Goal: Task Accomplishment & Management: Use online tool/utility

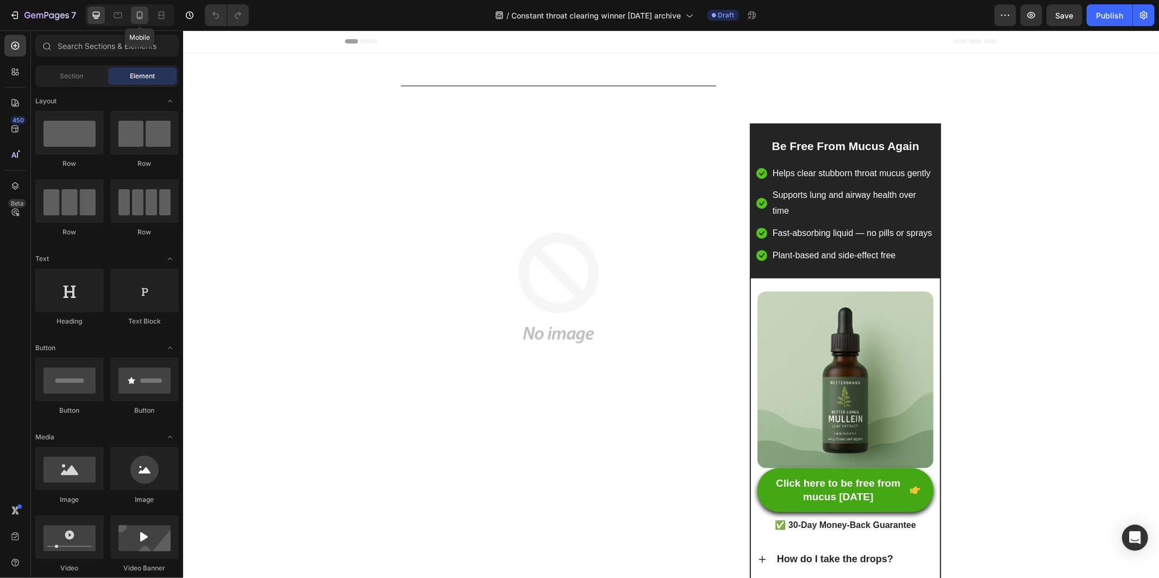
click at [142, 9] on div at bounding box center [139, 15] width 17 height 17
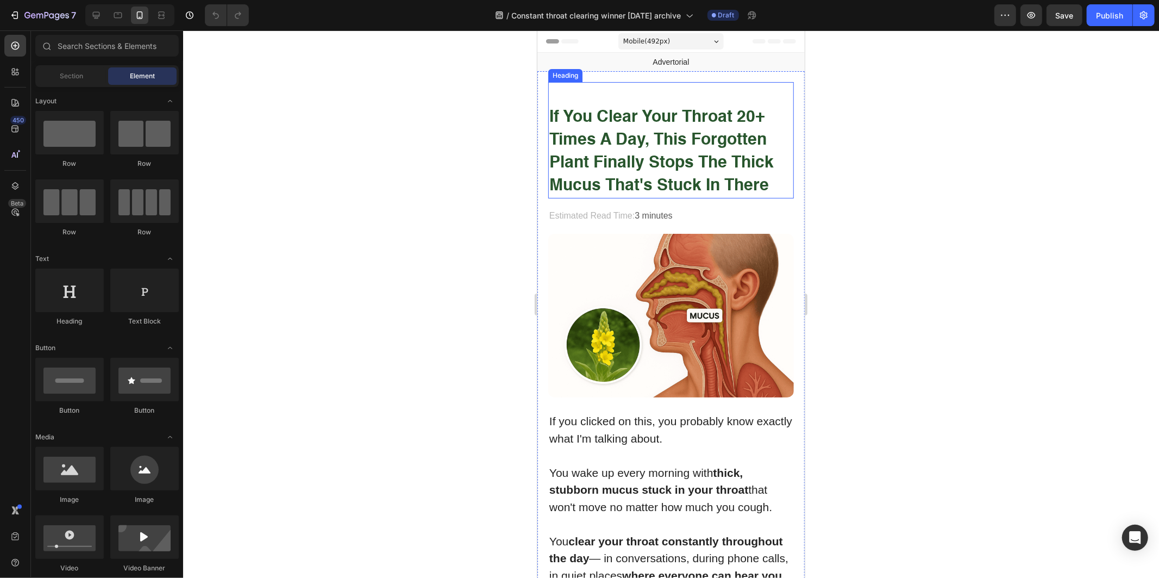
click at [594, 153] on strong "if you clear your throat 20+ times a day, this forgotten plant finally stops th…" at bounding box center [661, 151] width 224 height 85
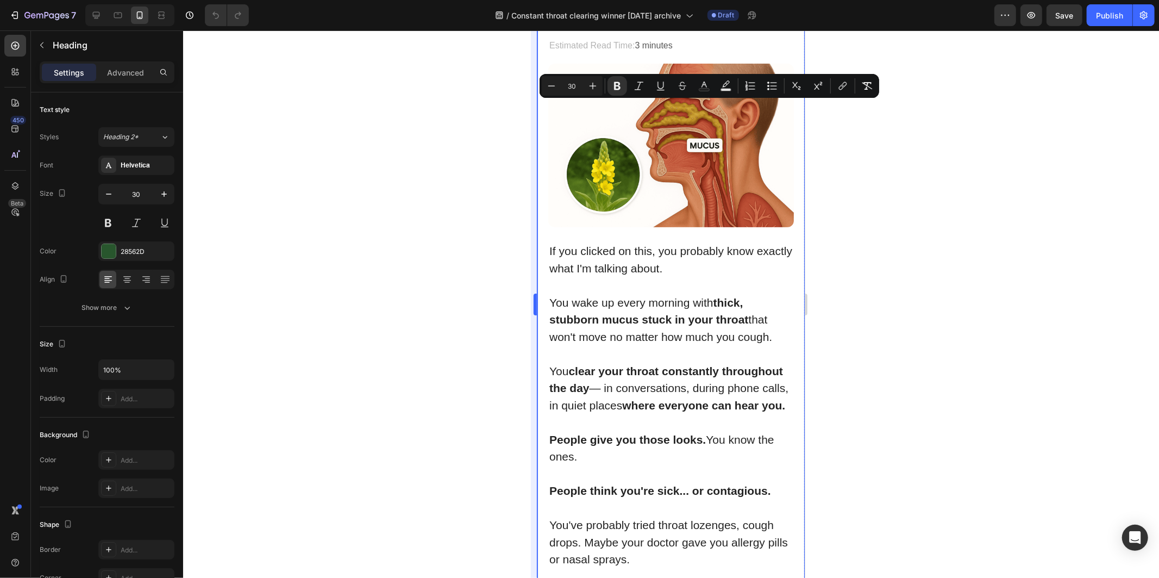
scroll to position [181, 0]
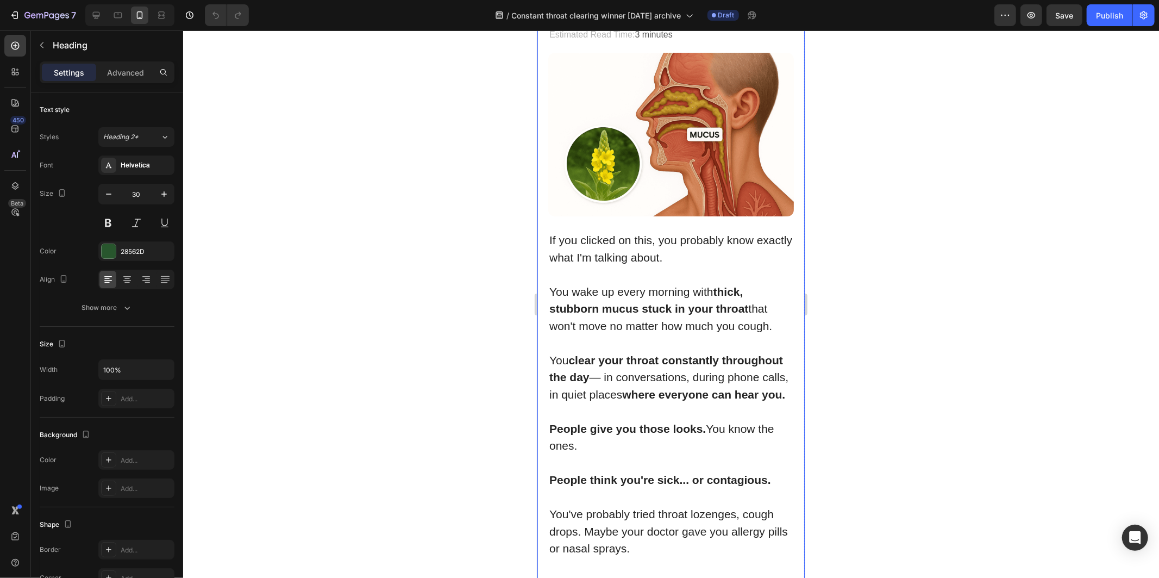
click at [579, 300] on strong "thick, stubborn mucus stuck in your throat" at bounding box center [648, 300] width 199 height 30
click at [578, 315] on p "You wake up every morning with thick, stubborn mucus stuck in your throat that …" at bounding box center [670, 309] width 243 height 52
click at [577, 313] on p "You wake up every morning with thick, stubborn mucus stuck in your throat that …" at bounding box center [670, 309] width 243 height 52
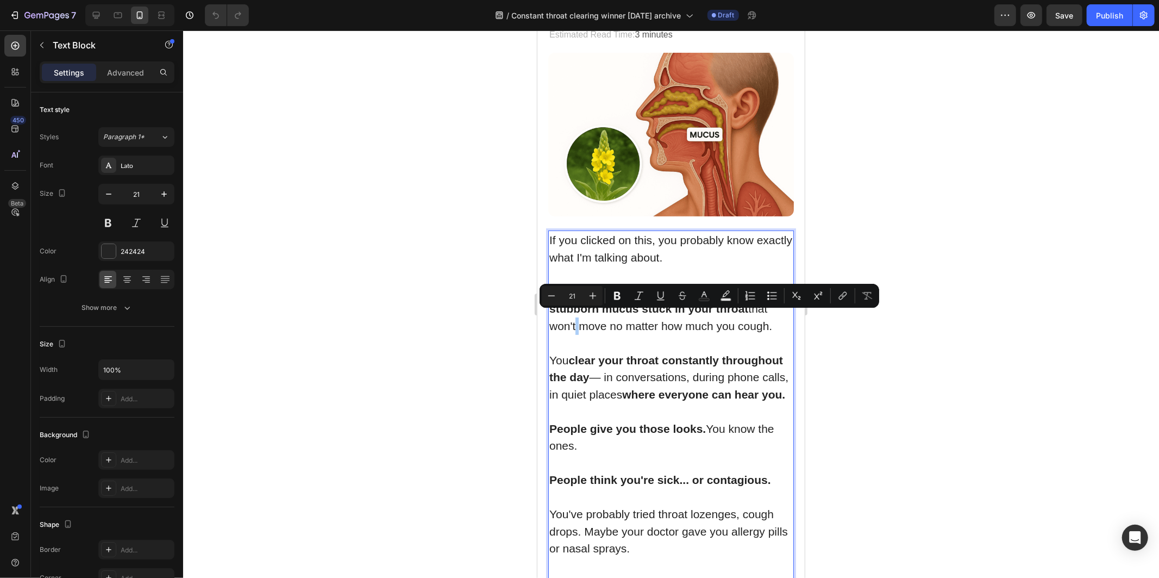
click at [585, 304] on div "Minus 21 Plus" at bounding box center [572, 296] width 61 height 20
click at [584, 343] on p "Rich Text Editor. Editing area: main" at bounding box center [670, 342] width 243 height 17
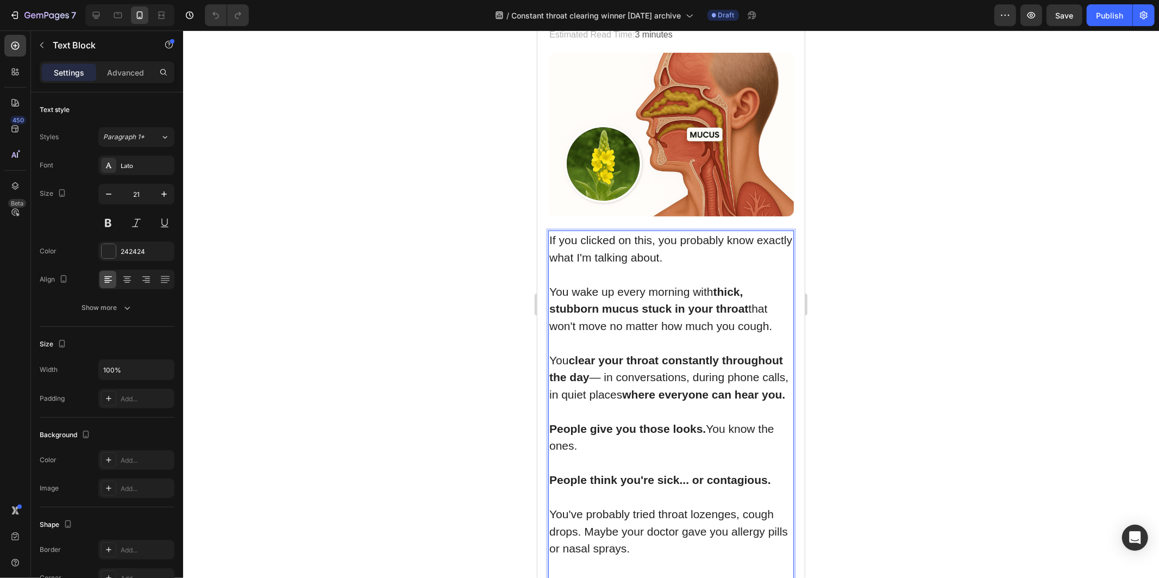
click at [566, 237] on p "If you clicked on this, you probably know exactly what I'm talking about." at bounding box center [670, 248] width 243 height 34
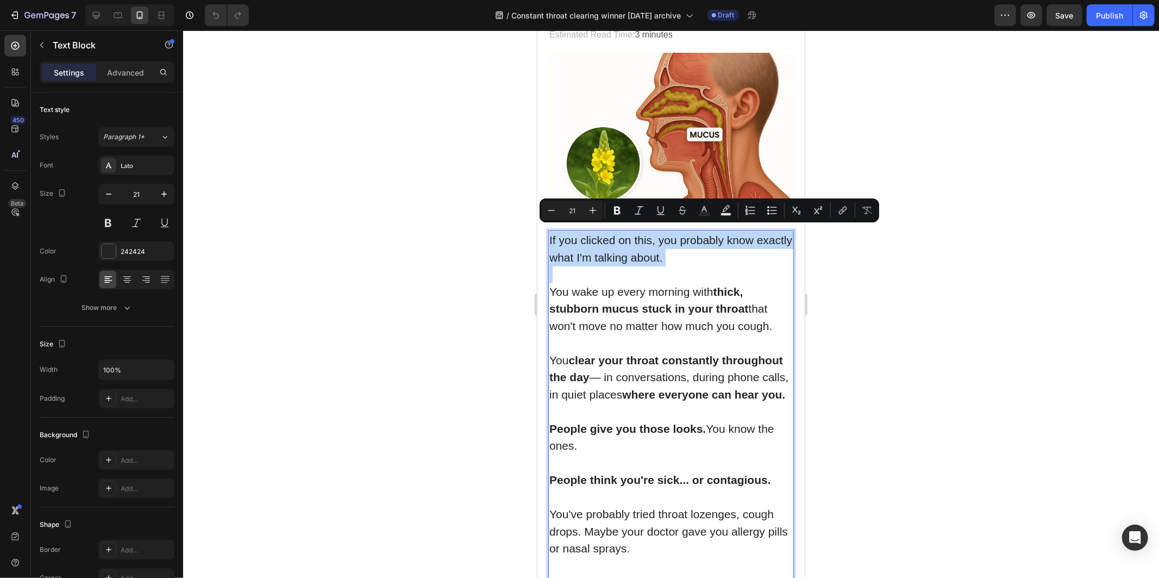
click at [550, 233] on p "If you clicked on this, you probably know exactly what I'm talking about." at bounding box center [670, 248] width 243 height 34
click at [564, 266] on p "Rich Text Editor. Editing area: main" at bounding box center [670, 273] width 243 height 17
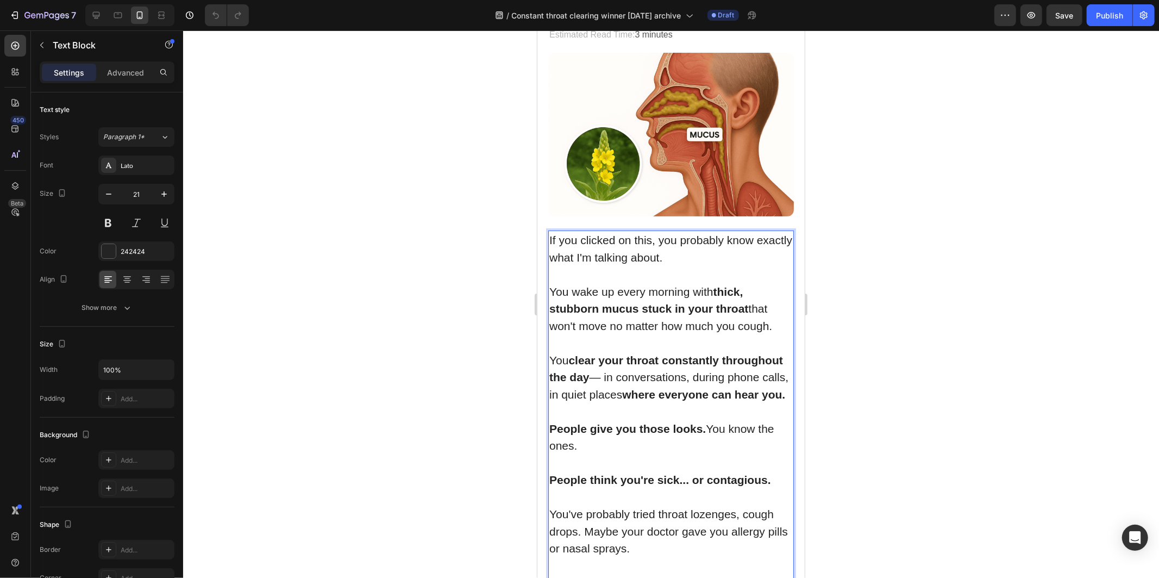
click at [550, 231] on p "If you clicked on this, you probably know exactly what I'm talking about." at bounding box center [670, 248] width 243 height 34
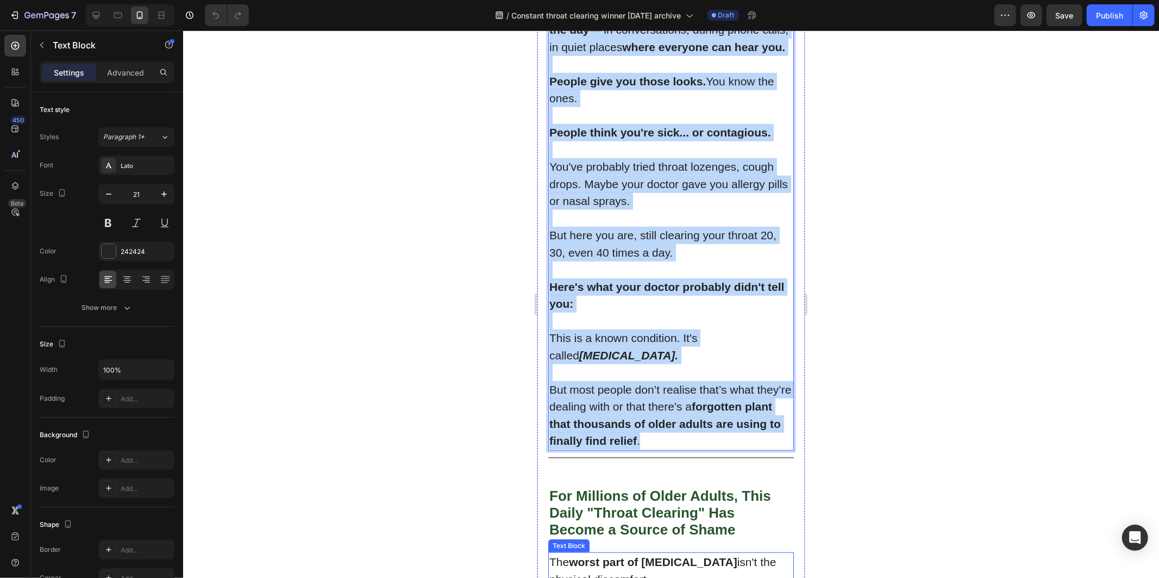
scroll to position [724, 0]
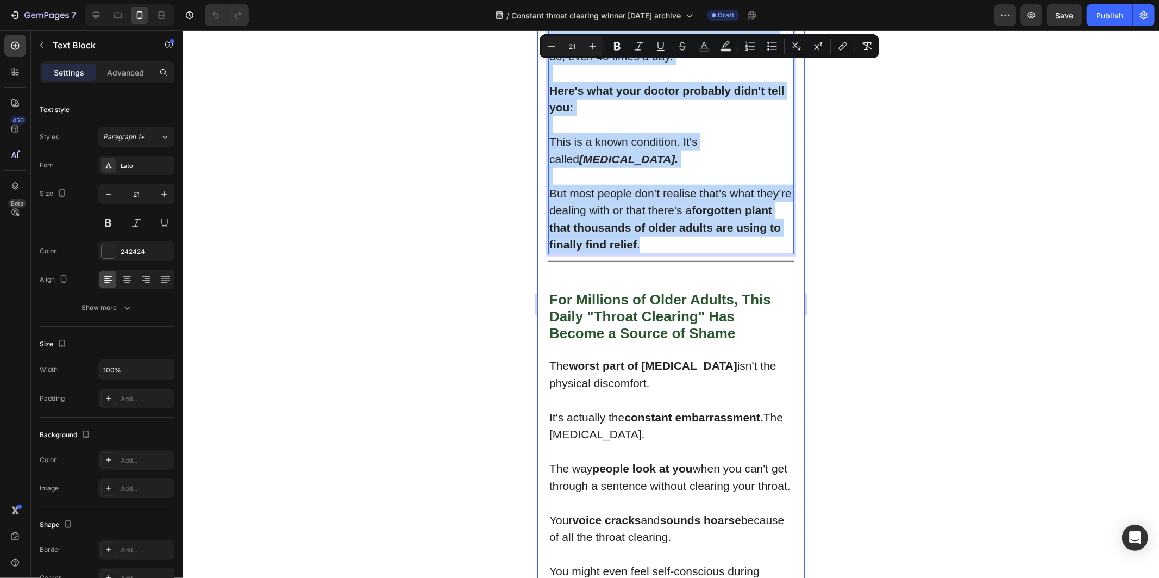
drag, startPoint x: 550, startPoint y: 228, endPoint x: 682, endPoint y: 242, distance: 132.8
copy div "If you clicked on this, you probably know exactly what I'm talking about. You w…"
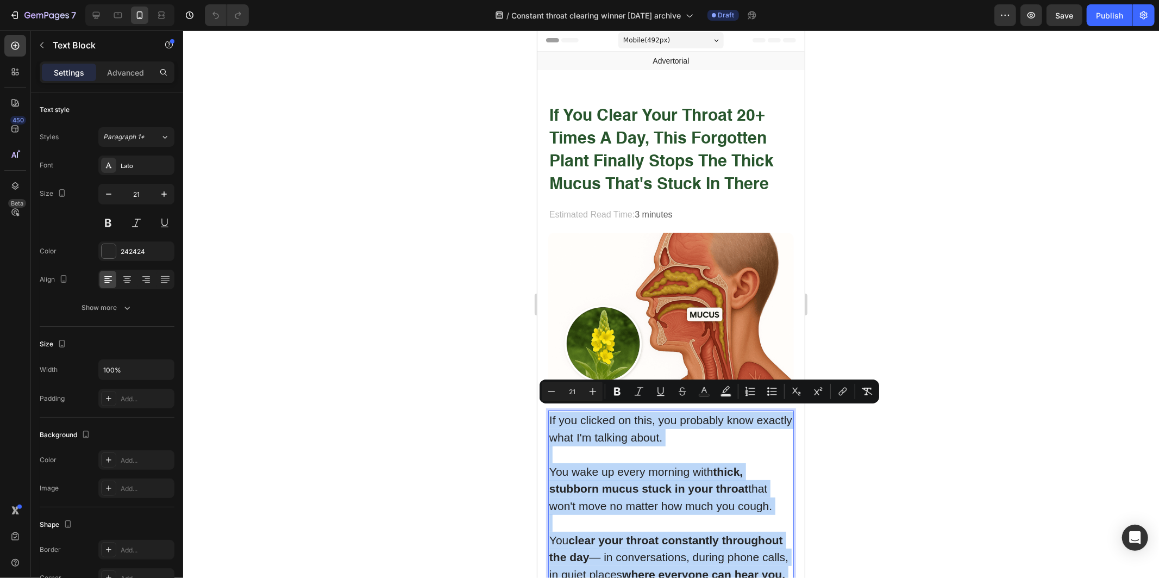
scroll to position [0, 0]
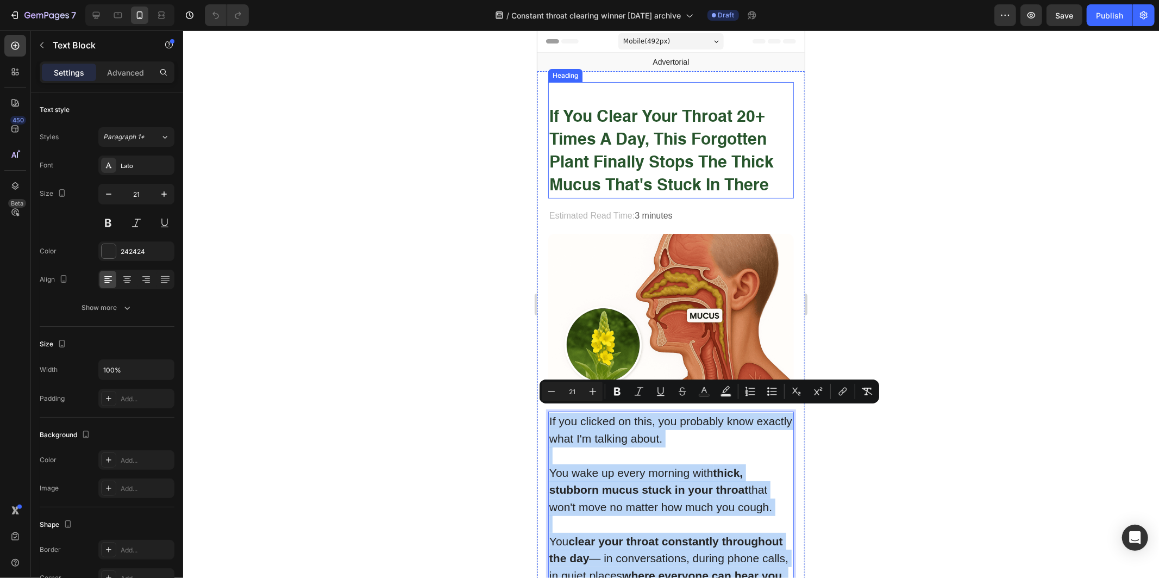
click at [661, 172] on p "⁠⁠⁠⁠⁠⁠⁠ if you clear your throat 20+ times a day, this forgotten plant finally …" at bounding box center [670, 140] width 243 height 114
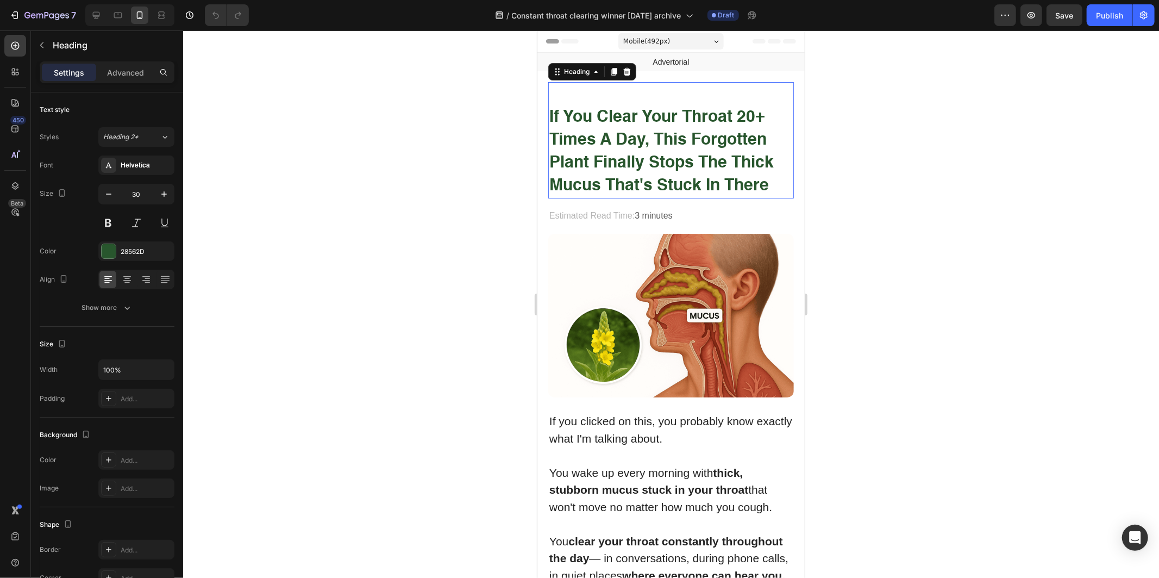
click at [658, 173] on p "if you clear your throat 20+ times a day, this forgotten plant finally stops th…" at bounding box center [670, 140] width 243 height 114
click at [660, 168] on strong "if you clear your throat 20+ times a day, this forgotten plant finally stops th…" at bounding box center [661, 151] width 224 height 85
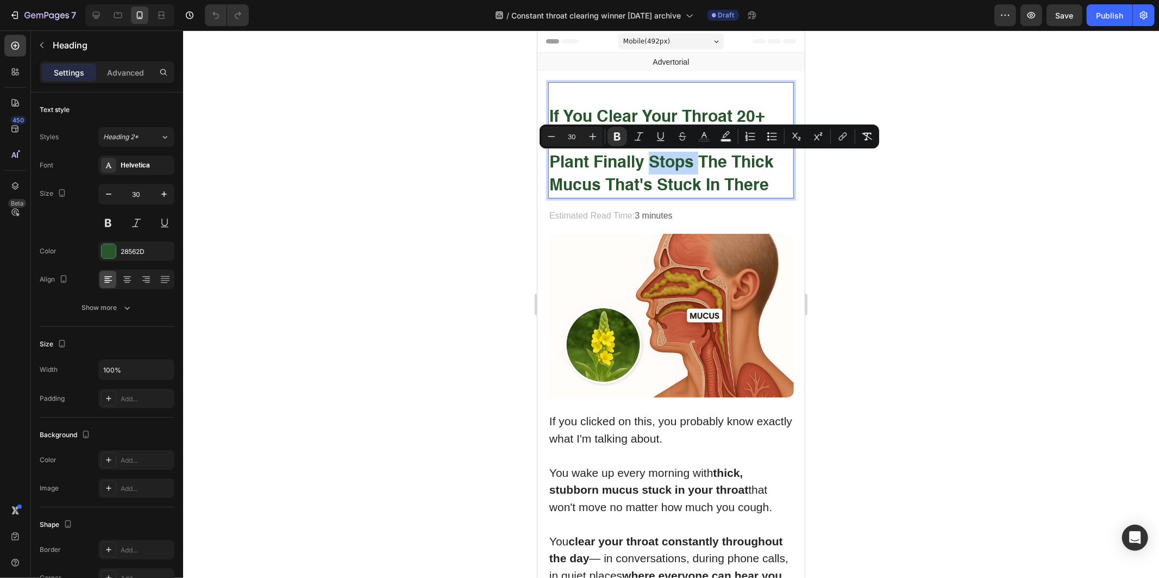
click at [663, 160] on strong "if you clear your throat 20+ times a day, this forgotten plant finally stops th…" at bounding box center [661, 151] width 224 height 85
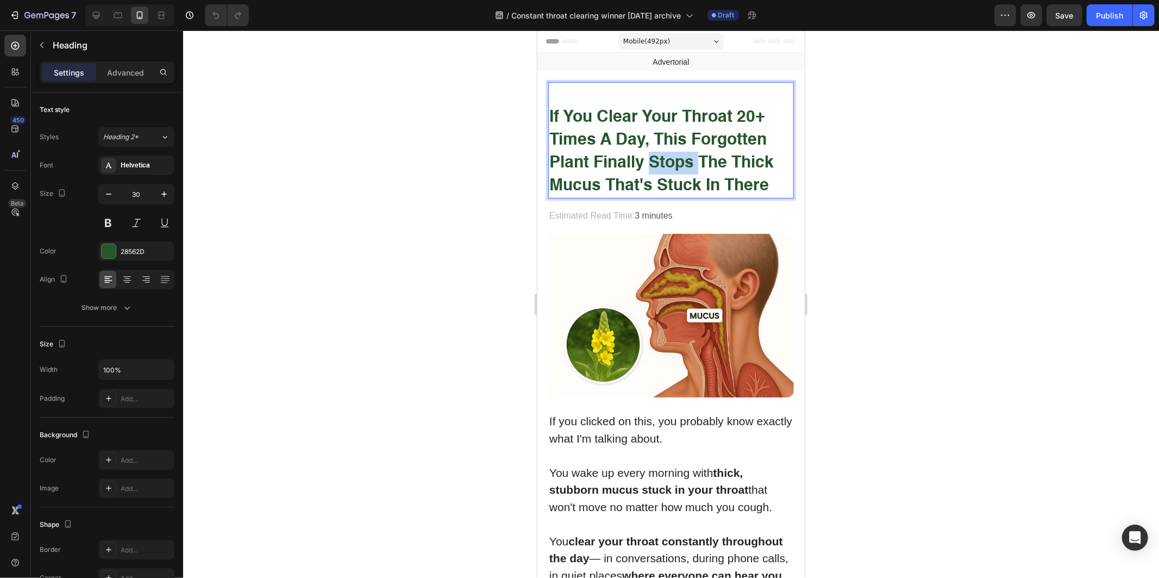
click at [663, 160] on strong "if you clear your throat 20+ times a day, this forgotten plant finally stops th…" at bounding box center [661, 151] width 224 height 85
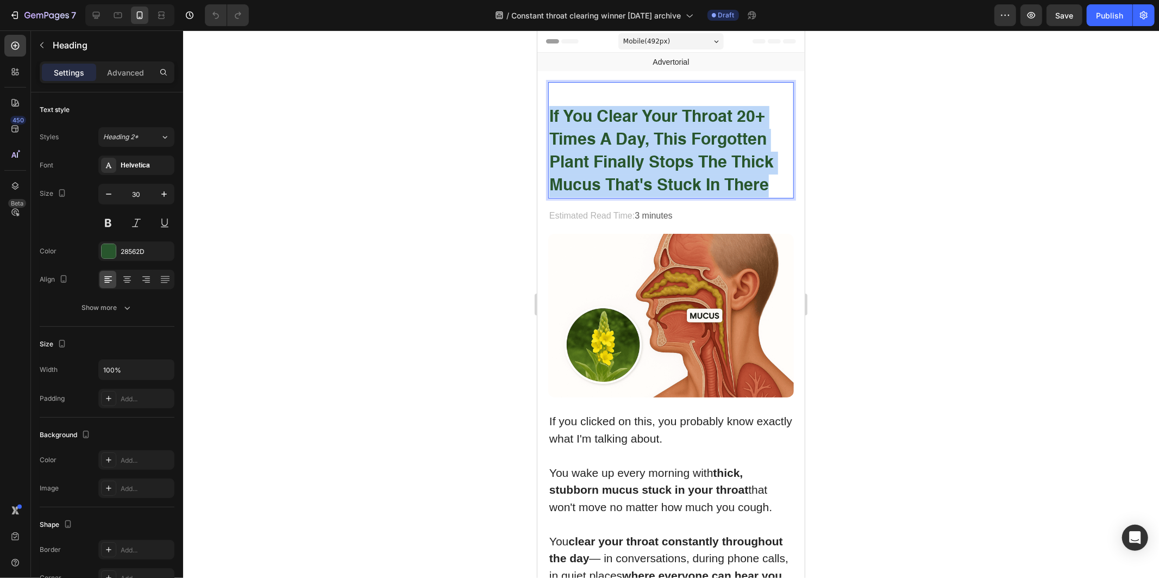
click at [663, 160] on strong "if you clear your throat 20+ times a day, this forgotten plant finally stops th…" at bounding box center [661, 151] width 224 height 85
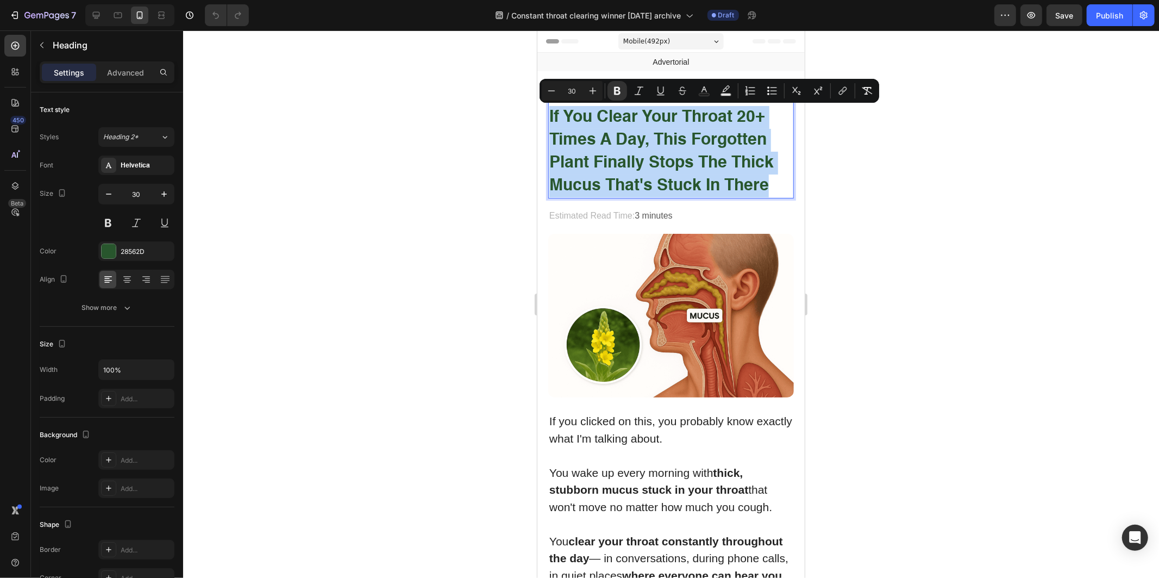
copy strong "if you clear your throat 20+ times a day, this forgotten plant finally stops th…"
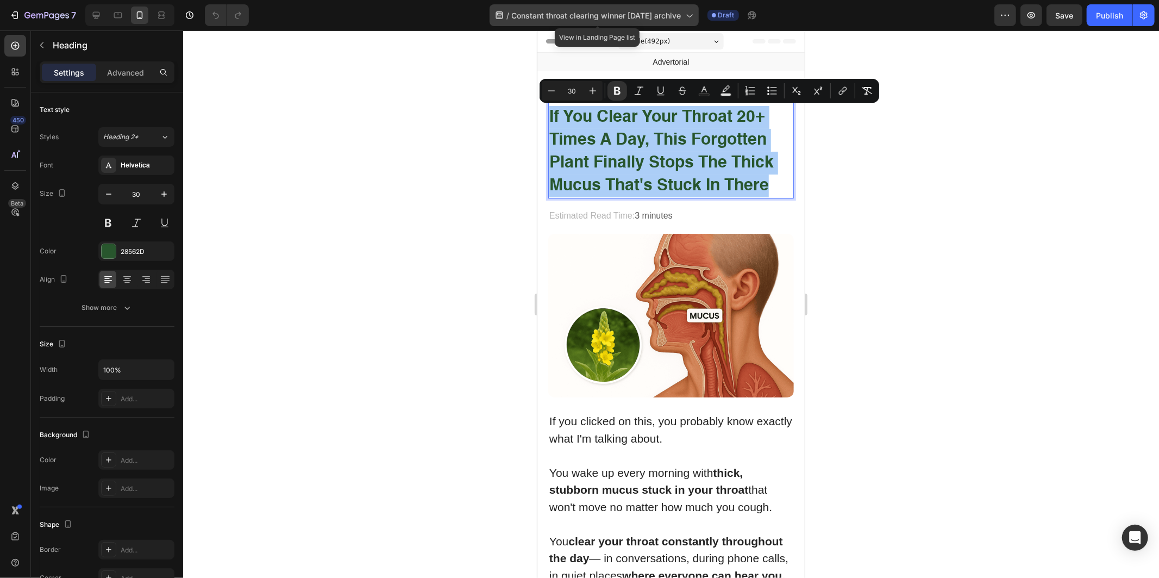
click at [580, 22] on div "/ Constant throat clearing winner 27.09.25 archive" at bounding box center [594, 15] width 209 height 22
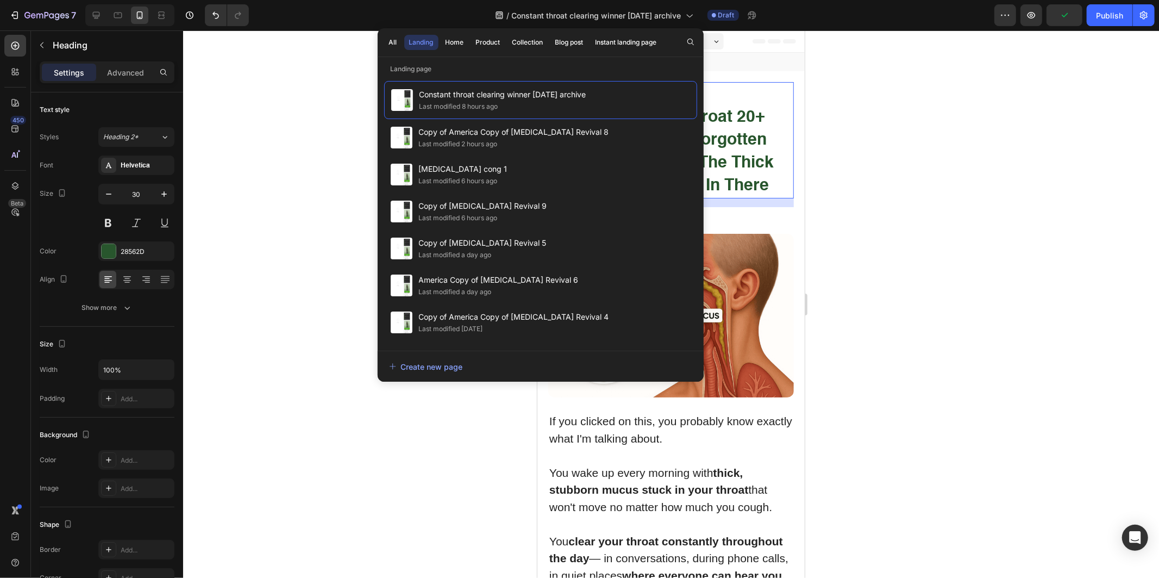
click at [689, 386] on img at bounding box center [671, 315] width 246 height 164
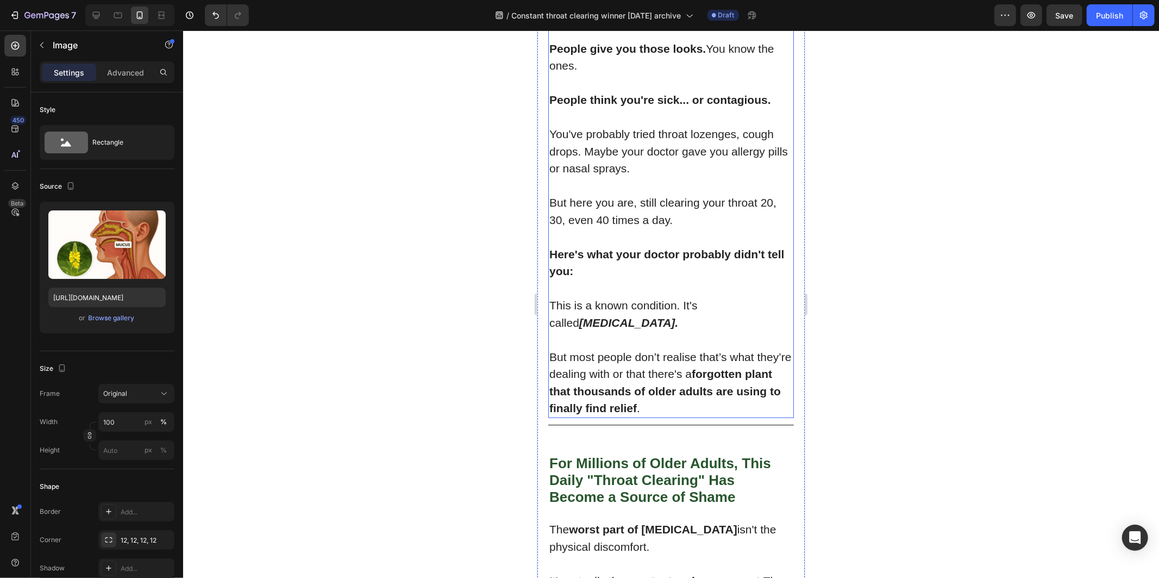
scroll to position [543, 0]
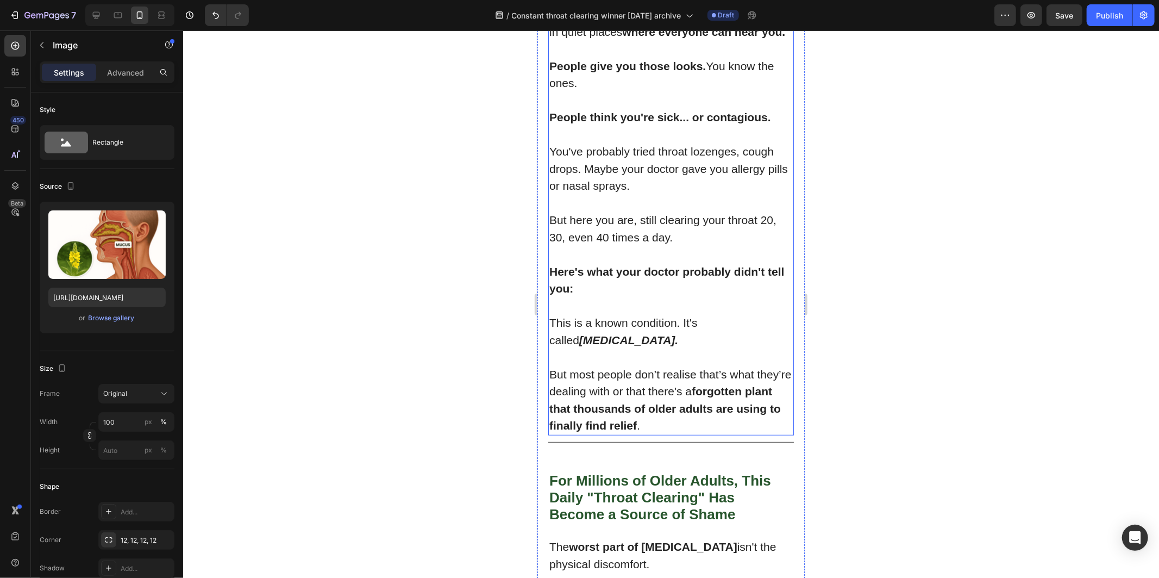
click at [680, 365] on p "But most people don’t realise that’s what they’re dealing with or that there's …" at bounding box center [670, 399] width 243 height 68
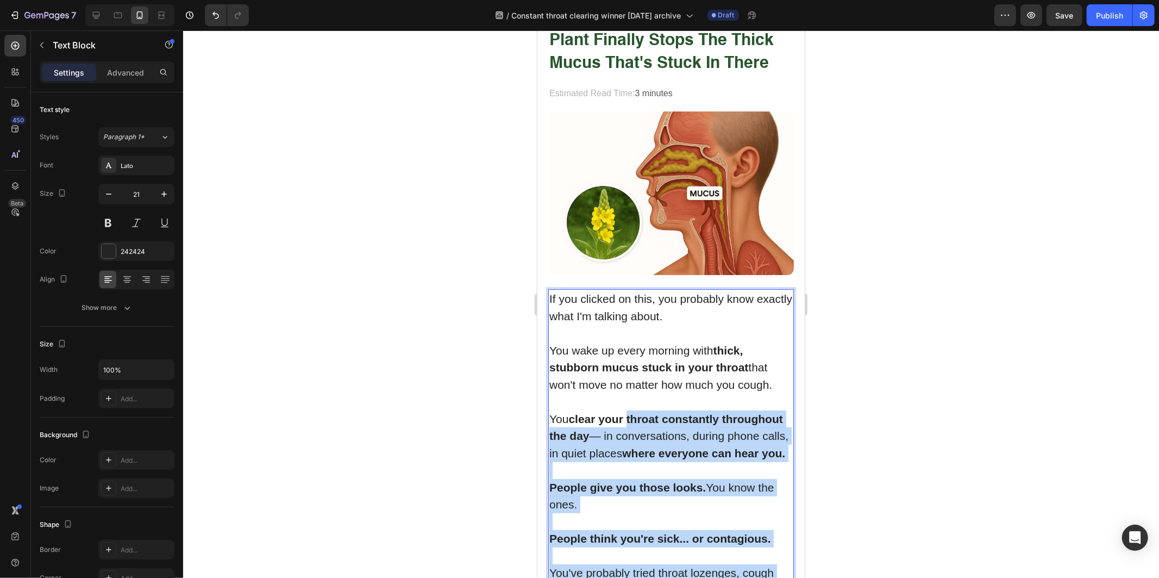
drag, startPoint x: 559, startPoint y: 365, endPoint x: 637, endPoint y: 404, distance: 87.0
click at [637, 404] on div "If you clicked on this, you probably know exactly what I'm talking about. You w…" at bounding box center [671, 571] width 246 height 567
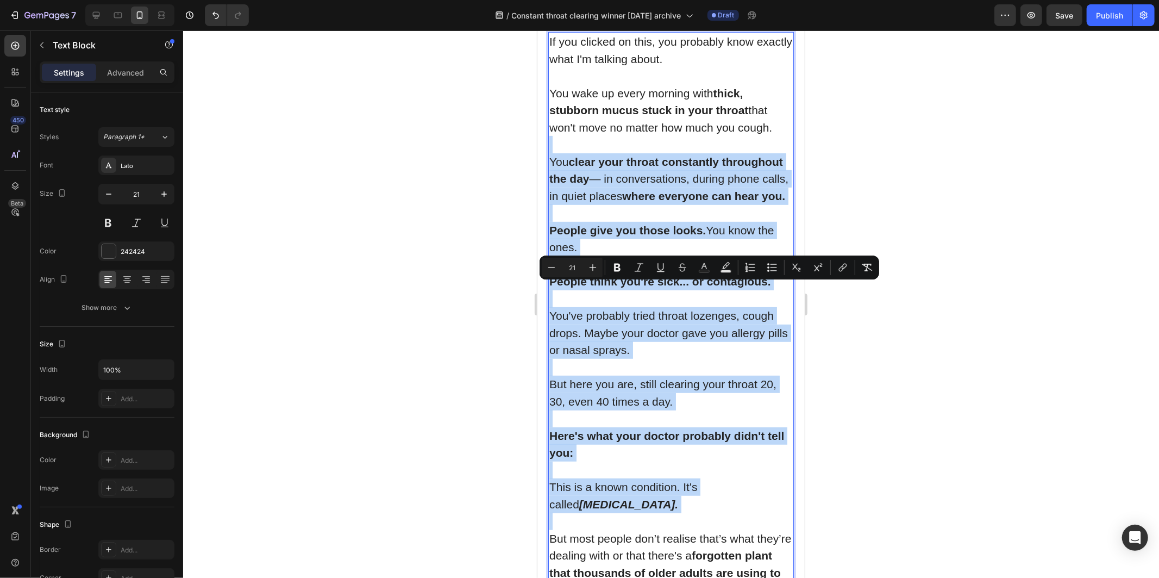
scroll to position [473, 0]
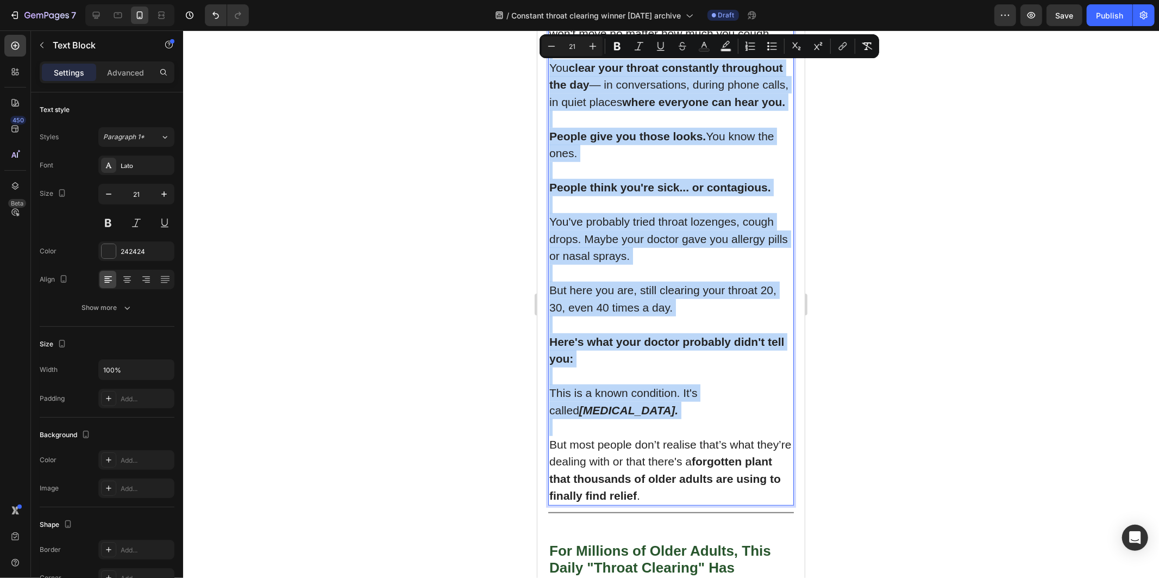
click at [567, 426] on p "Rich Text Editor. Editing area: main" at bounding box center [670, 426] width 243 height 17
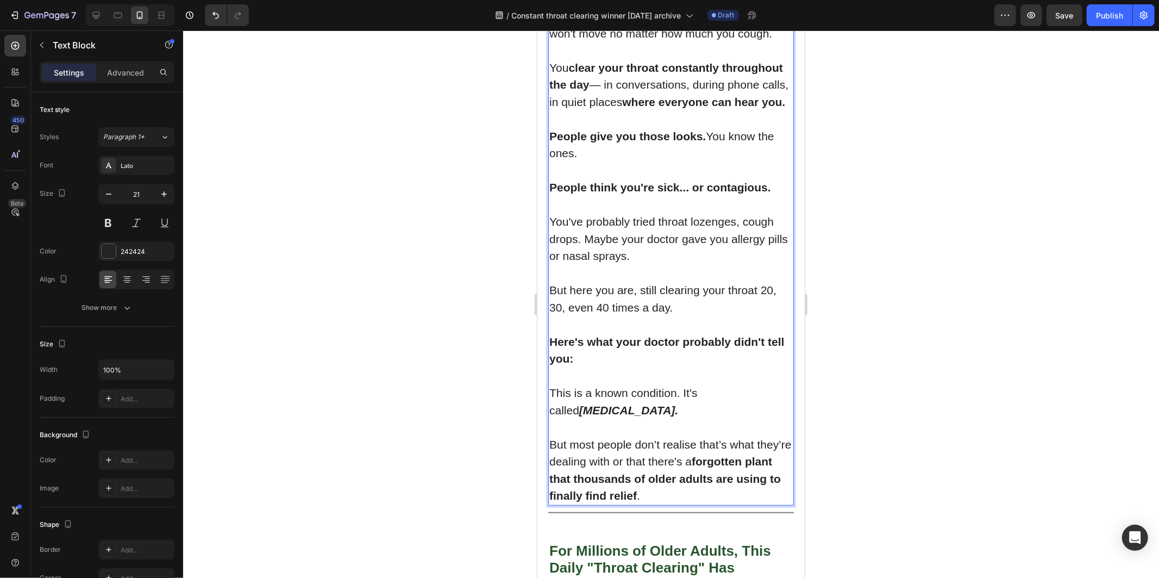
click at [556, 435] on p "But most people don’t realise that’s what they’re dealing with or that there's …" at bounding box center [670, 469] width 243 height 68
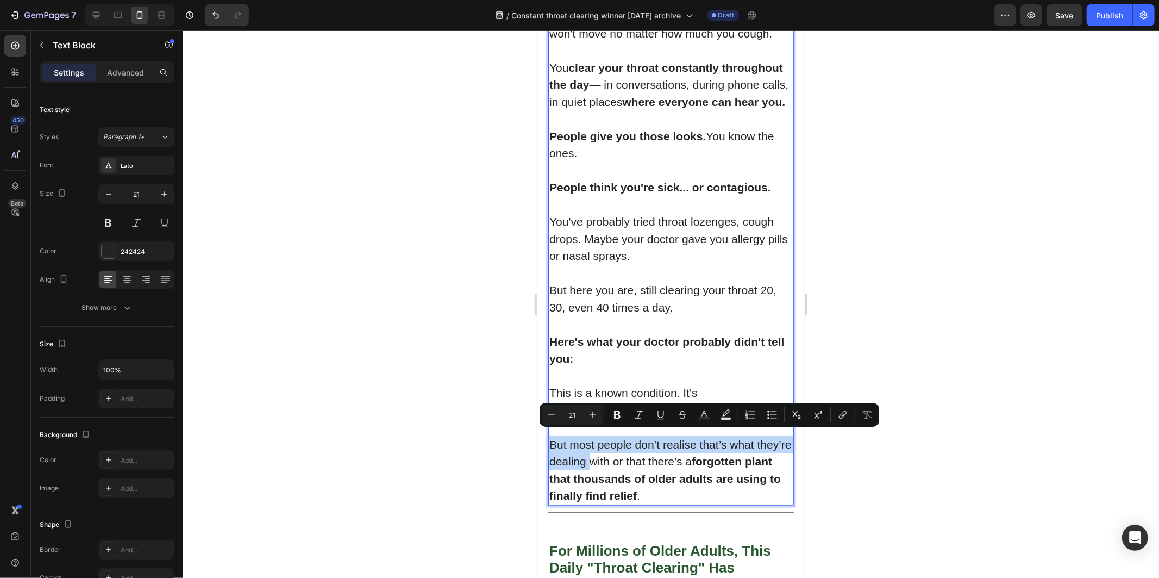
drag, startPoint x: 556, startPoint y: 435, endPoint x: 620, endPoint y: 458, distance: 68.1
click at [620, 458] on p "But most people don’t realise that’s what they’re dealing with or that there's …" at bounding box center [670, 469] width 243 height 68
click at [629, 454] on p "But most people don’t realise that’s what they’re dealing with or that there's …" at bounding box center [670, 469] width 243 height 68
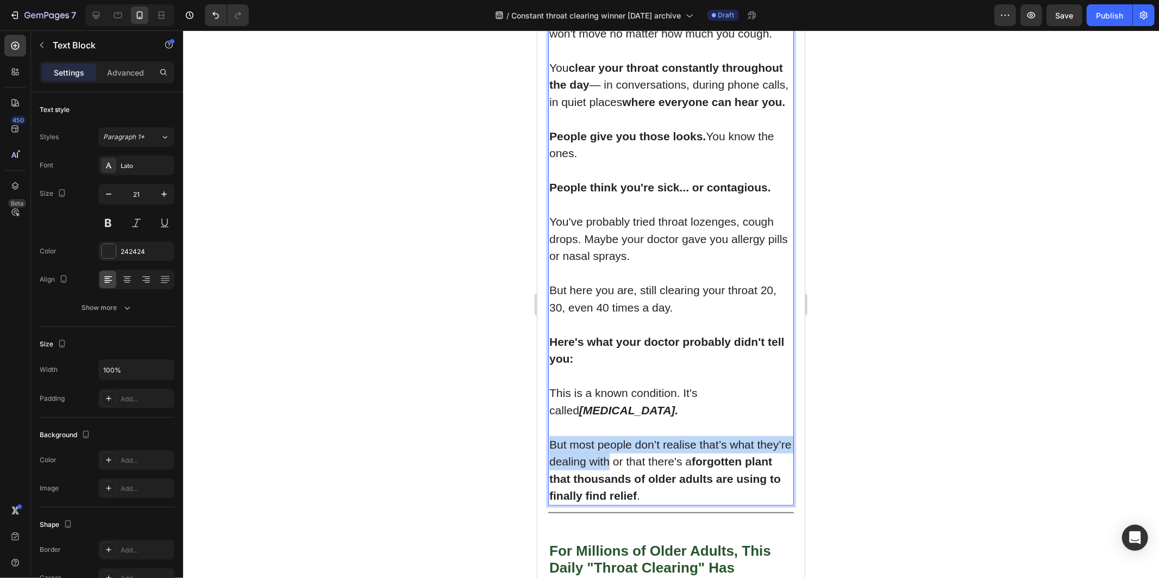
drag, startPoint x: 629, startPoint y: 454, endPoint x: 553, endPoint y: 443, distance: 76.8
click at [553, 443] on p "But most people don’t realise that’s what they’re dealing with or that there's …" at bounding box center [670, 469] width 243 height 68
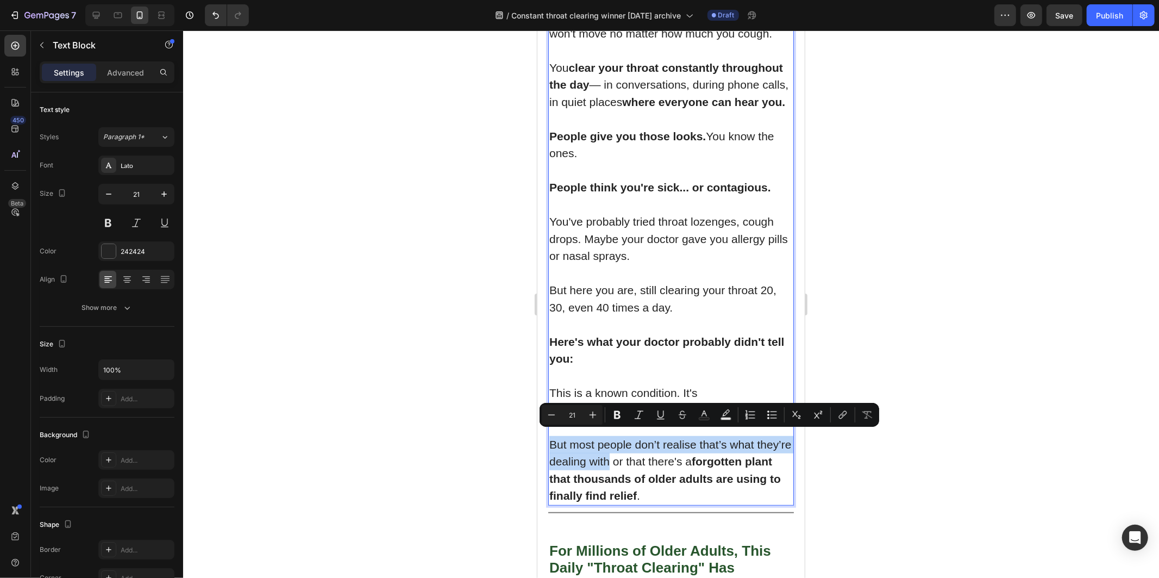
copy p "But most people don’t realise that’s what they’re dealing with"
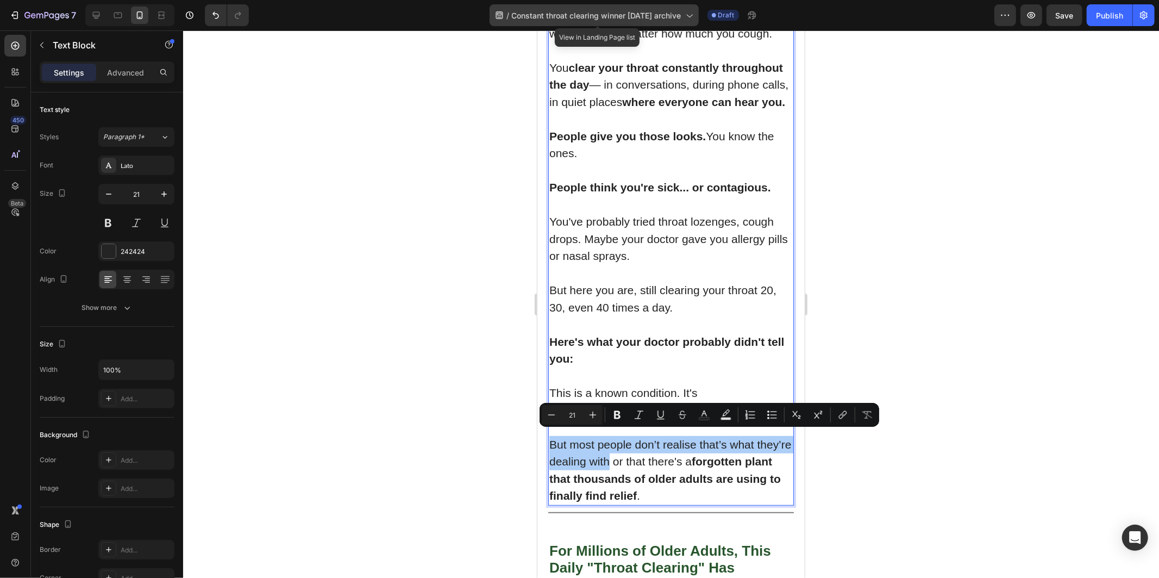
click at [582, 14] on span "Constant throat clearing winner [DATE] archive" at bounding box center [597, 15] width 170 height 11
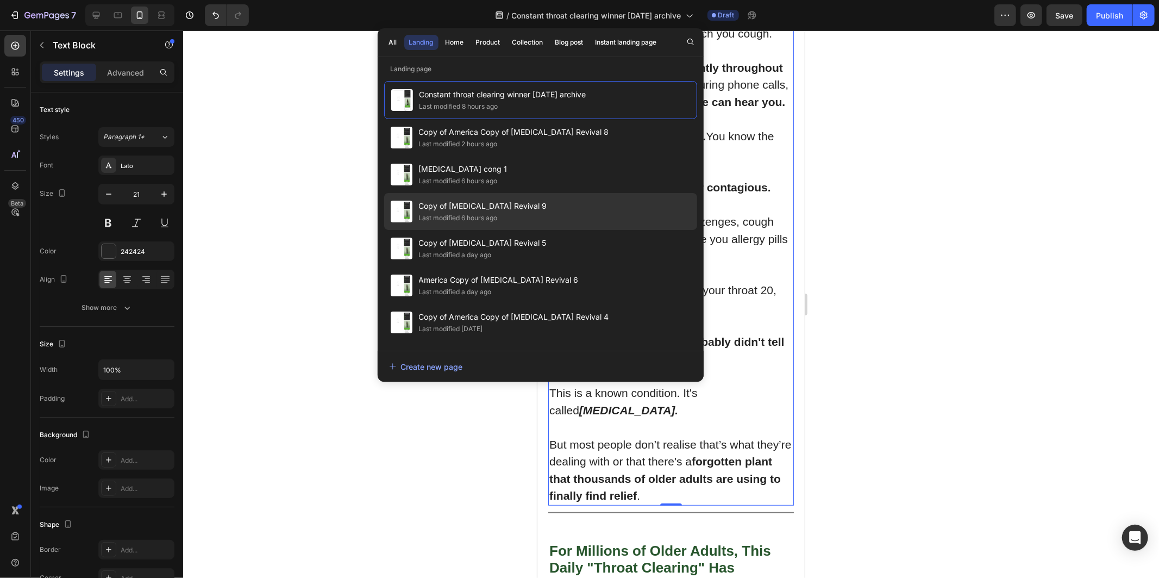
click at [520, 198] on div "Copy of Post Nasal Drip Revival 9 Last modified 6 hours ago" at bounding box center [540, 211] width 313 height 37
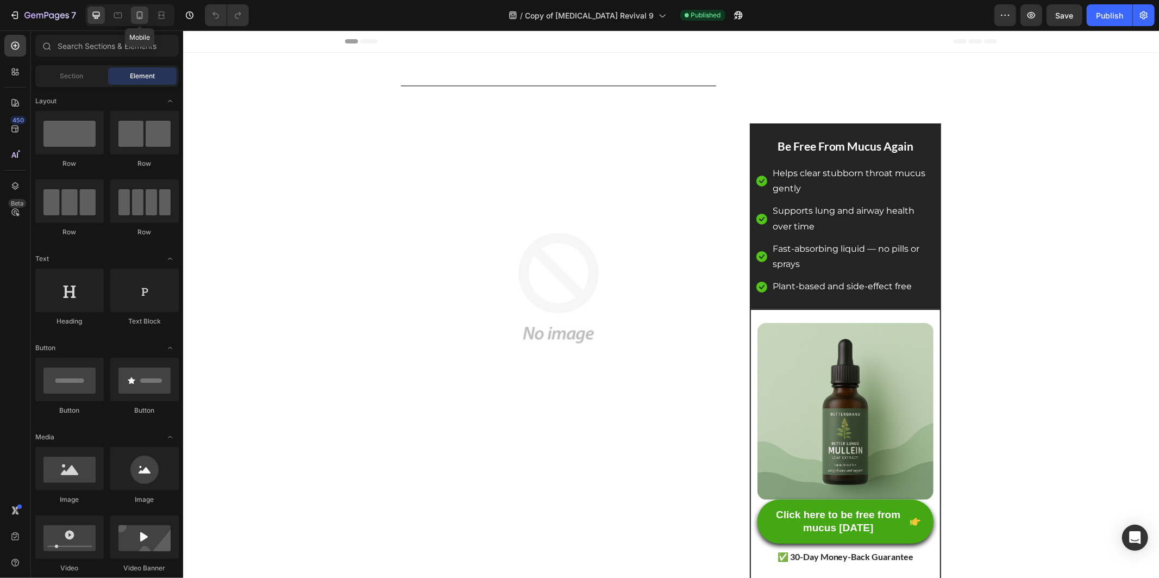
click at [133, 17] on div at bounding box center [139, 15] width 17 height 17
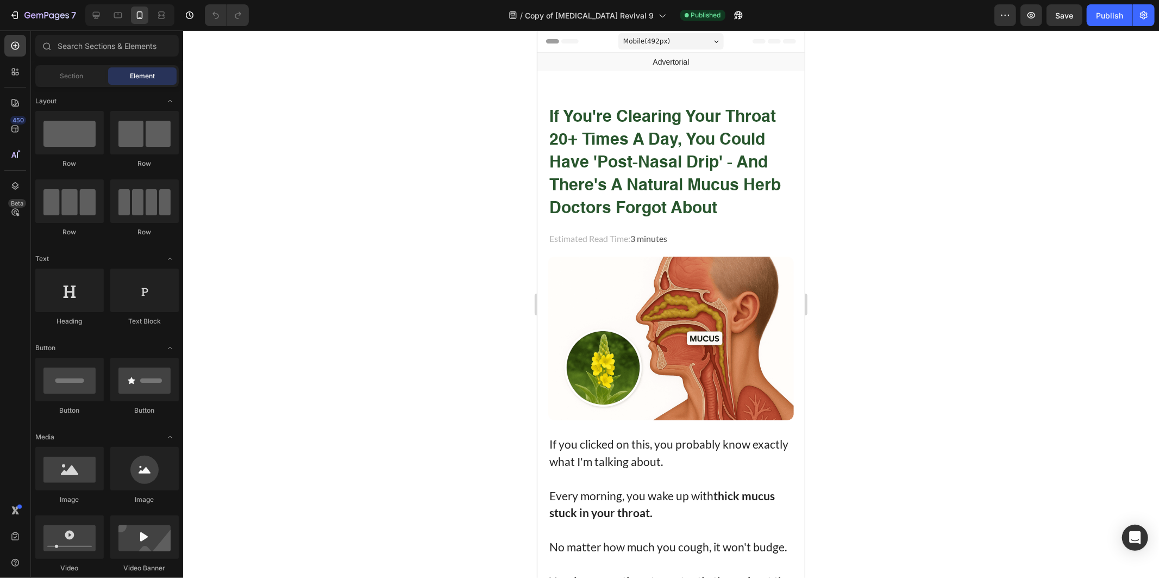
click at [644, 171] on strong "if you're clearing your throat 20+ times a day, you could have 'post-nasal drip…" at bounding box center [664, 163] width 231 height 108
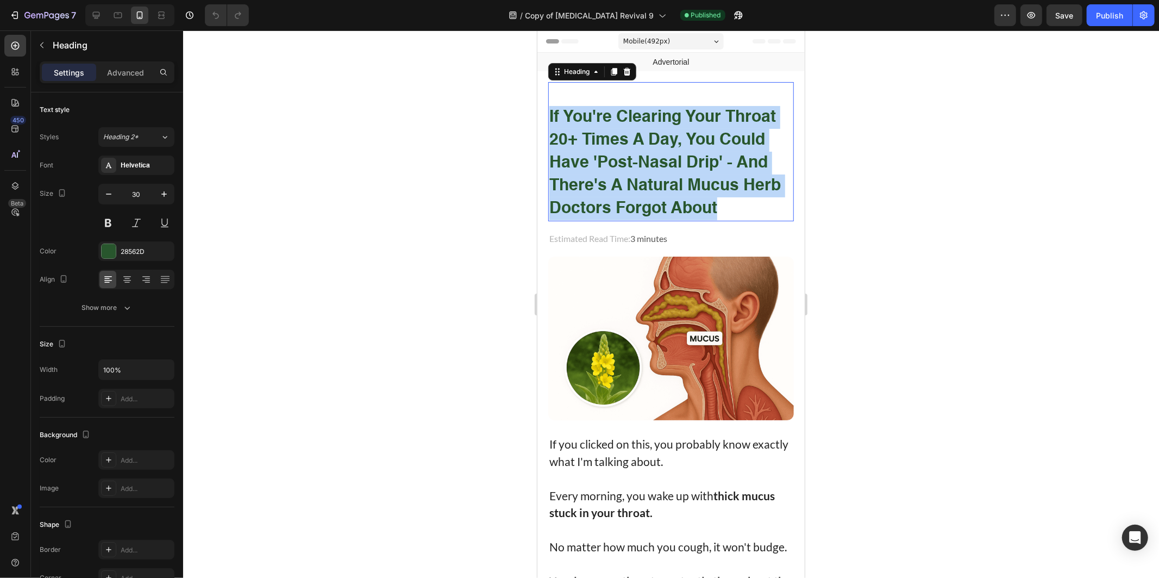
click at [644, 171] on strong "if you're clearing your throat 20+ times a day, you could have 'post-nasal drip…" at bounding box center [664, 163] width 231 height 108
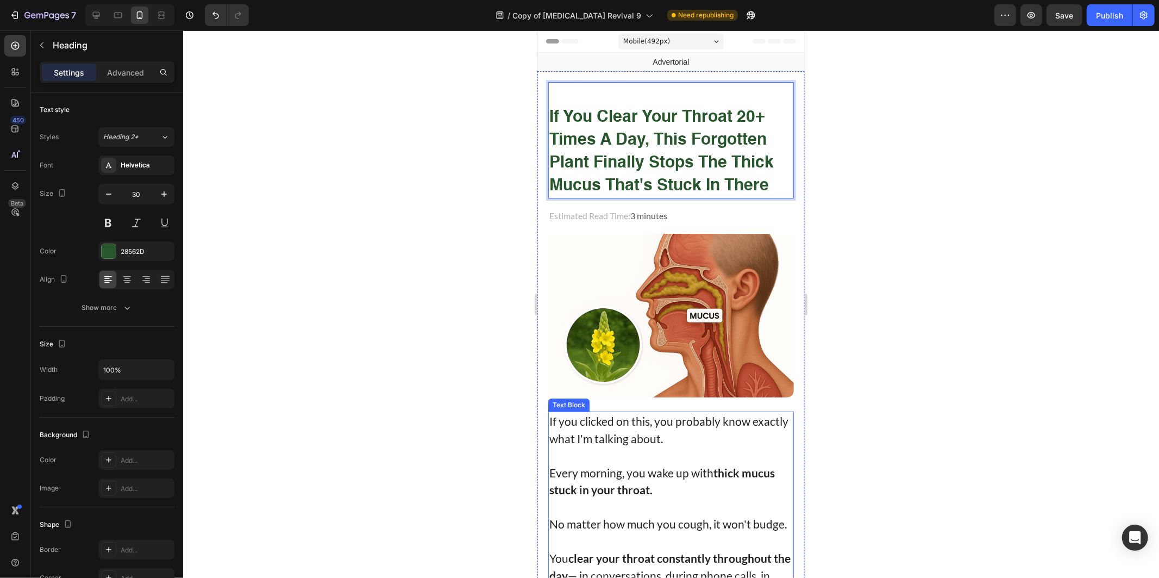
scroll to position [181, 0]
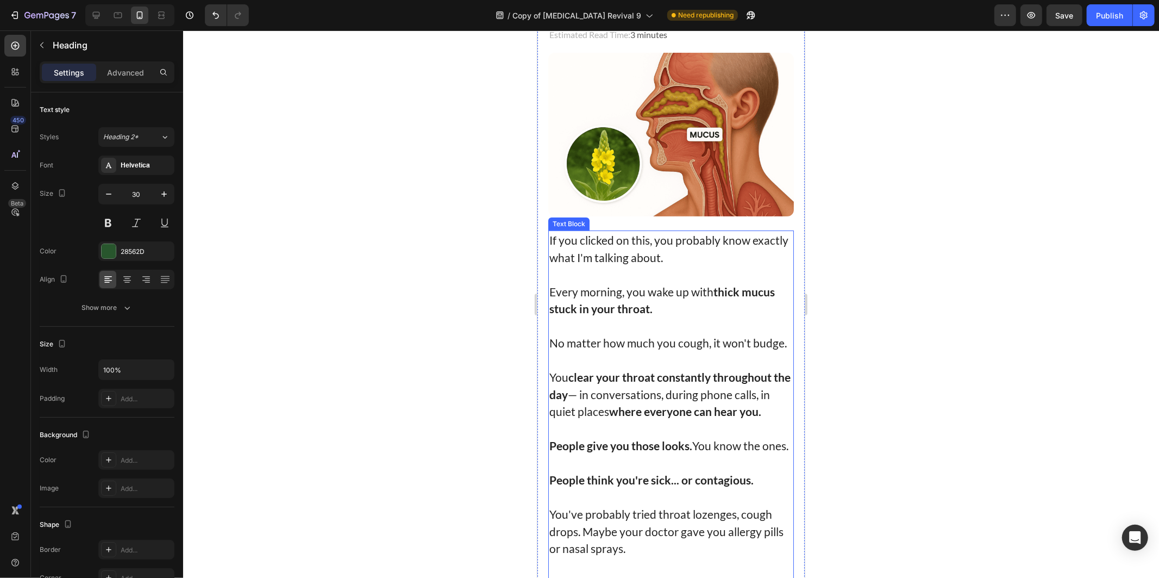
click at [649, 385] on strong "clear your throat constantly throughout the day" at bounding box center [669, 384] width 241 height 31
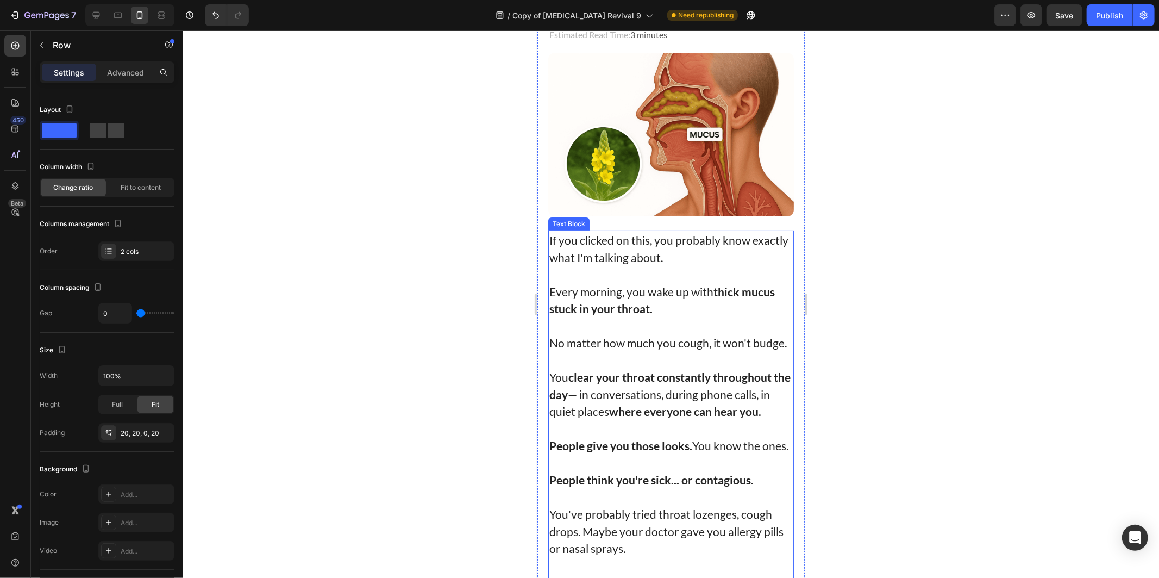
click at [585, 393] on p "You clear your throat constantly throughout the day — in conversations, during …" at bounding box center [670, 394] width 243 height 52
click at [585, 393] on strong "clear your throat constantly throughout the day" at bounding box center [669, 384] width 241 height 31
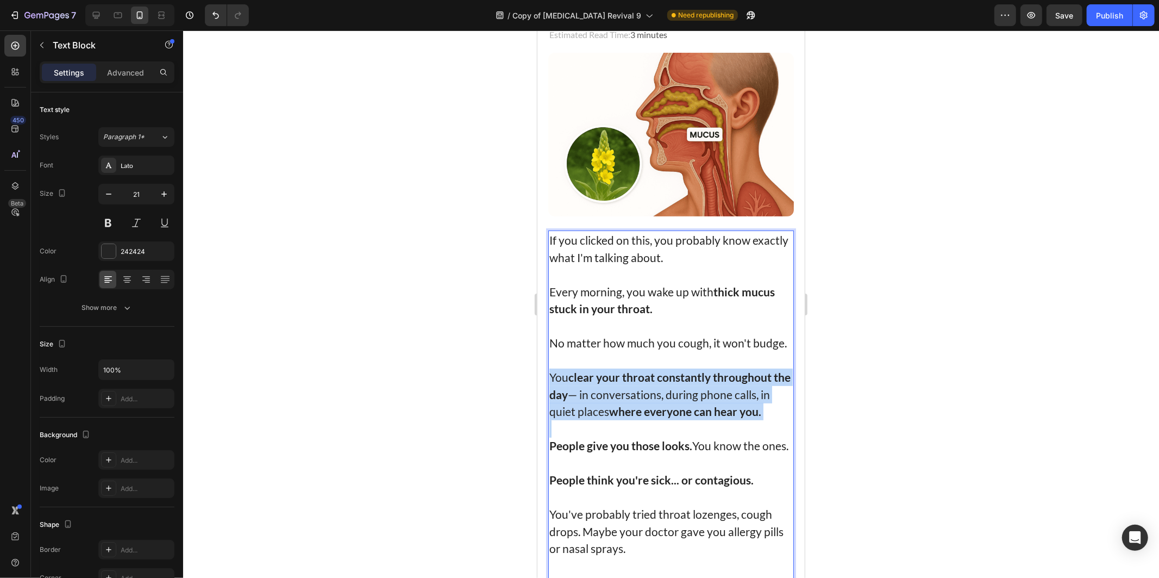
click at [585, 394] on p "You clear your throat constantly throughout the day — in conversations, during …" at bounding box center [670, 394] width 243 height 52
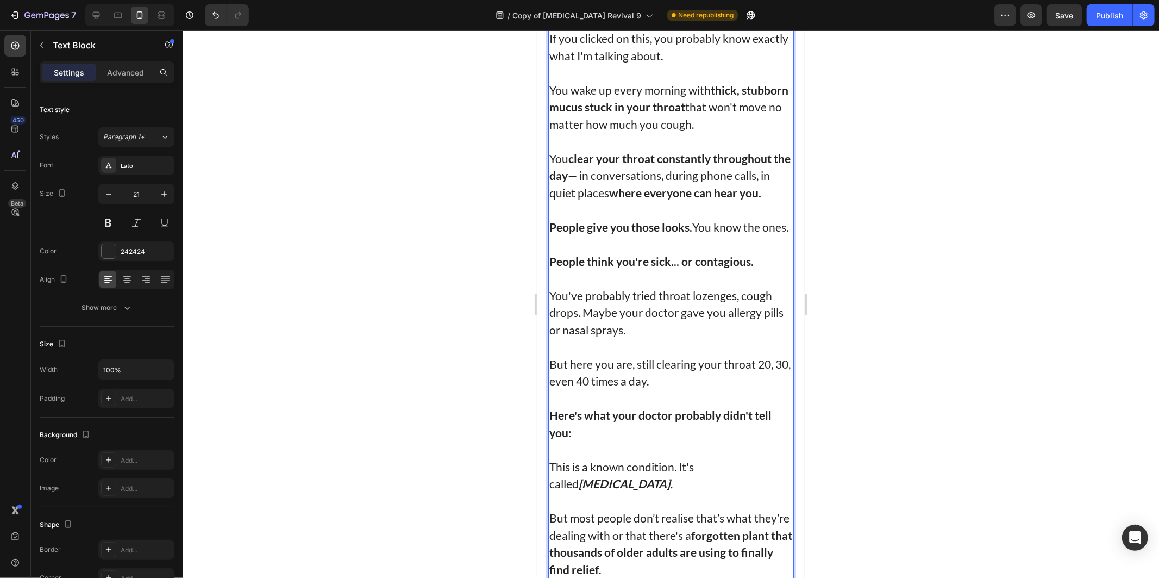
scroll to position [403, 0]
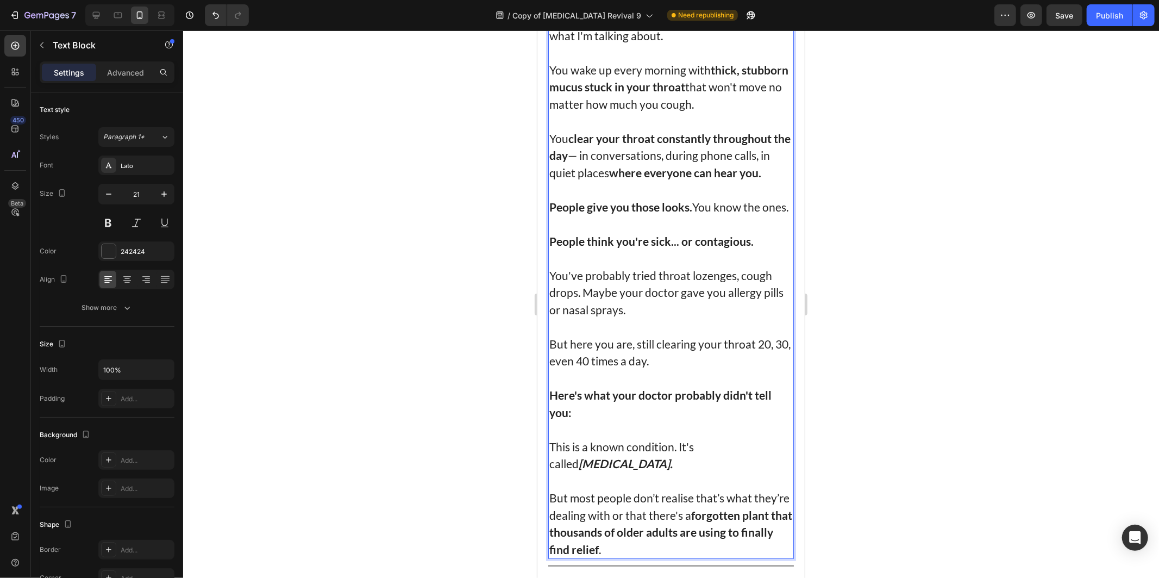
click at [840, 379] on div at bounding box center [671, 303] width 976 height 547
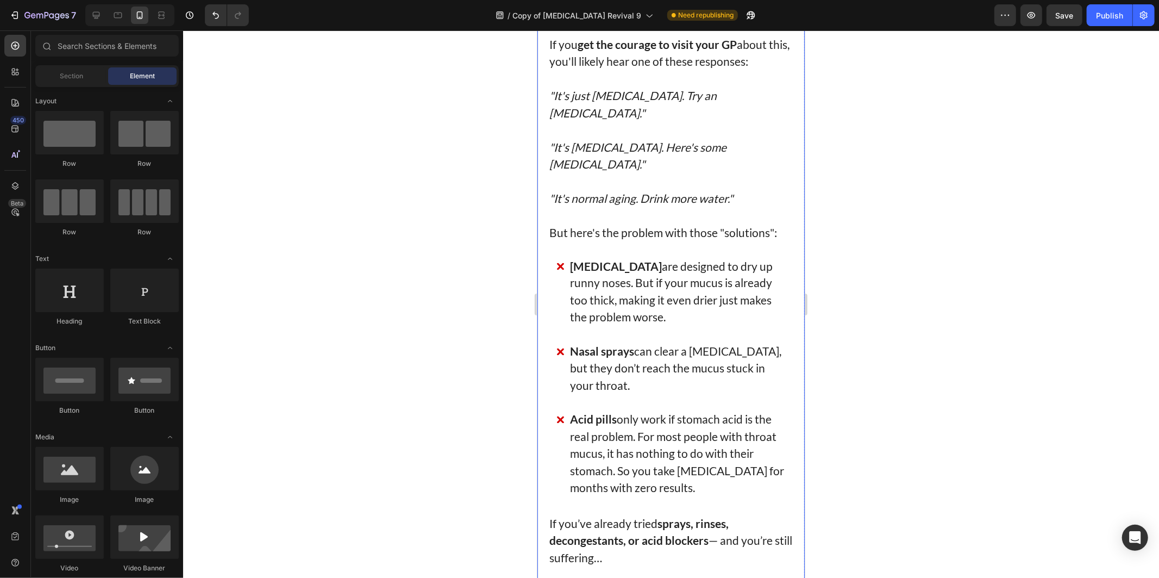
scroll to position [1630, 0]
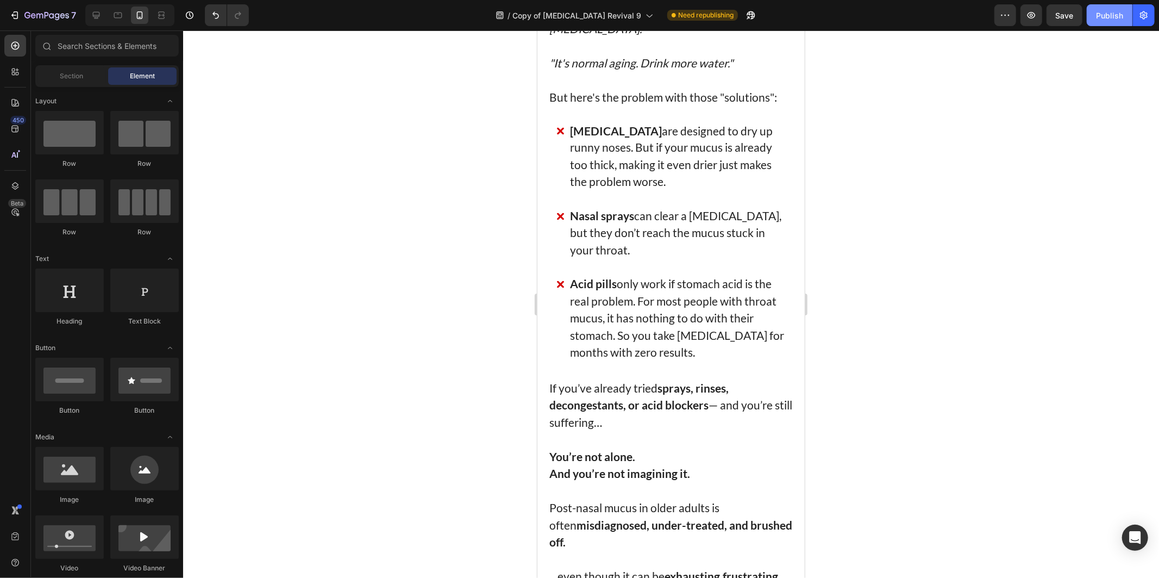
click at [1100, 17] on div "Publish" at bounding box center [1109, 15] width 27 height 11
click at [1143, 24] on button "button" at bounding box center [1144, 15] width 22 height 22
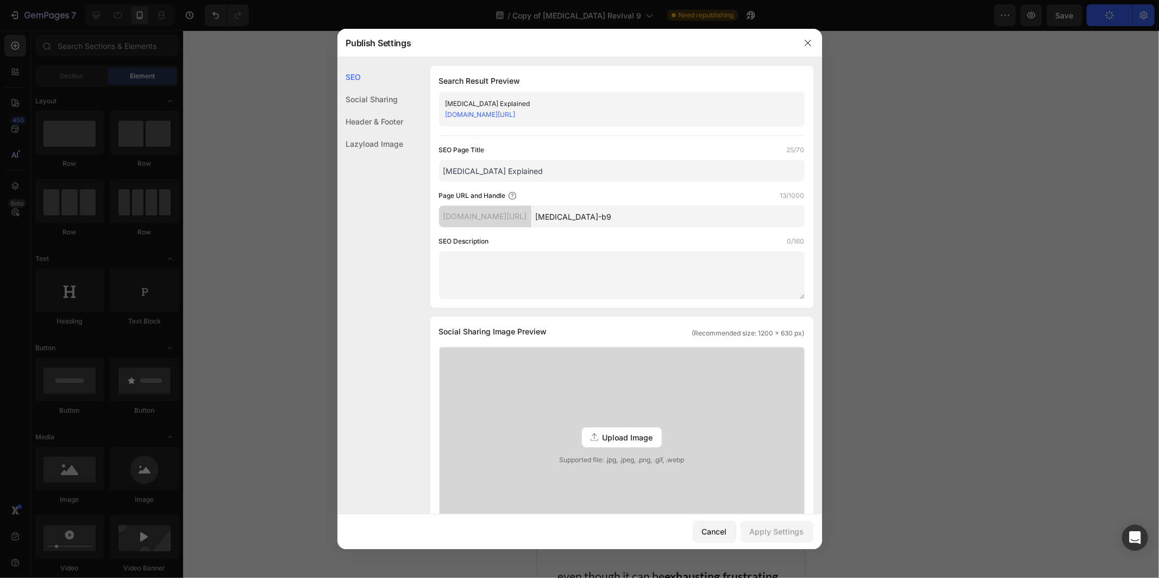
click at [1013, 82] on div at bounding box center [579, 289] width 1159 height 578
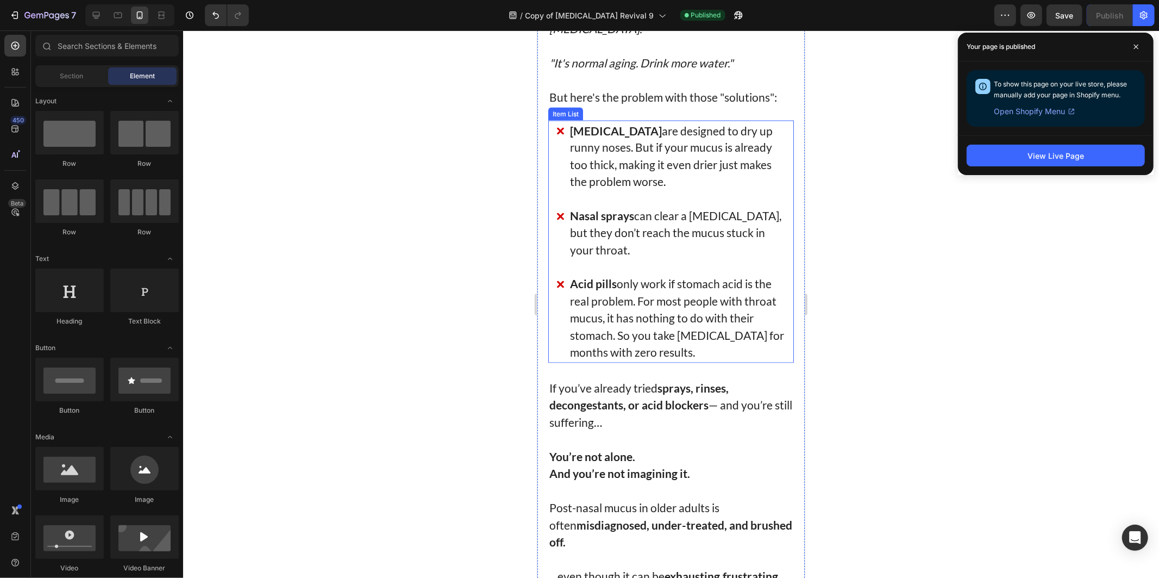
click at [724, 189] on span "Antihistamines are designed to dry up runny noses. But if your mucus is already…" at bounding box center [670, 155] width 203 height 65
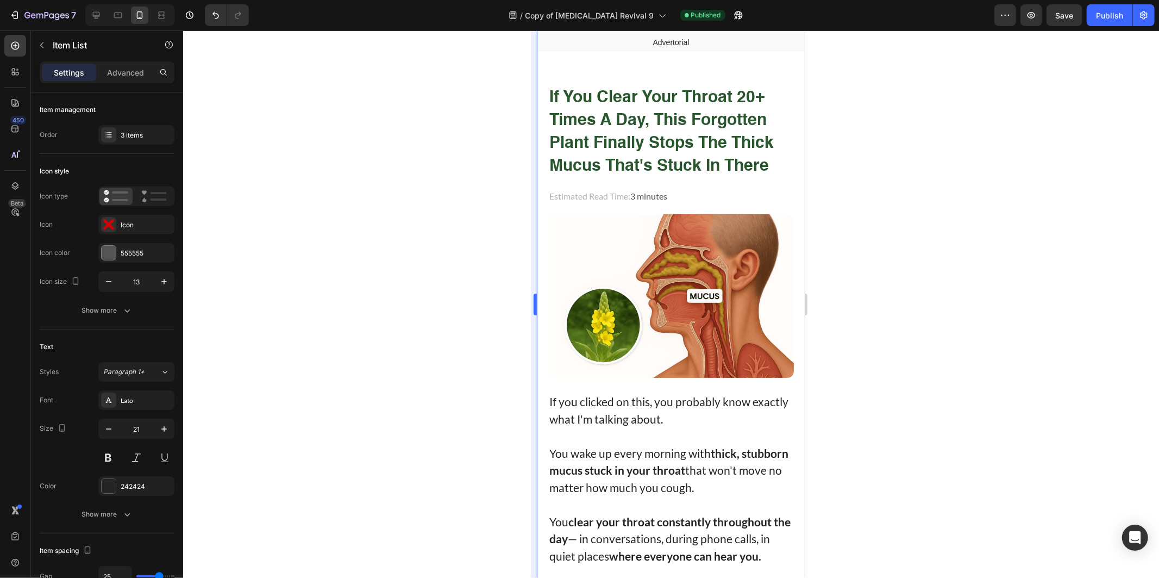
scroll to position [0, 0]
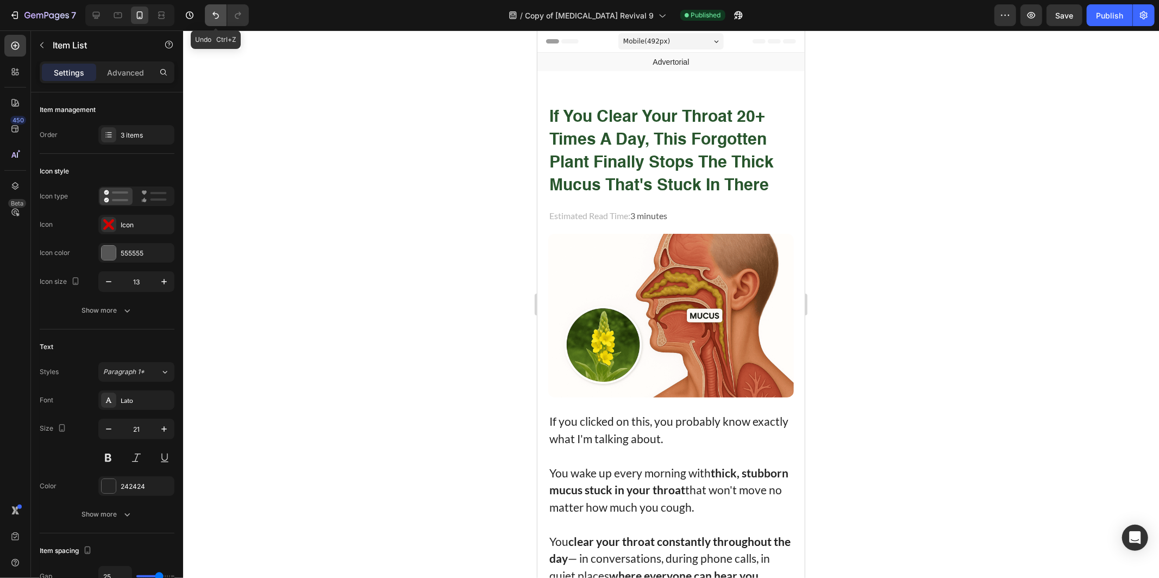
click at [219, 20] on icon "Undo/Redo" at bounding box center [215, 15] width 11 height 11
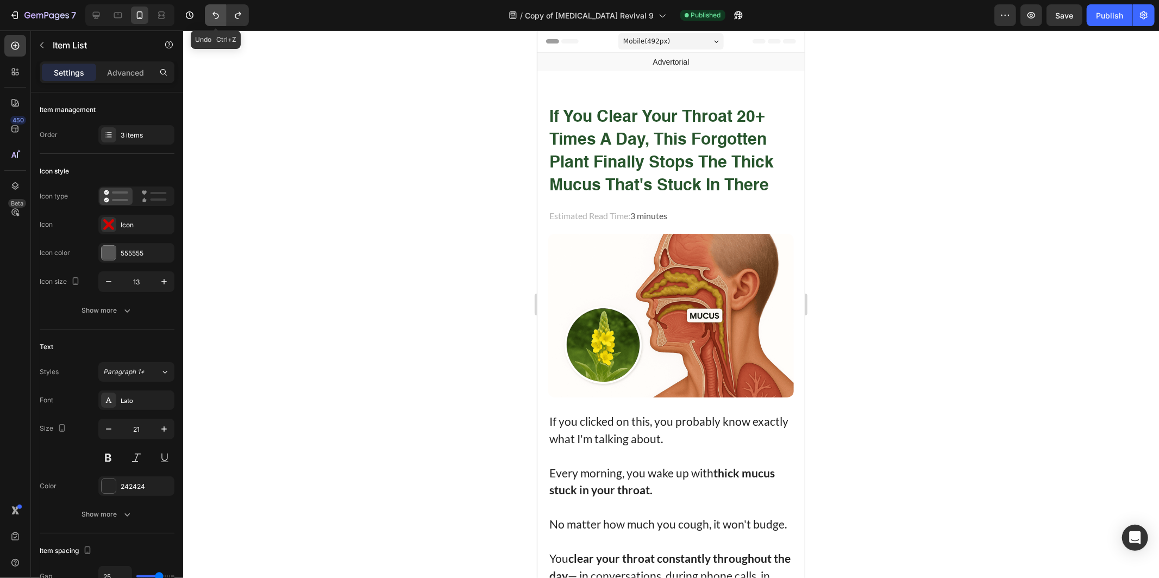
click at [219, 20] on icon "Undo/Redo" at bounding box center [215, 15] width 11 height 11
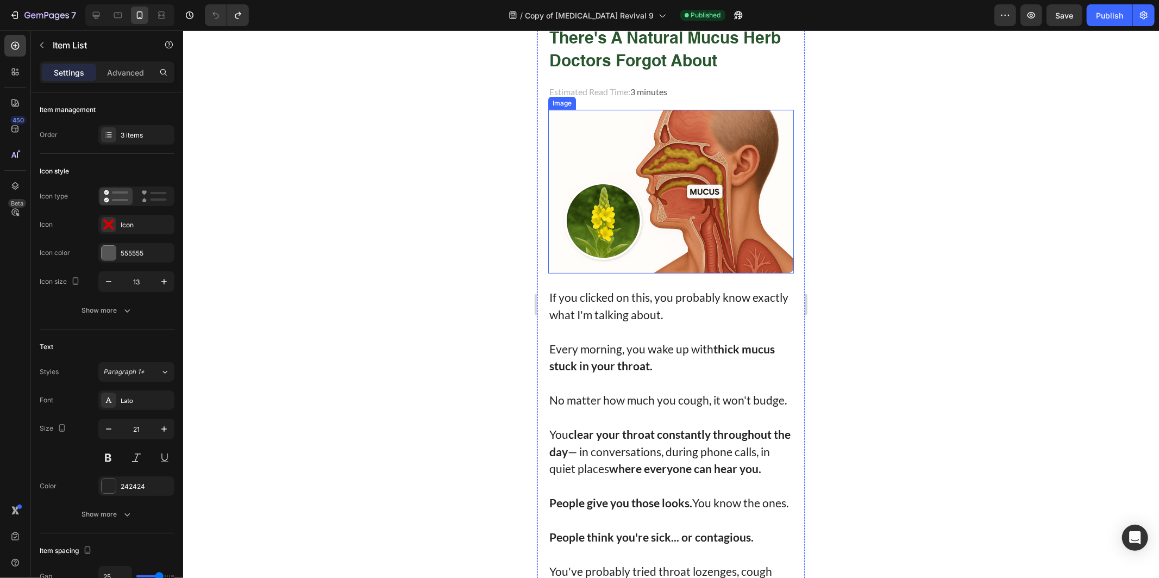
scroll to position [181, 0]
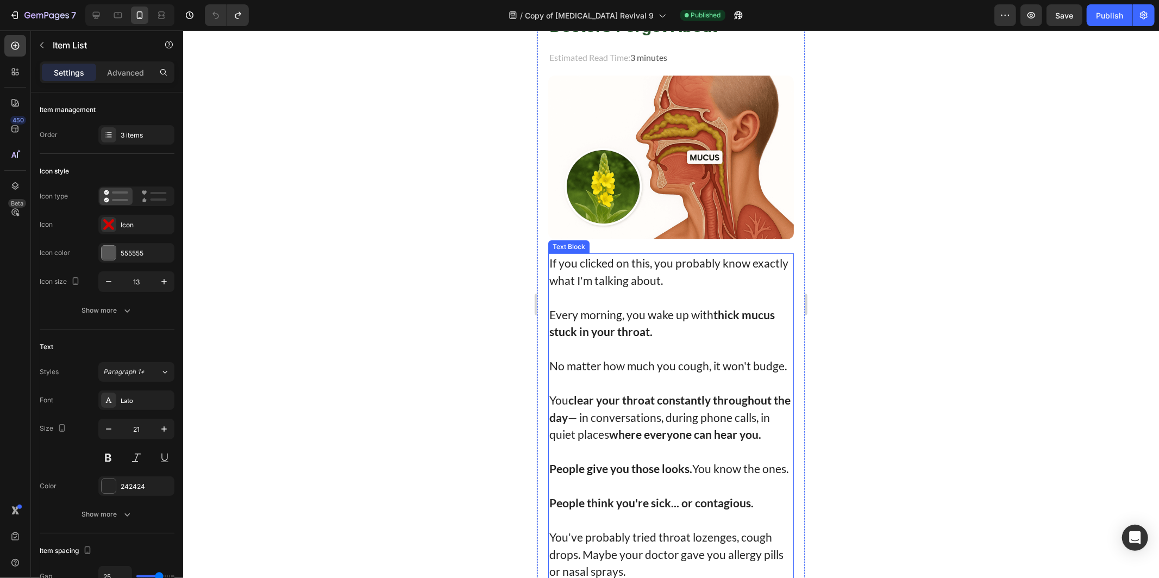
click at [675, 340] on p "Rich Text Editor. Editing area: main" at bounding box center [670, 348] width 243 height 17
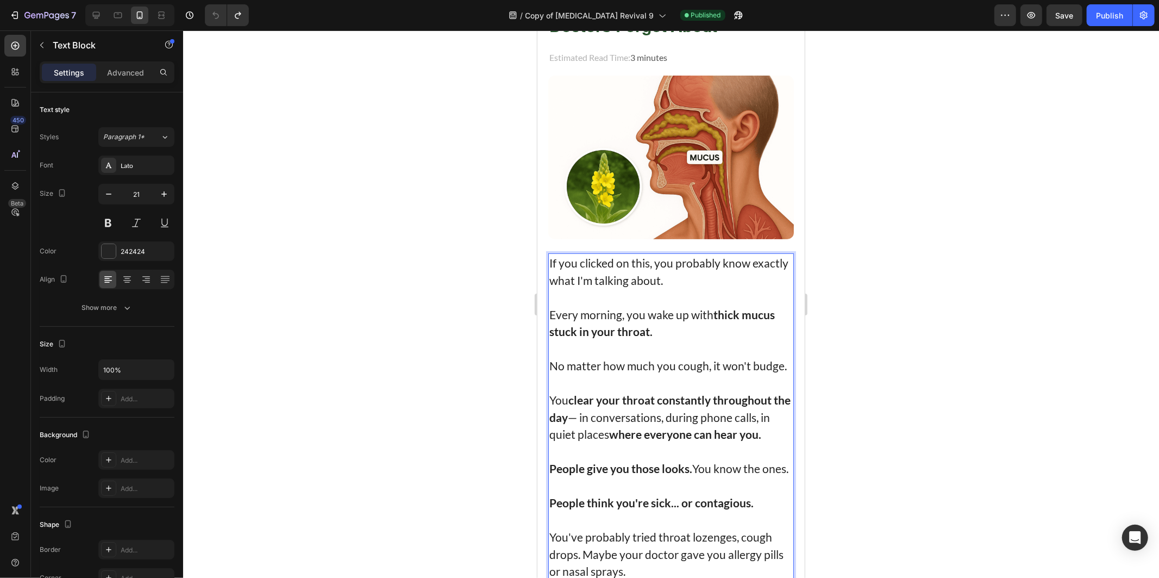
click at [643, 328] on strong "thick mucus stuck in your throat." at bounding box center [661, 322] width 225 height 31
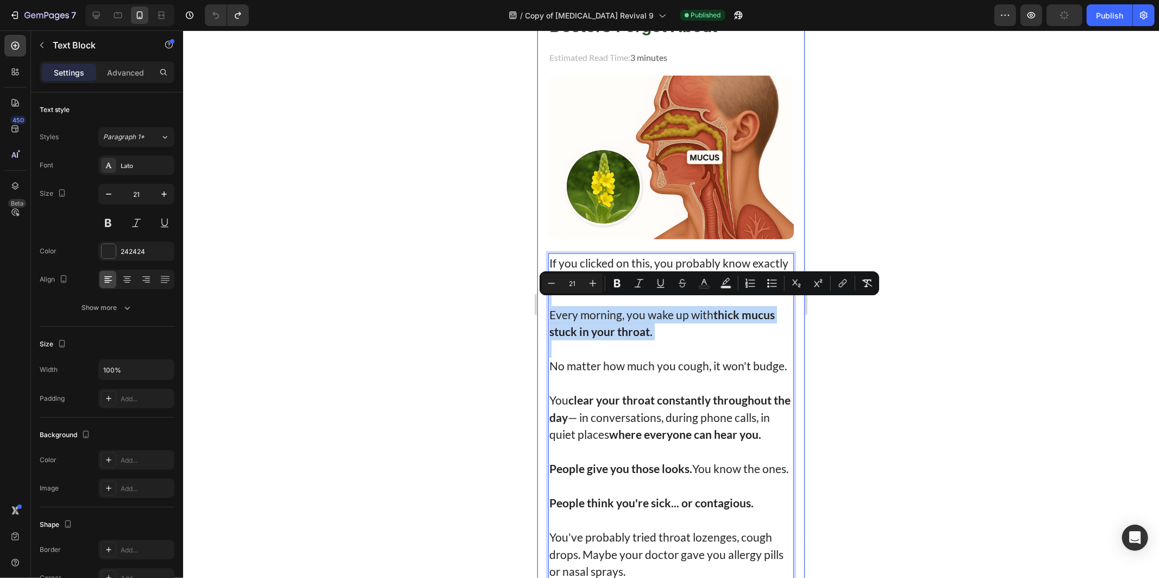
drag, startPoint x: 660, startPoint y: 340, endPoint x: 545, endPoint y: 296, distance: 122.5
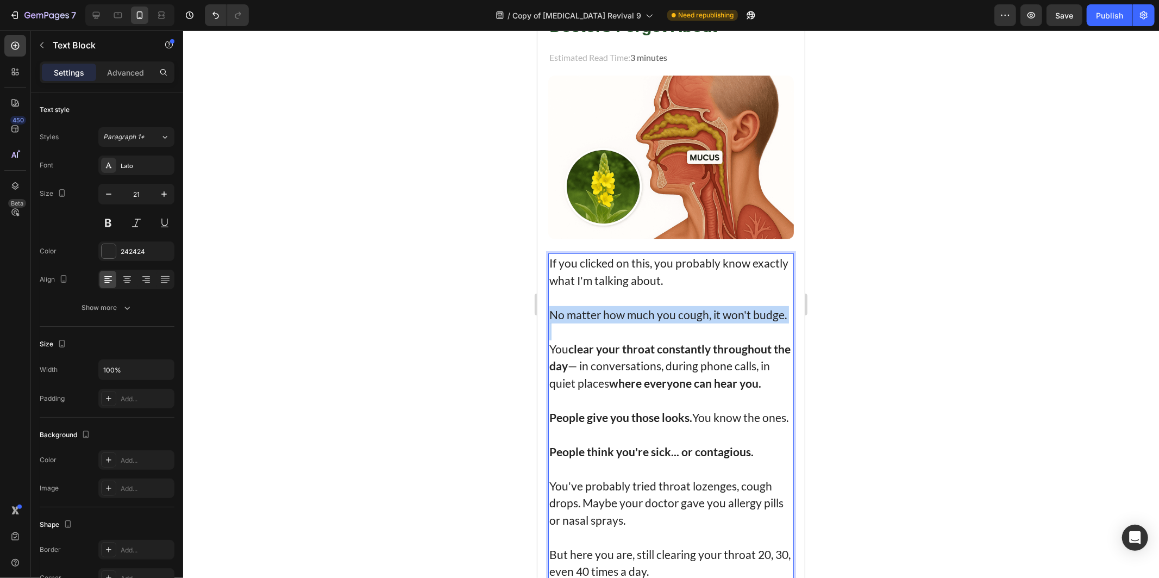
drag, startPoint x: 593, startPoint y: 347, endPoint x: 549, endPoint y: 308, distance: 59.2
click at [549, 308] on div "If you clicked on this, you probably know exactly what I'm talking about. No ma…" at bounding box center [671, 511] width 246 height 516
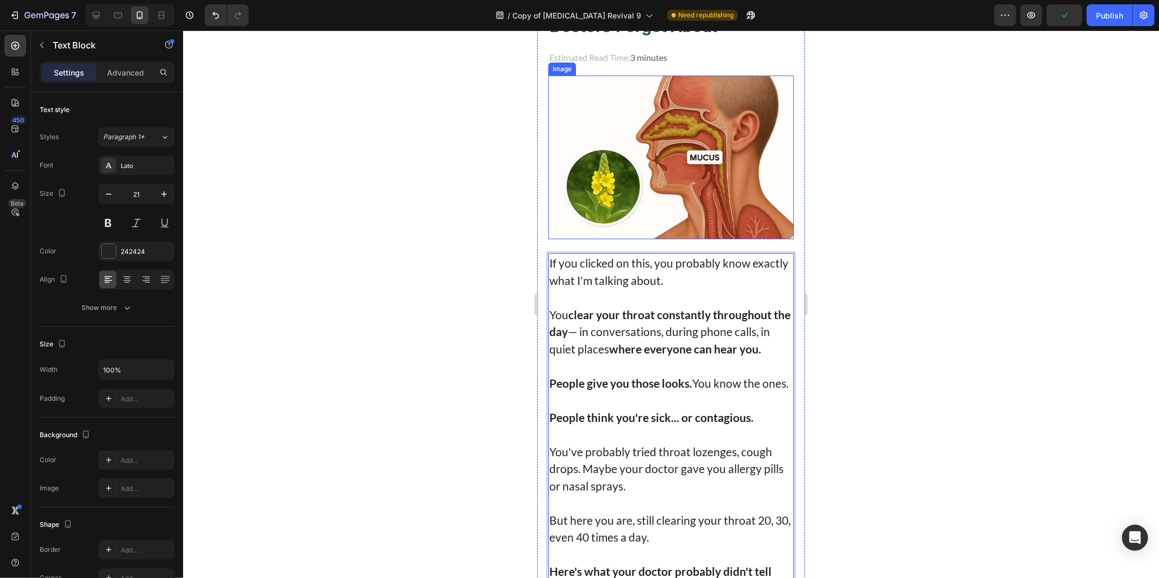
scroll to position [0, 0]
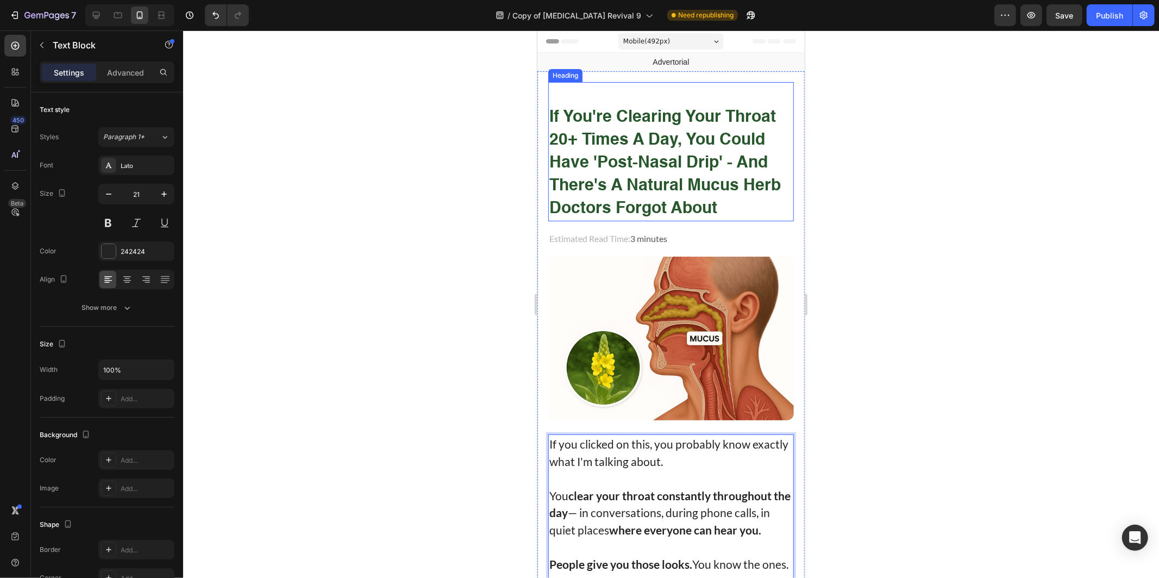
click at [601, 184] on strong "if you're clearing your throat 20+ times a day, you could have 'post-nasal drip…" at bounding box center [664, 163] width 231 height 108
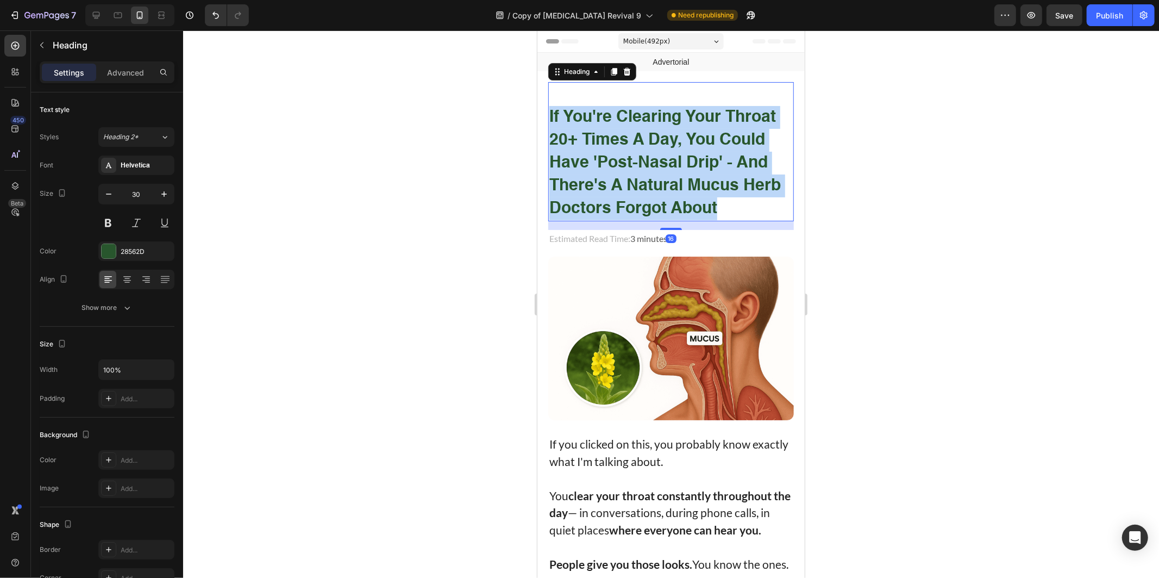
click at [601, 184] on strong "if you're clearing your throat 20+ times a day, you could have 'post-nasal drip…" at bounding box center [664, 163] width 231 height 108
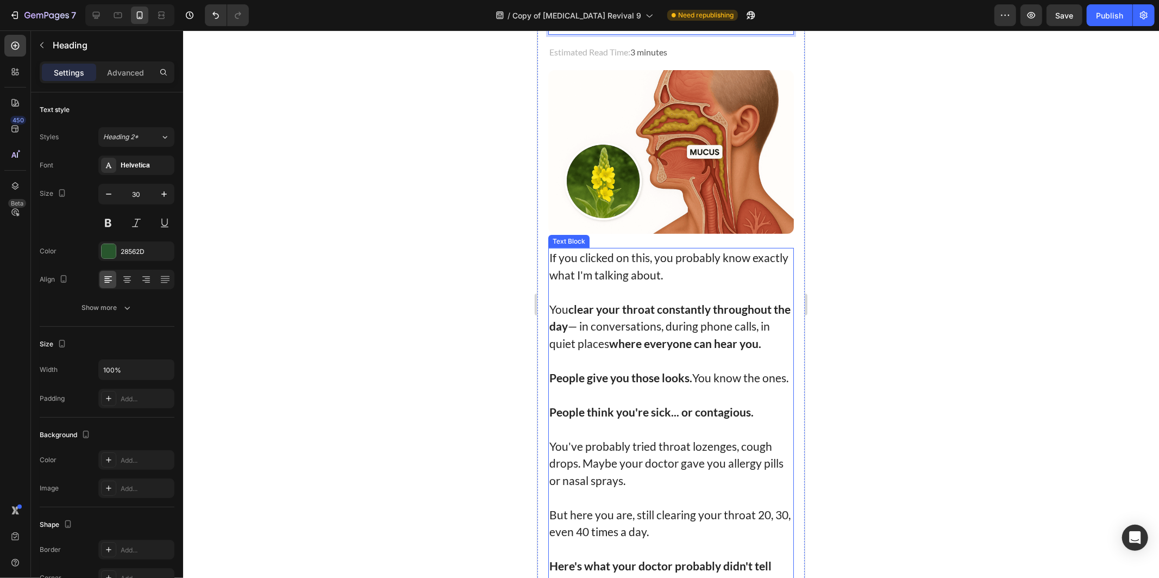
scroll to position [181, 0]
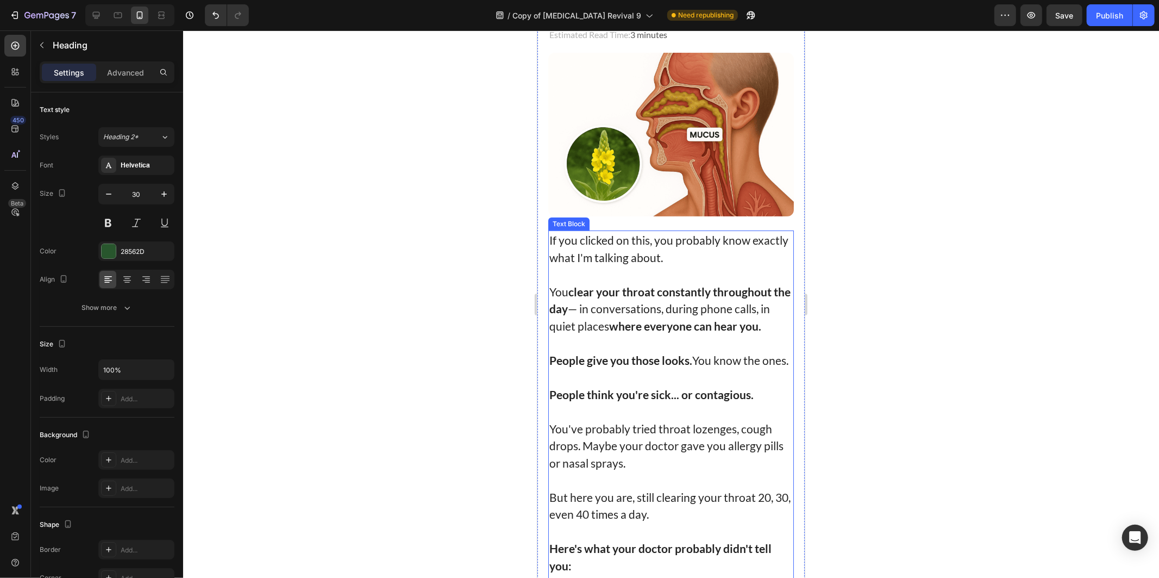
click at [634, 319] on strong "where everyone can hear you." at bounding box center [685, 325] width 152 height 14
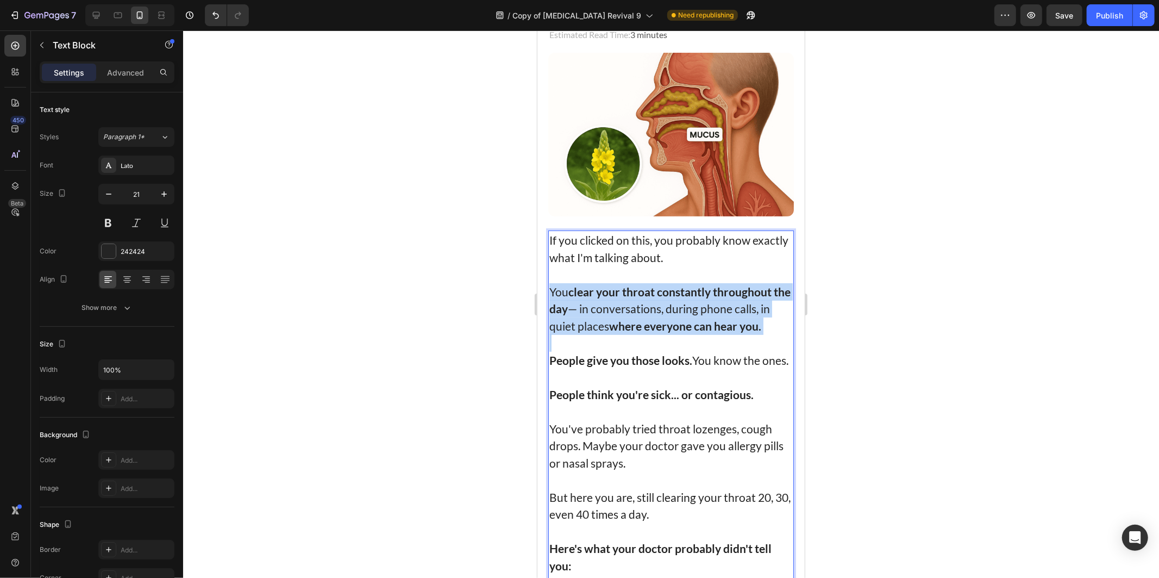
click at [634, 319] on strong "where everyone can hear you." at bounding box center [685, 325] width 152 height 14
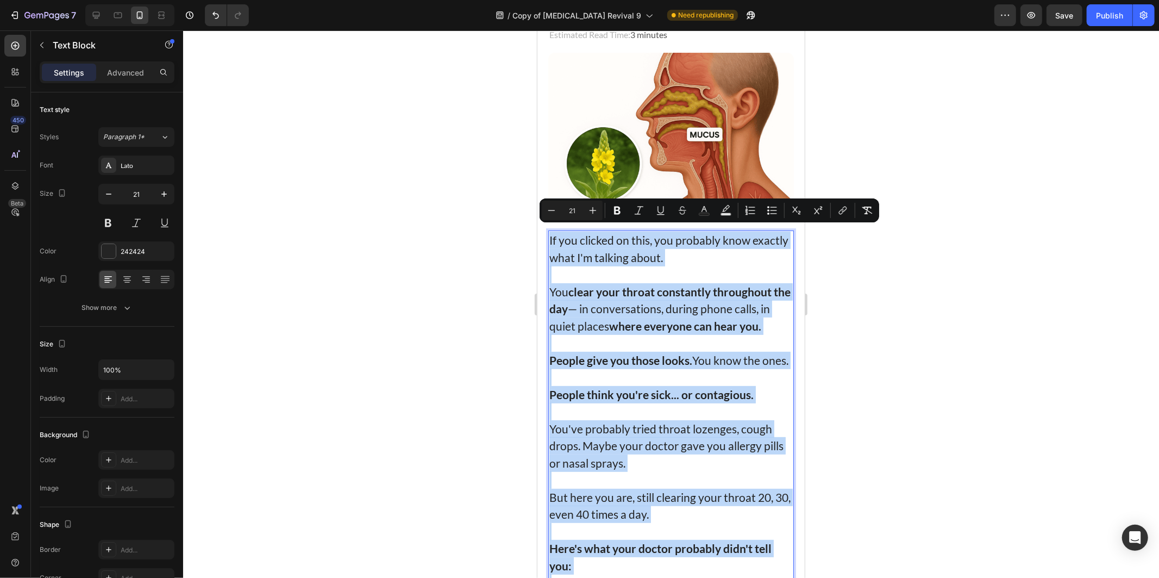
copy div "If you clicked on this, you probably know exactly what I'm talking about. You c…"
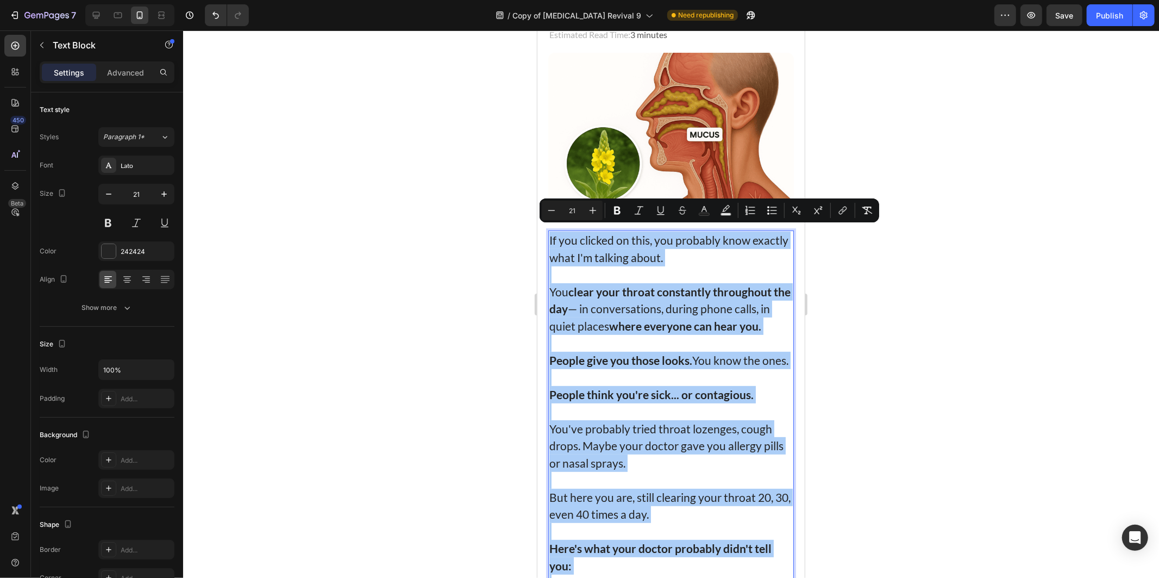
click at [990, 316] on div at bounding box center [671, 303] width 976 height 547
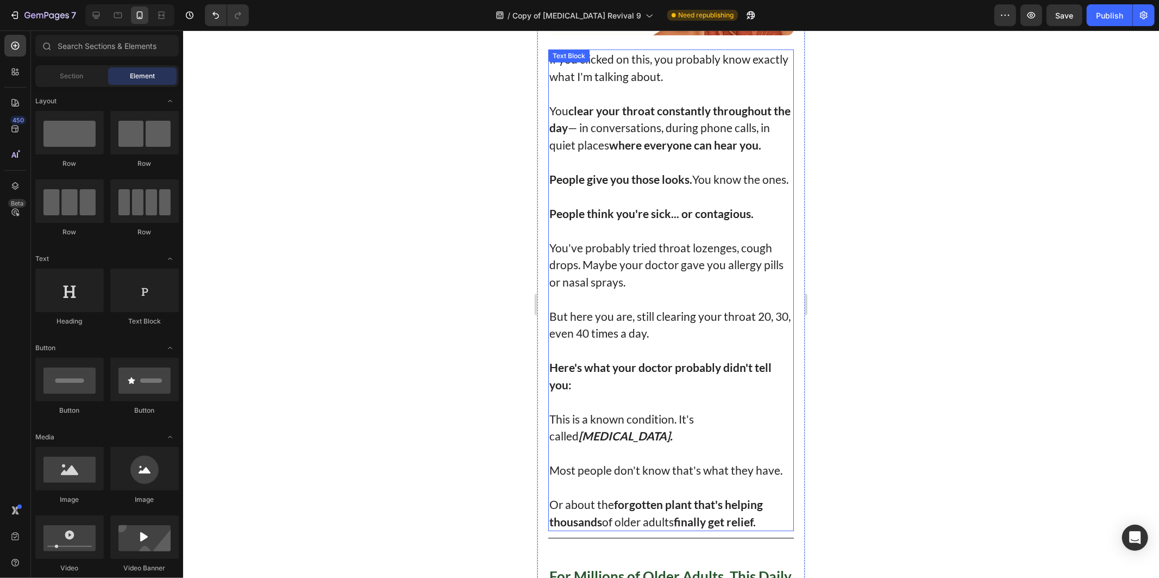
scroll to position [0, 0]
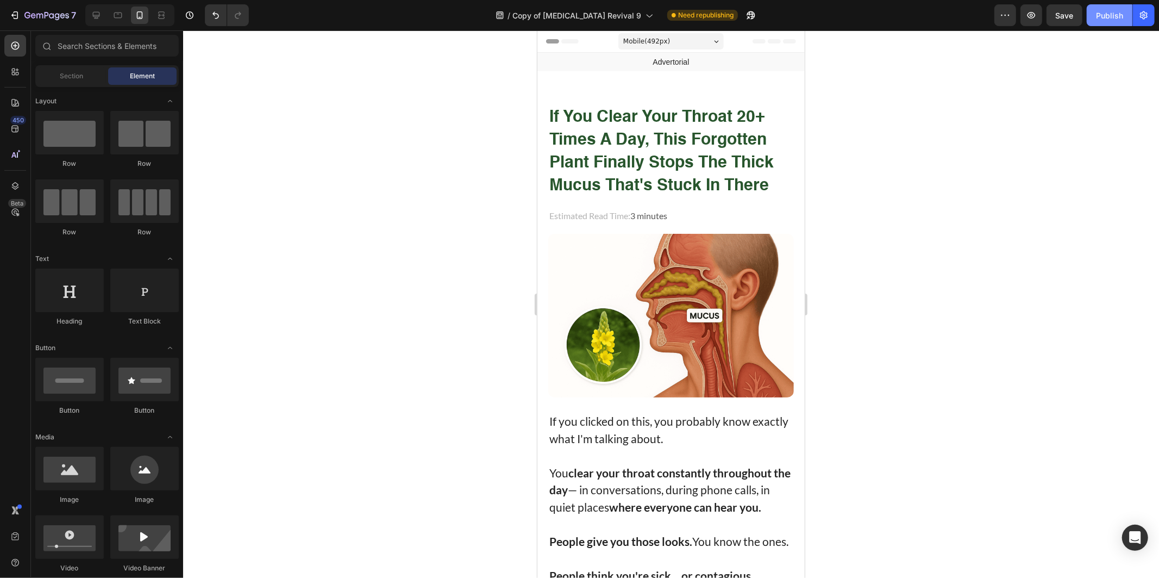
click at [1103, 13] on div "Publish" at bounding box center [1109, 15] width 27 height 11
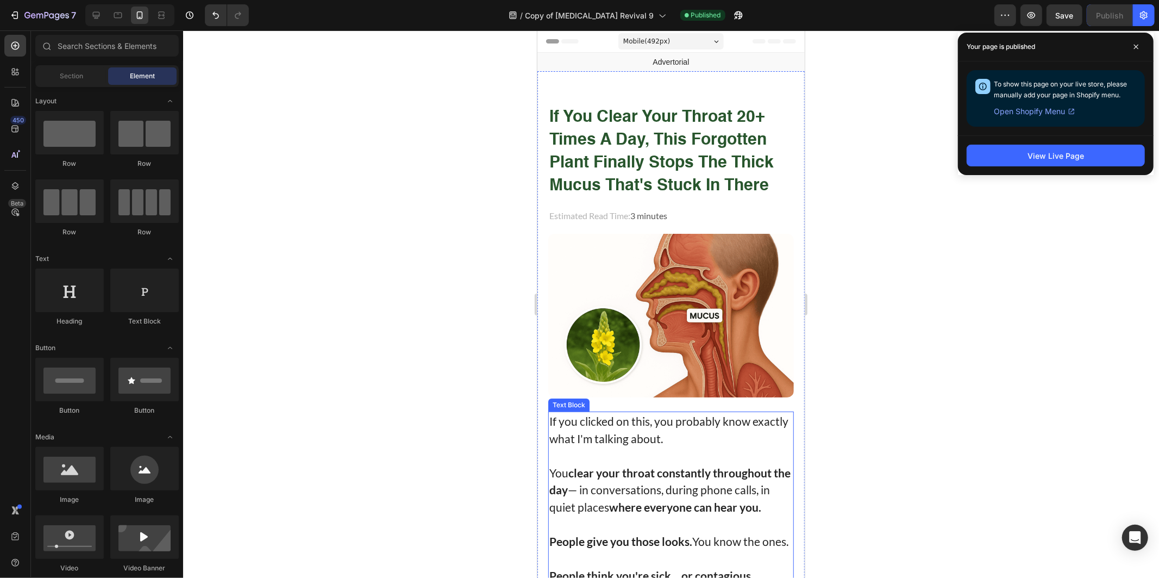
click at [641, 486] on p "You clear your throat constantly throughout the day — in conversations, during …" at bounding box center [670, 489] width 243 height 52
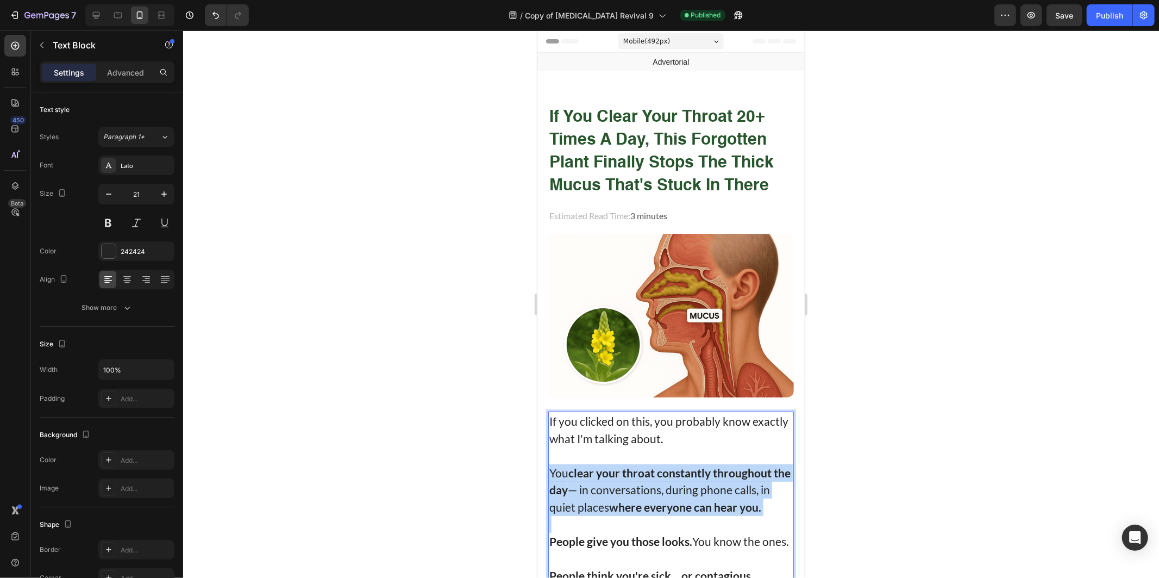
click at [643, 485] on p "You clear your throat constantly throughout the day — in conversations, during …" at bounding box center [670, 489] width 243 height 52
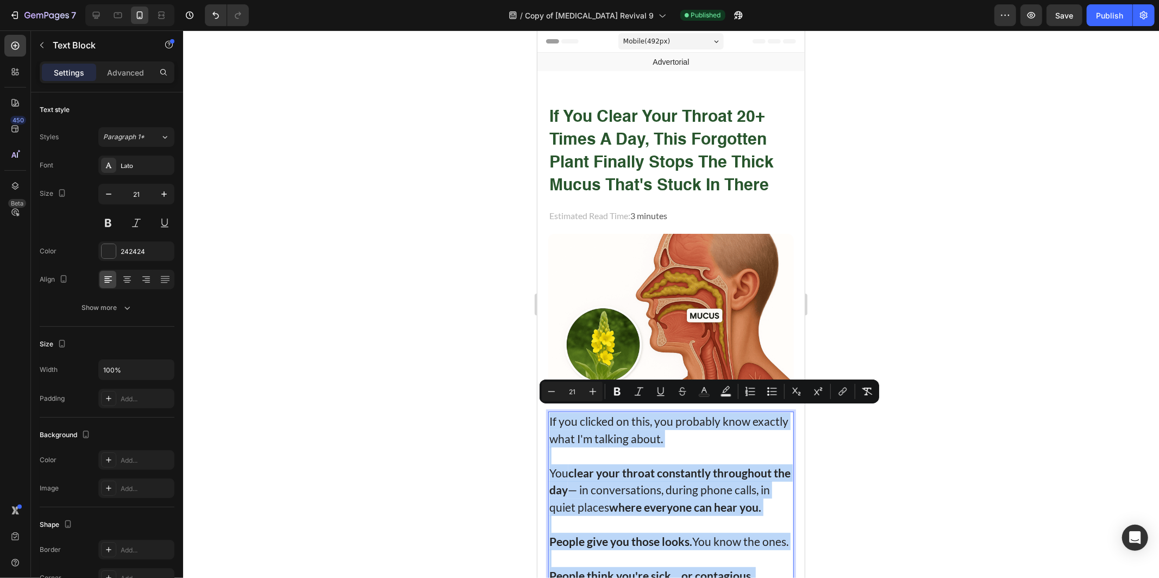
copy div "If you clicked on this, you probably know exactly what I'm talking about. You c…"
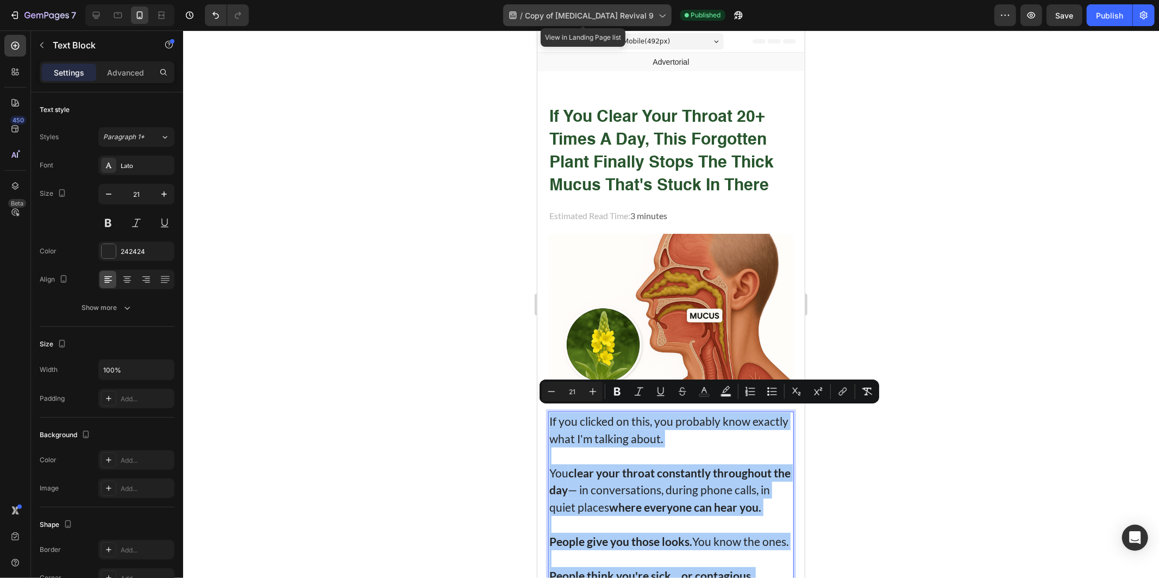
click at [543, 12] on span "Copy of [MEDICAL_DATA] Revival 9" at bounding box center [589, 15] width 129 height 11
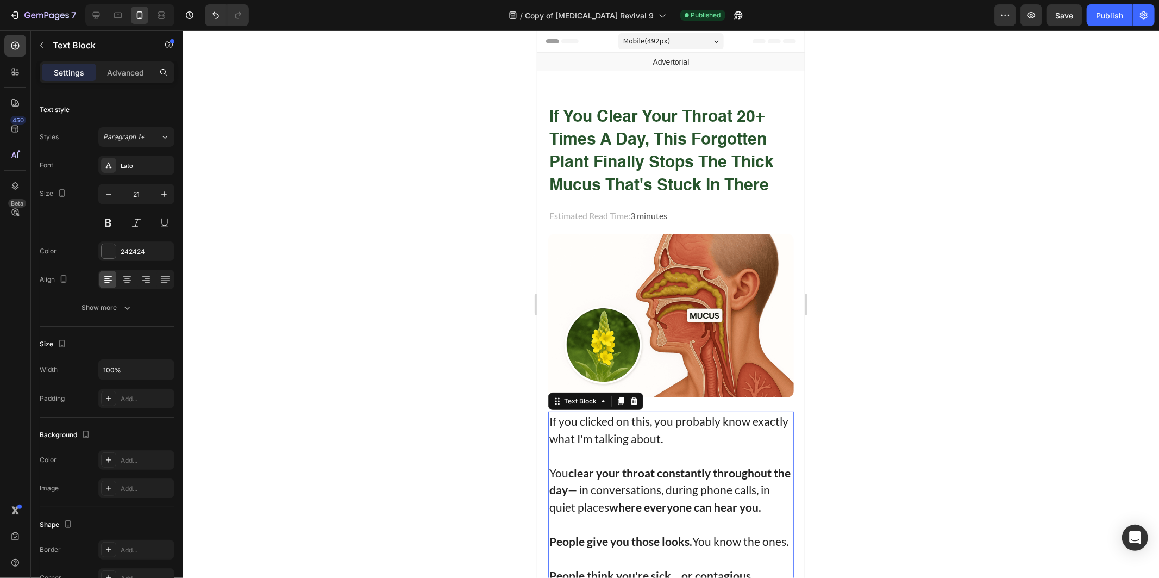
click at [331, 341] on div at bounding box center [671, 303] width 976 height 547
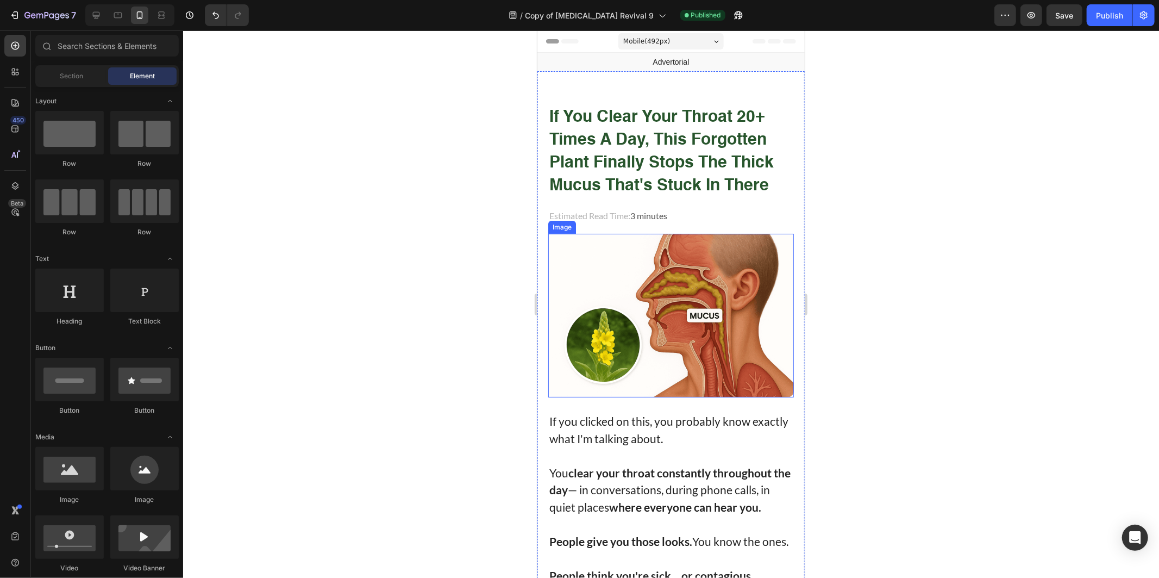
scroll to position [362, 0]
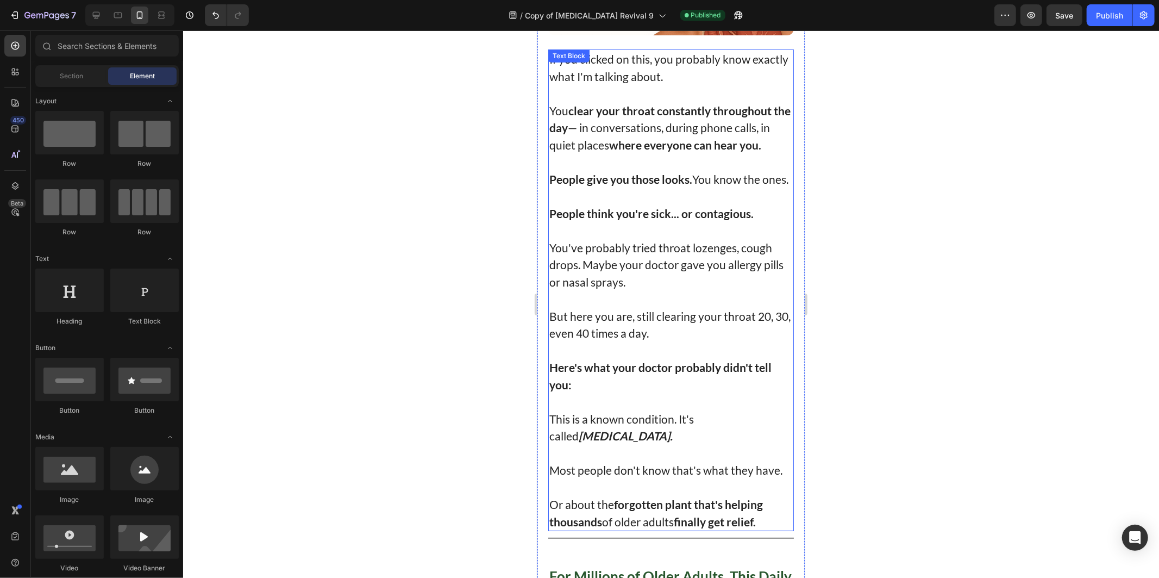
click at [687, 341] on p "But here you are, still clearing your throat 20, 30, even 40 times a day." at bounding box center [670, 324] width 243 height 34
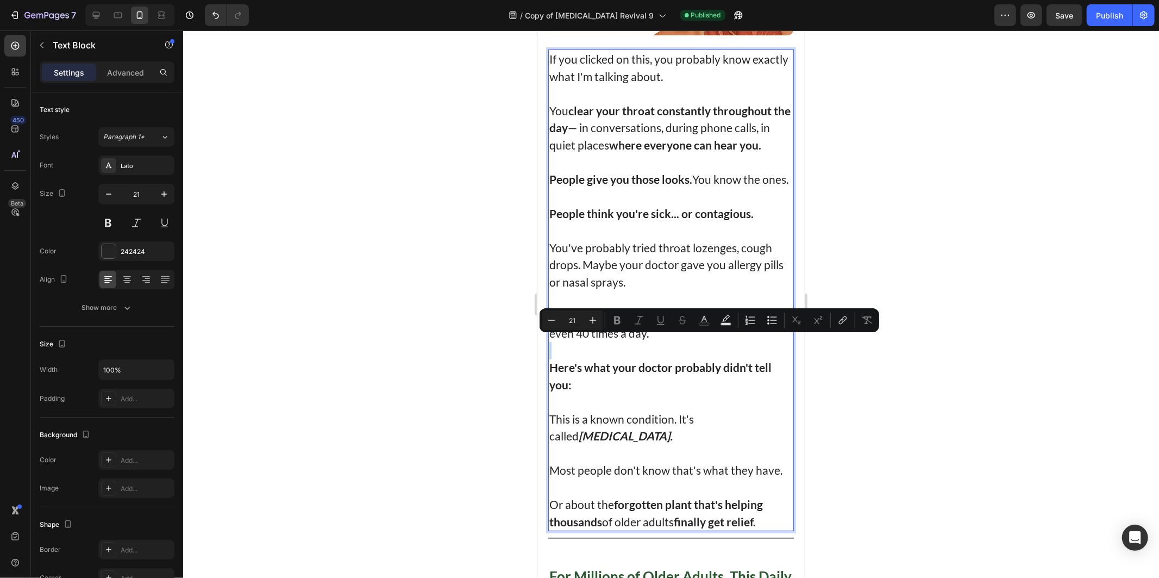
click at [687, 341] on p "But here you are, still clearing your throat 20, 30, even 40 times a day." at bounding box center [670, 324] width 243 height 34
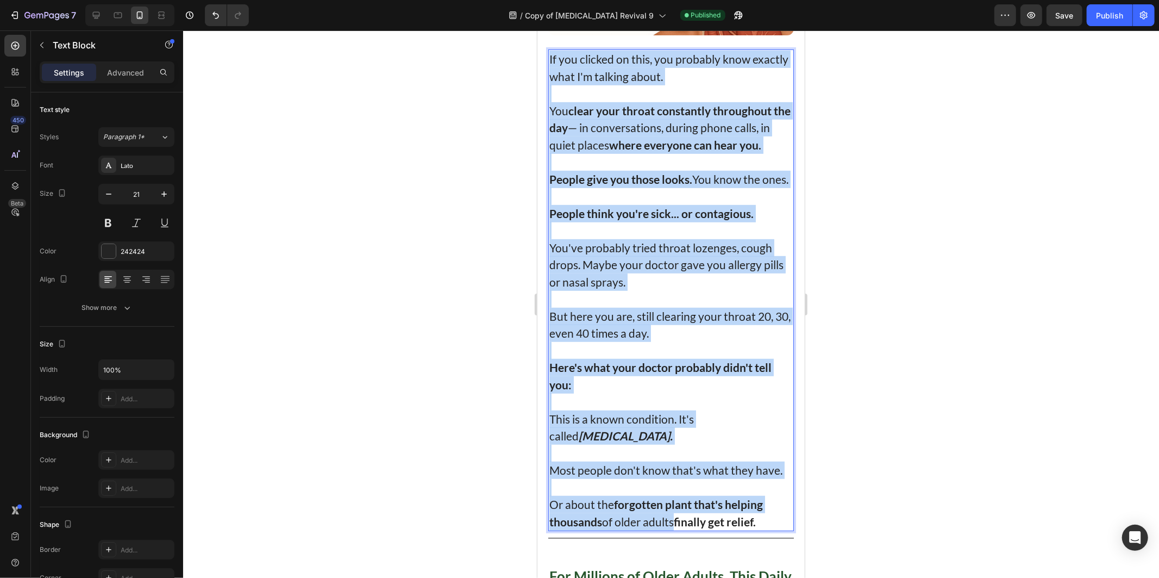
copy div "If you clicked on this, you probably know exactly what I'm talking about. You c…"
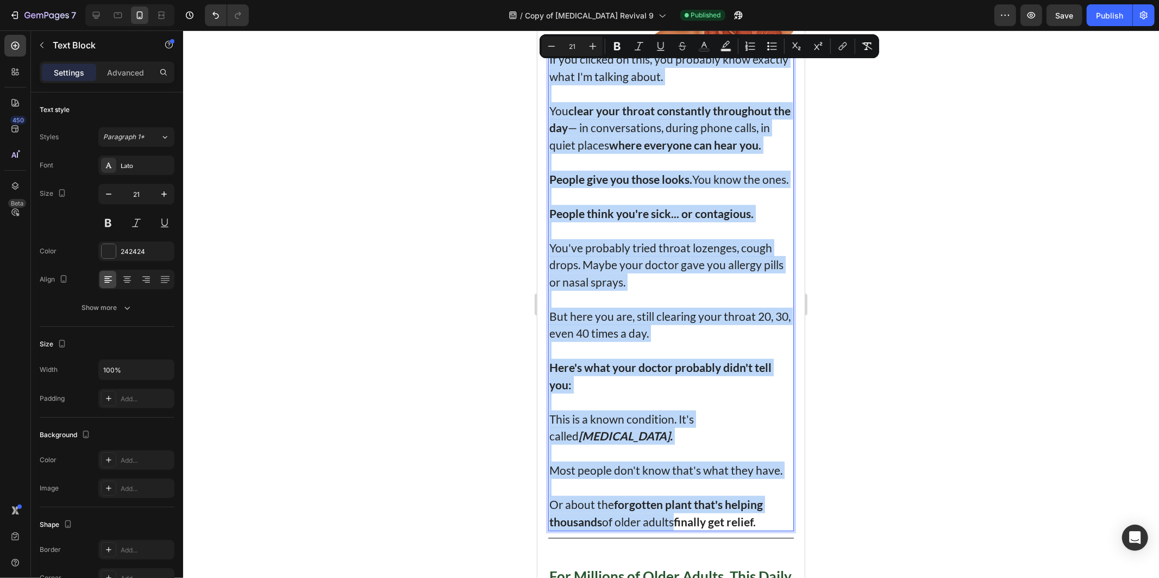
click at [606, 478] on p "Most people don't know that's what they have." at bounding box center [670, 469] width 243 height 17
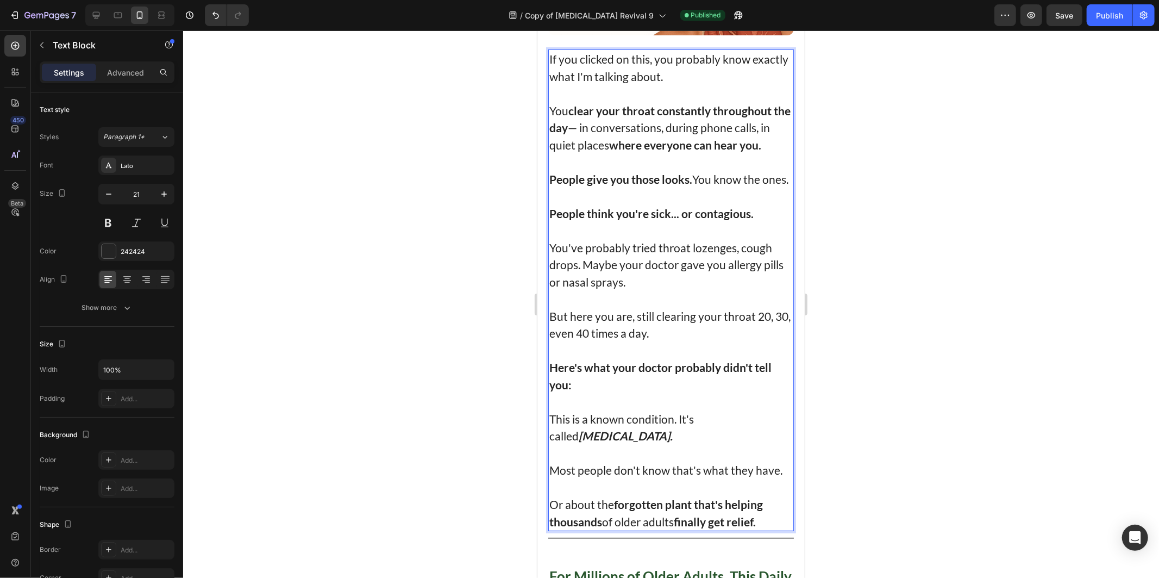
click at [591, 478] on p "Most people don't know that's what they have." at bounding box center [670, 469] width 243 height 17
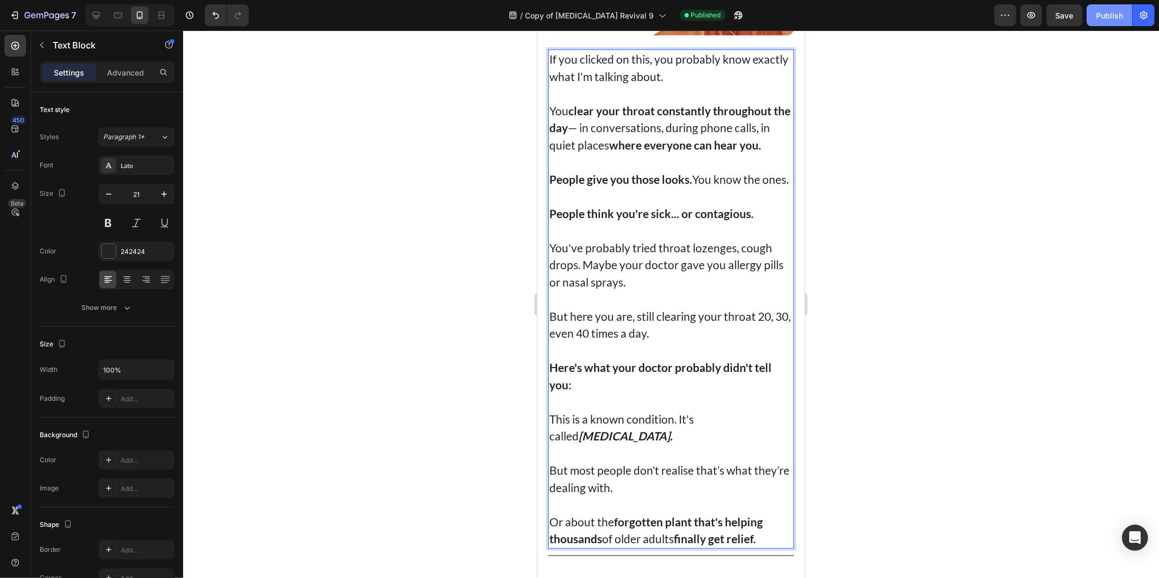
click at [1109, 14] on div "Publish" at bounding box center [1109, 15] width 27 height 11
click at [644, 444] on p "This is a known condition. It's called post-nasal drip." at bounding box center [670, 427] width 243 height 34
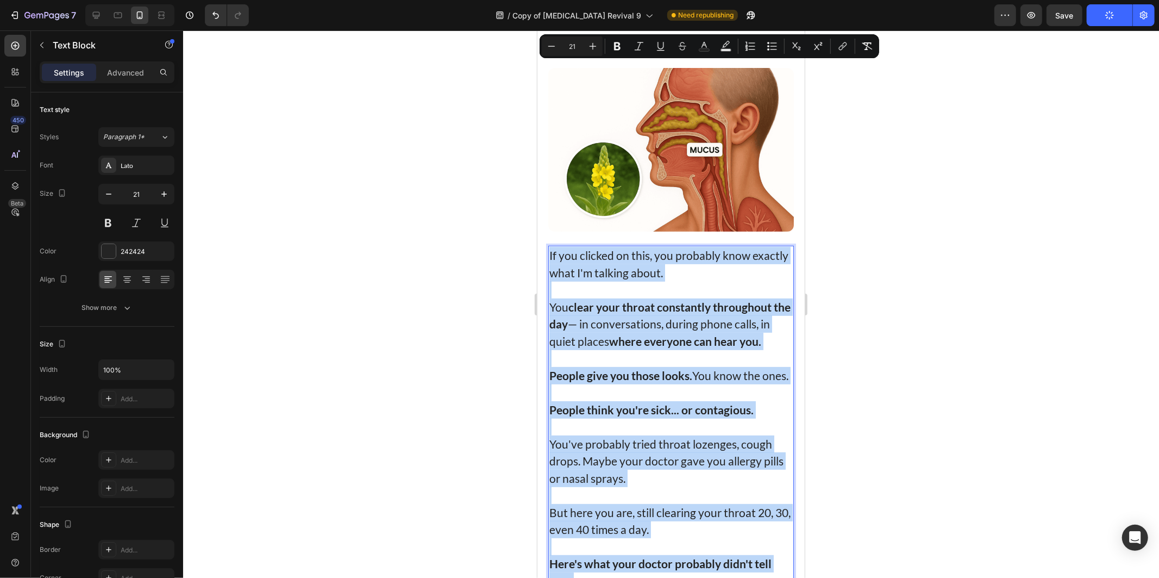
scroll to position [0, 0]
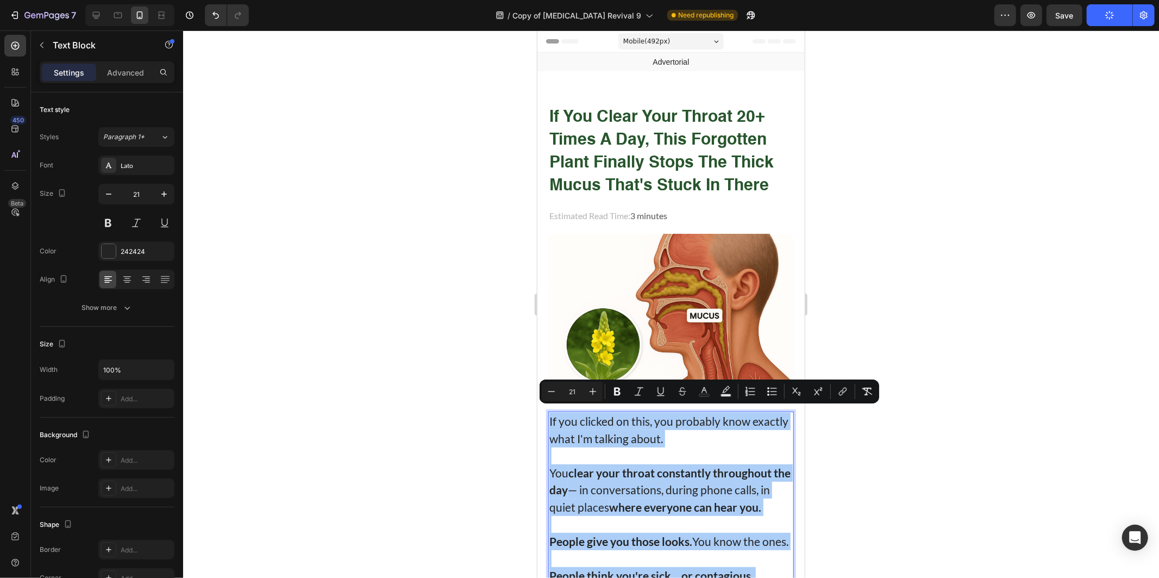
click at [993, 438] on div at bounding box center [671, 303] width 976 height 547
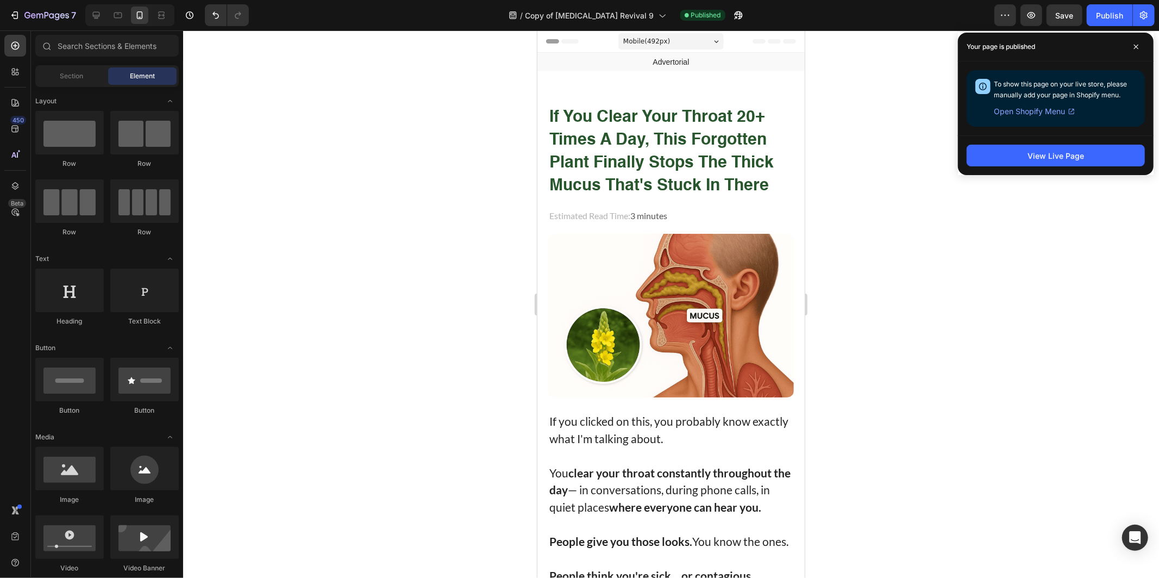
drag, startPoint x: 527, startPoint y: 175, endPoint x: 9, endPoint y: 133, distance: 519.5
click at [527, 175] on div at bounding box center [671, 303] width 976 height 547
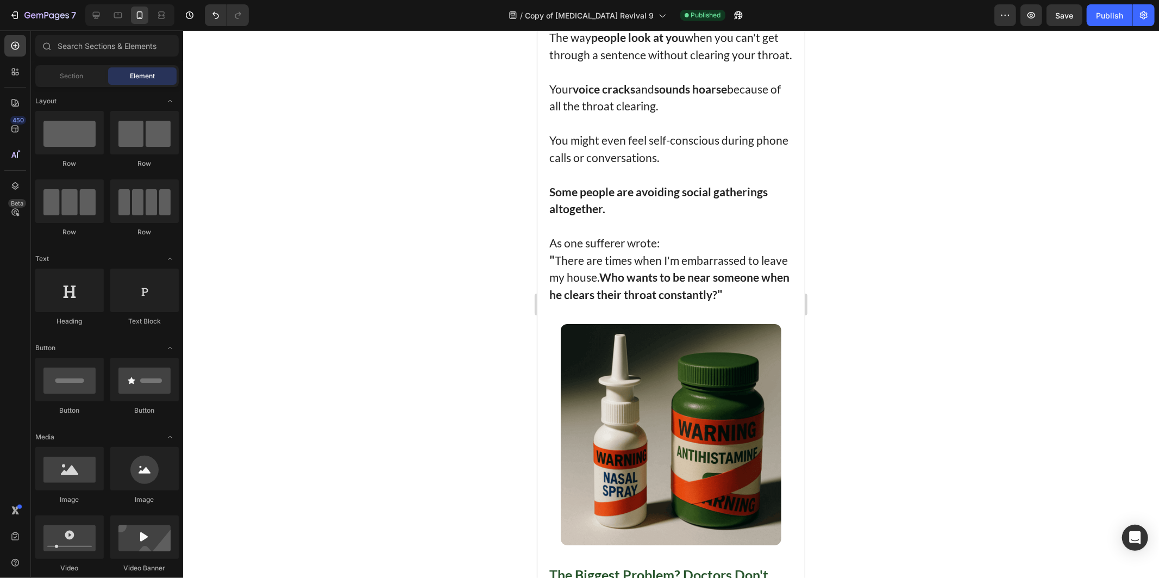
click at [968, 245] on div at bounding box center [671, 303] width 976 height 547
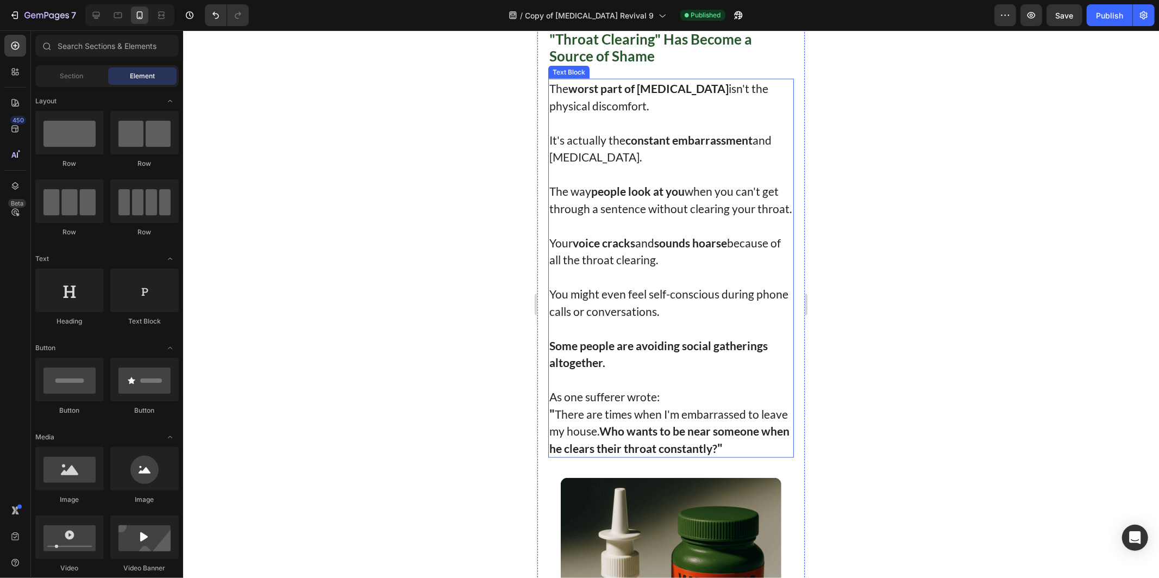
scroll to position [905, 0]
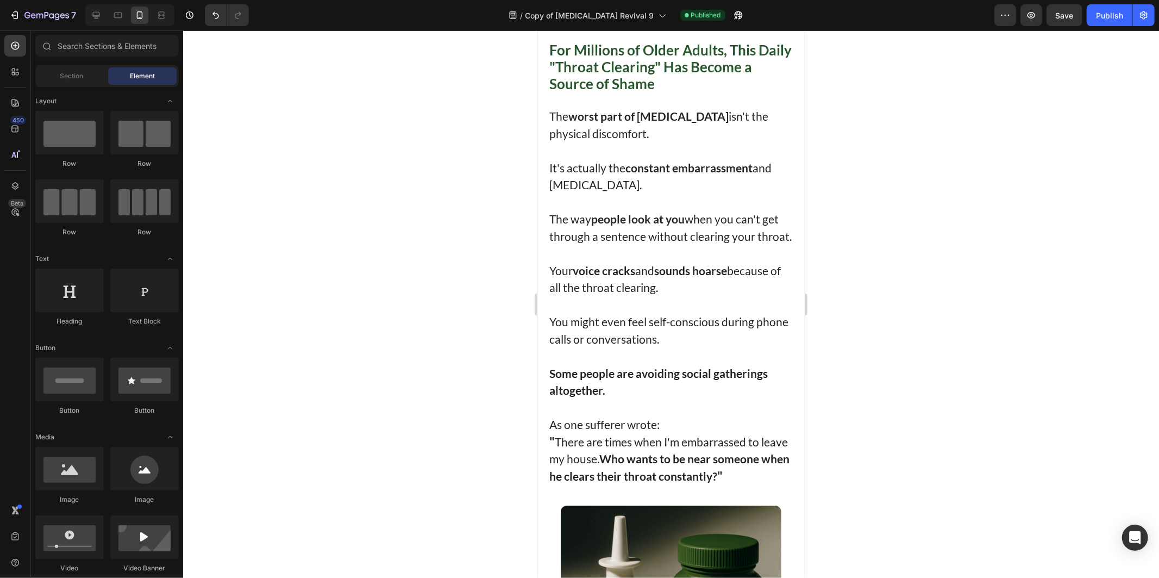
click at [898, 431] on div at bounding box center [671, 303] width 976 height 547
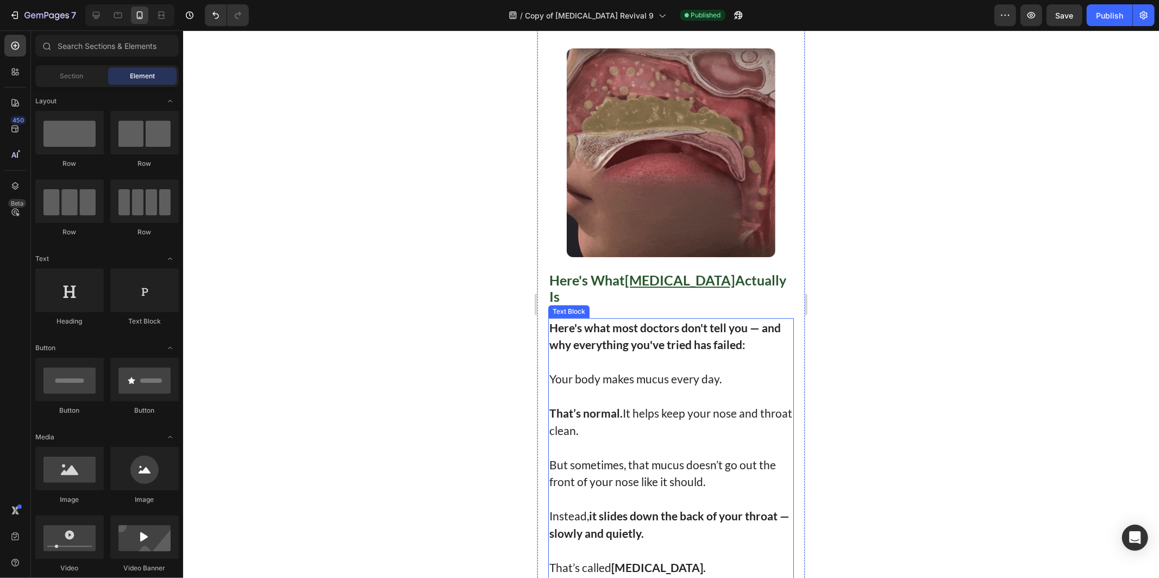
scroll to position [2535, 0]
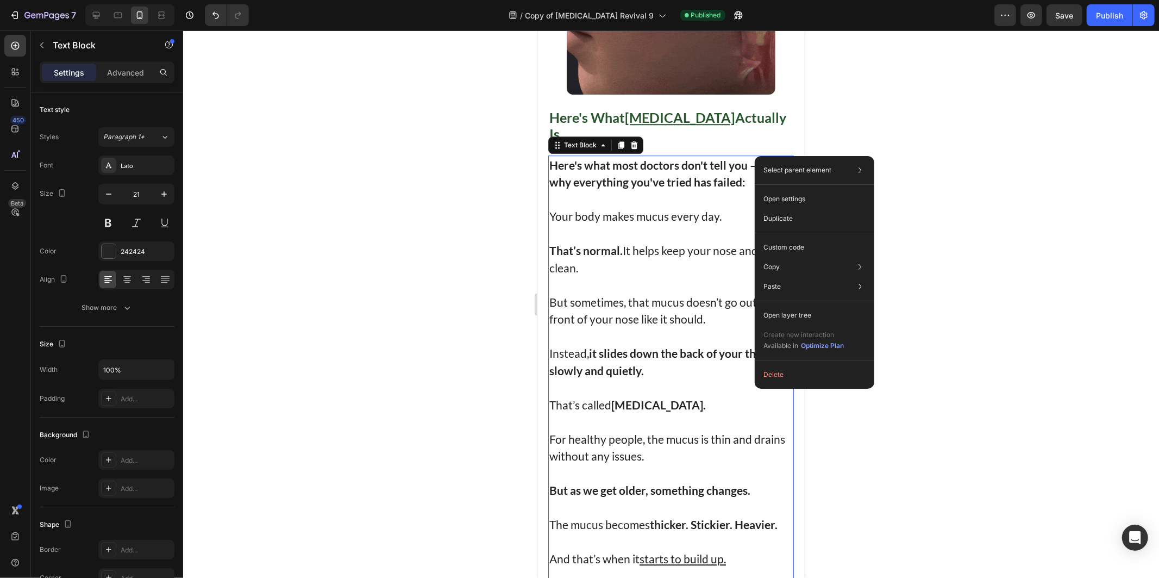
drag, startPoint x: 967, startPoint y: 449, endPoint x: 958, endPoint y: 451, distance: 9.0
click at [965, 450] on div at bounding box center [671, 303] width 976 height 547
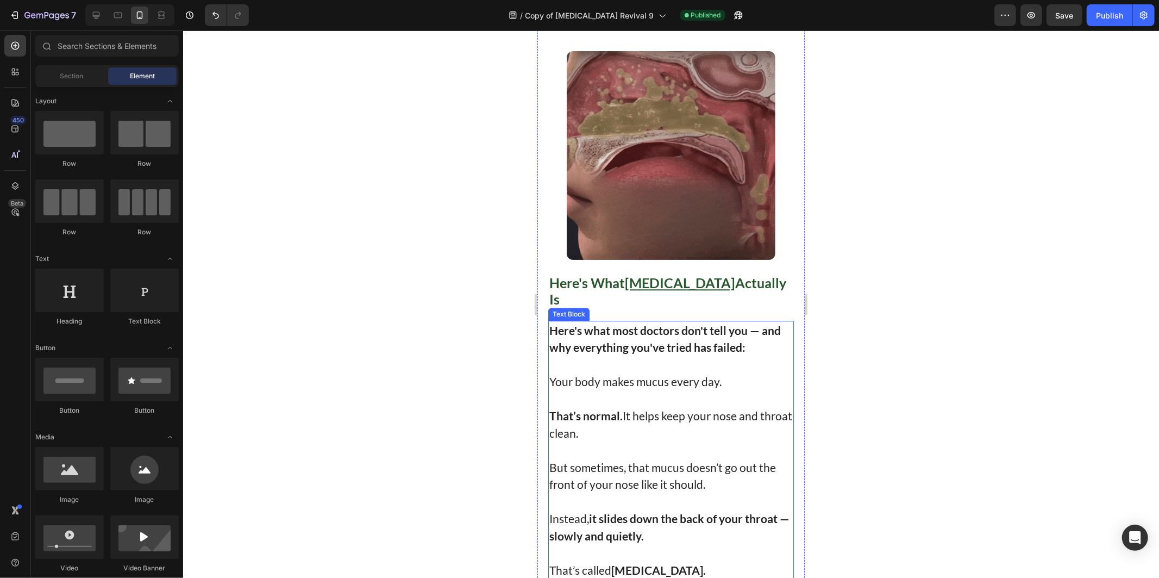
scroll to position [2354, 0]
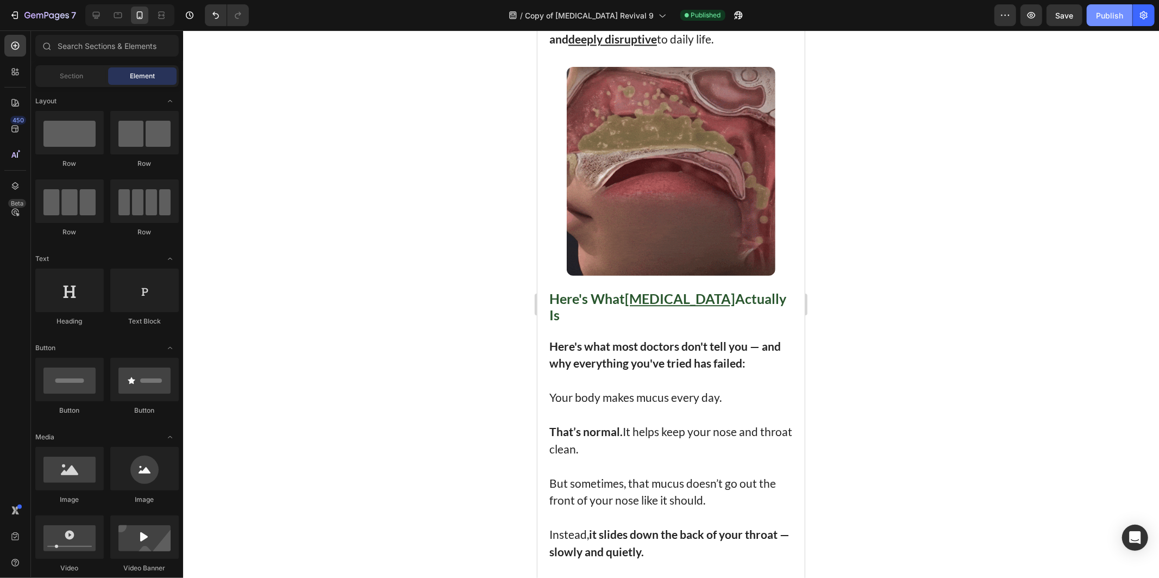
click at [1092, 22] on button "Publish" at bounding box center [1110, 15] width 46 height 22
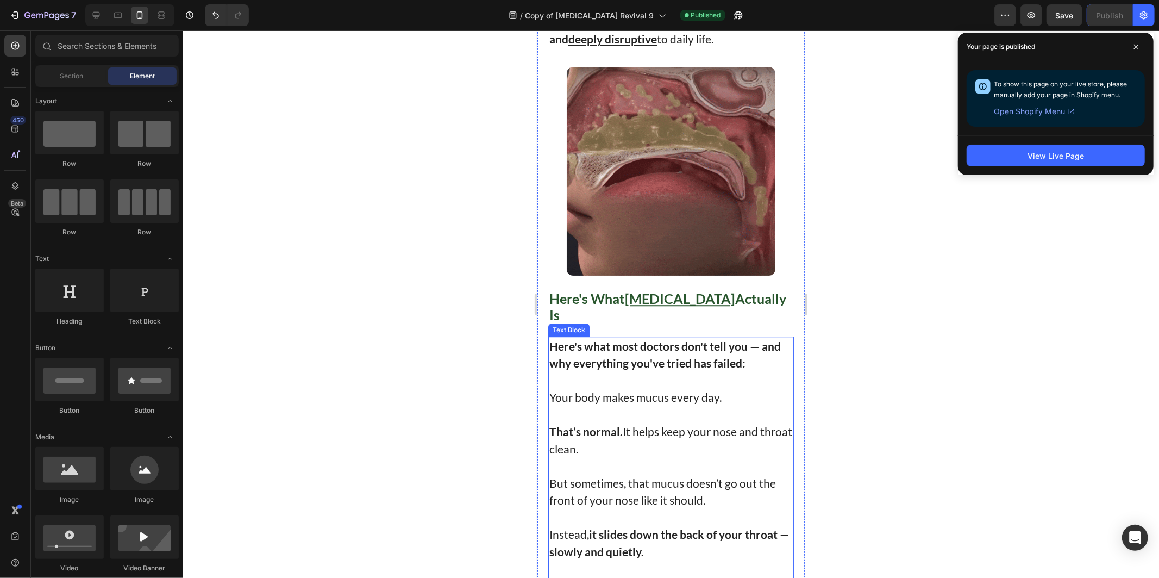
click at [645, 388] on p "Your body makes mucus every day." at bounding box center [670, 396] width 243 height 17
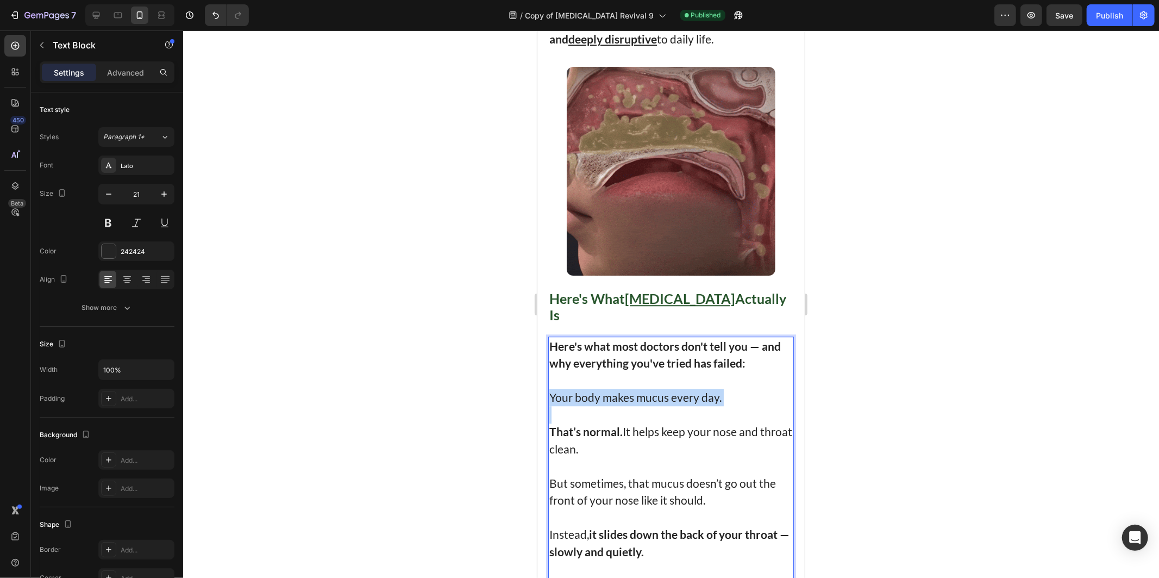
click at [645, 388] on p "Your body makes mucus every day." at bounding box center [670, 396] width 243 height 17
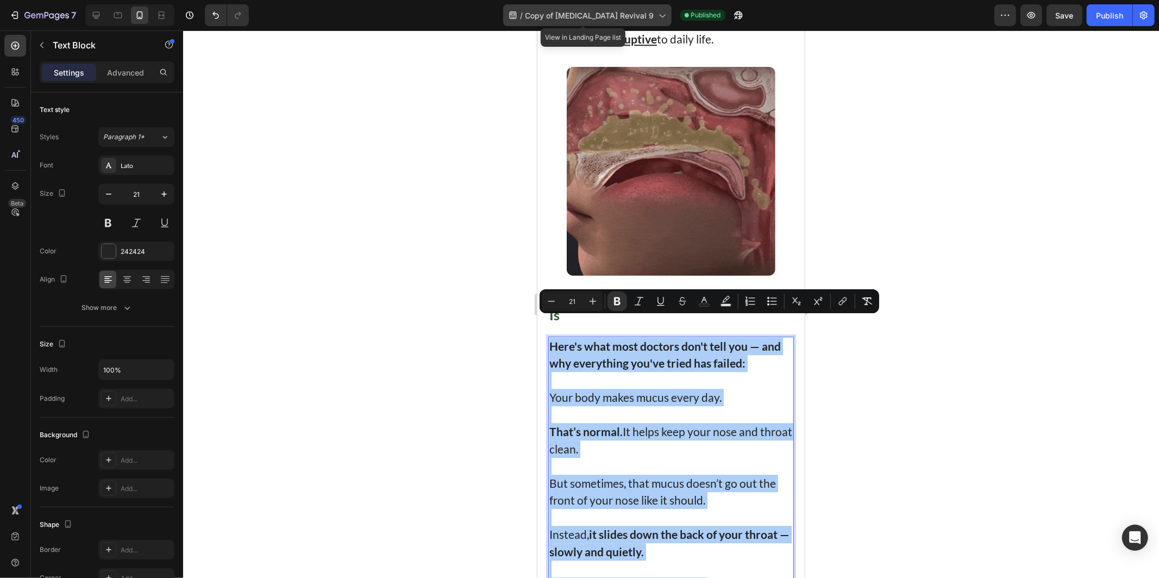
click at [541, 26] on div "/ Copy of Post Nasal Drip Revival 9" at bounding box center [587, 15] width 168 height 26
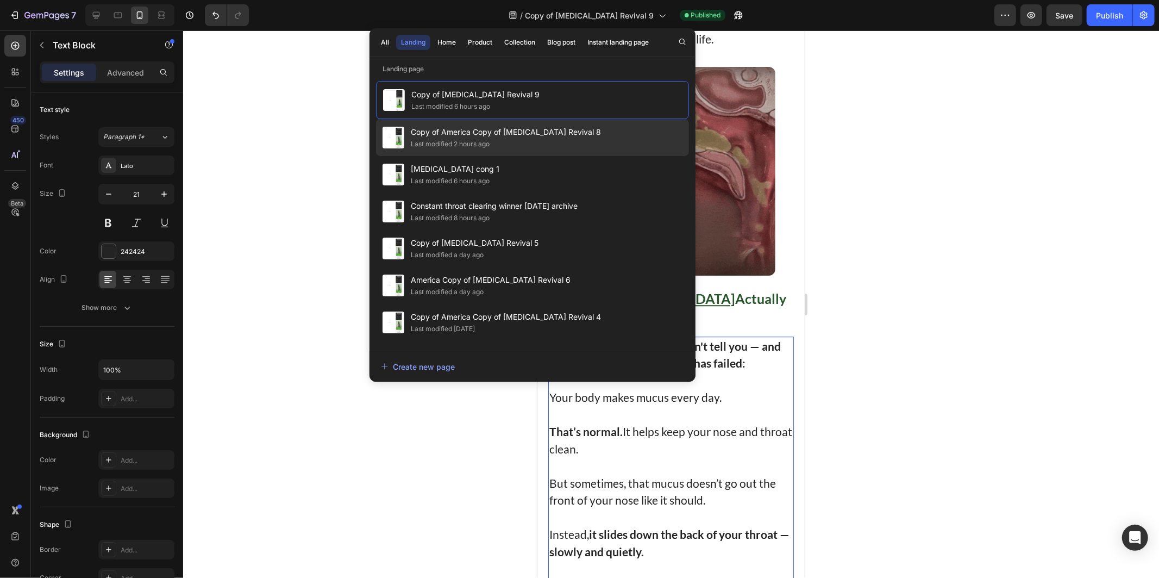
click at [490, 145] on div "Last modified 2 hours ago" at bounding box center [450, 144] width 79 height 11
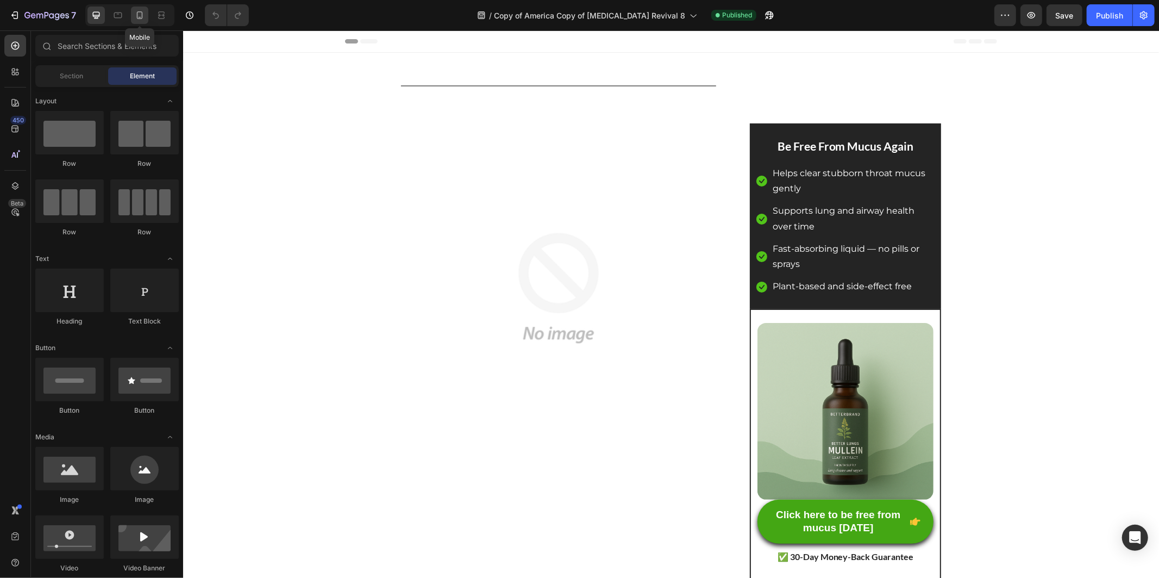
click at [143, 19] on icon at bounding box center [139, 15] width 11 height 11
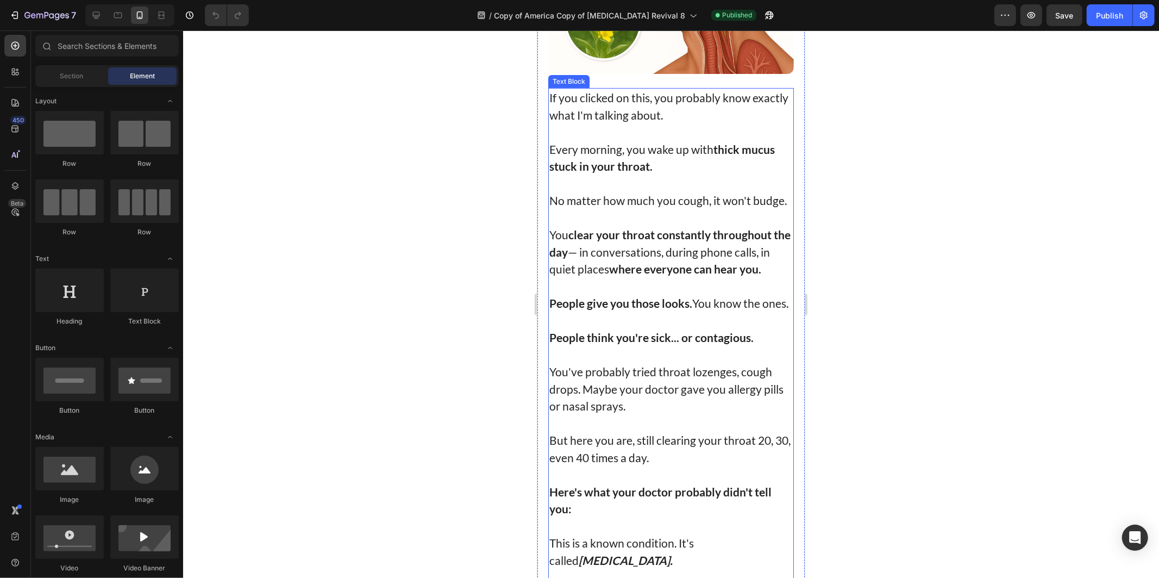
scroll to position [362, 0]
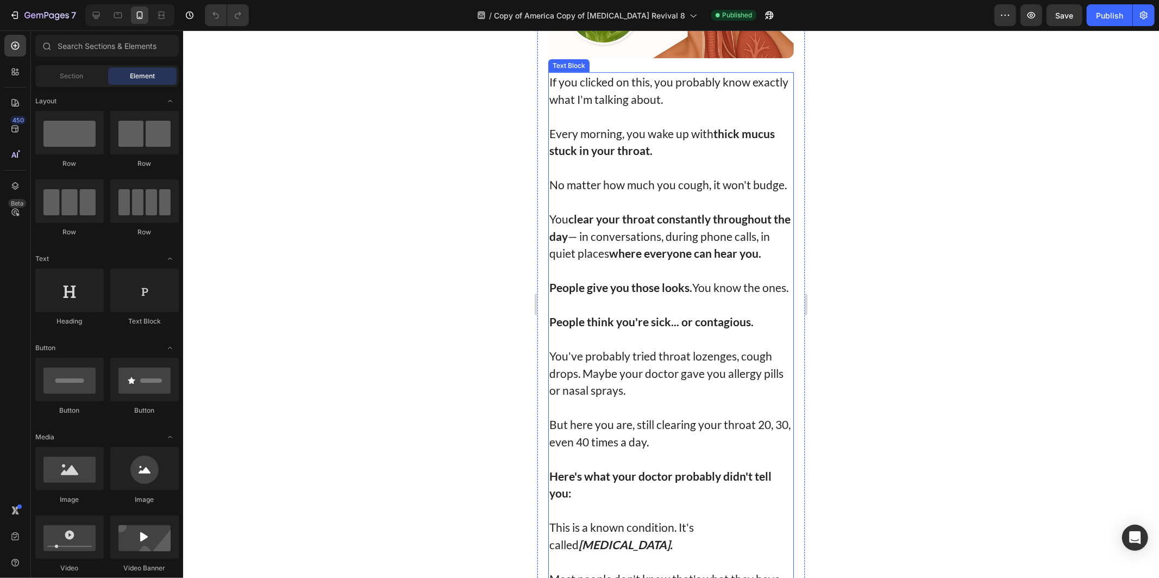
click at [676, 296] on p "People give you those looks. You know the ones." at bounding box center [670, 286] width 243 height 17
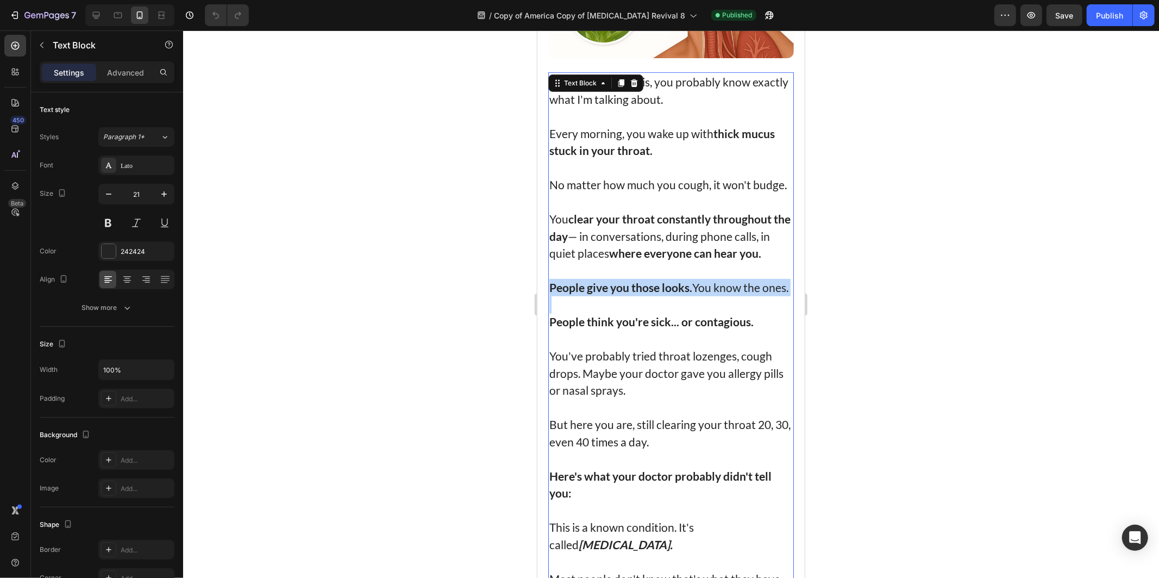
click at [676, 296] on p "People give you those looks. You know the ones." at bounding box center [670, 286] width 243 height 17
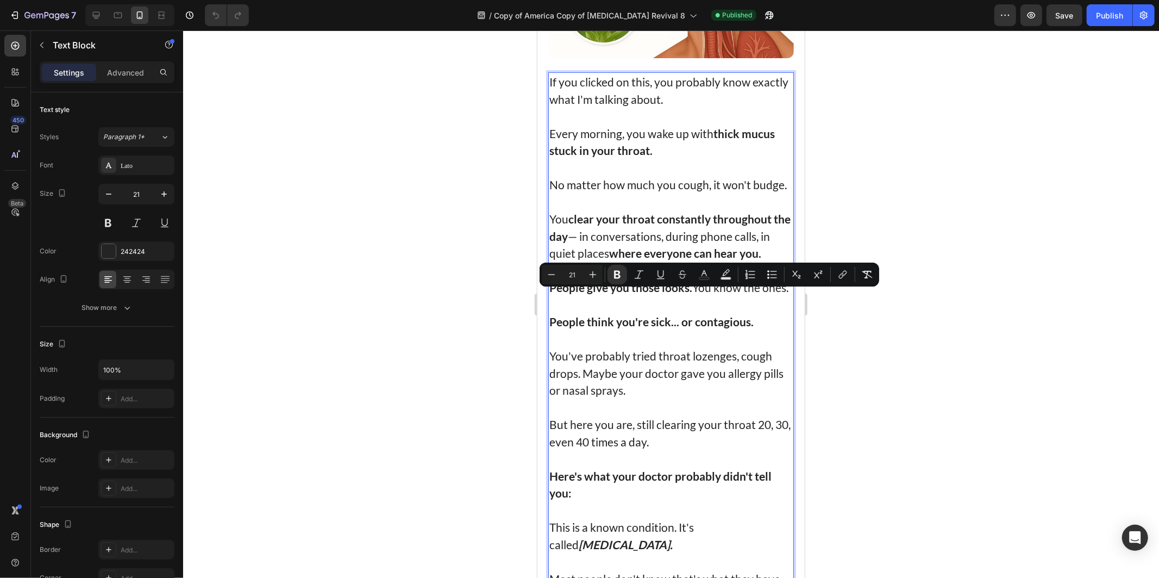
click at [644, 448] on p "But here you are, still clearing your throat 20, 30, even 40 times a day." at bounding box center [670, 432] width 243 height 34
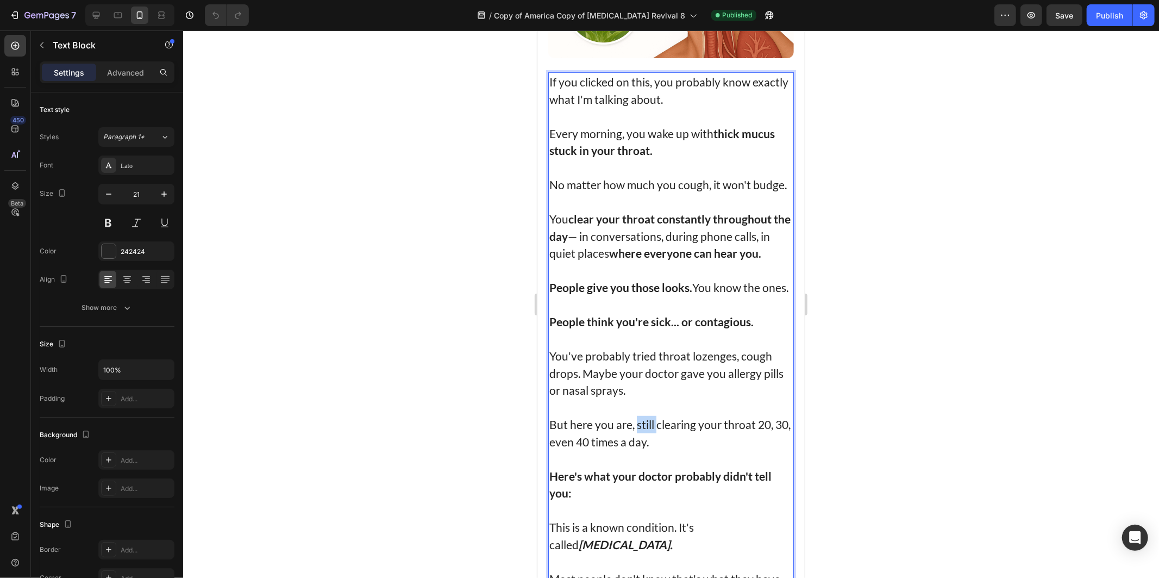
click at [644, 448] on p "But here you are, still clearing your throat 20, 30, even 40 times a day." at bounding box center [670, 432] width 243 height 34
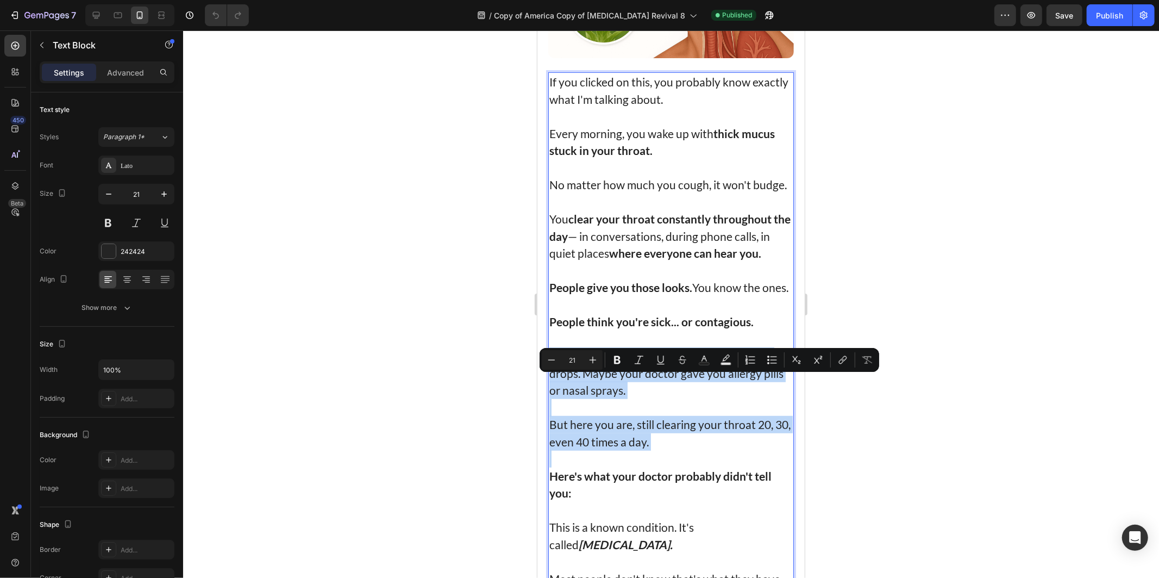
drag, startPoint x: 644, startPoint y: 448, endPoint x: 609, endPoint y: 409, distance: 52.3
click at [609, 409] on div "If you clicked on this, you probably know exactly what I'm talking about. Every…" at bounding box center [671, 355] width 246 height 567
click at [662, 449] on p "But here you are, still clearing your throat 20, 30, even 40 times a day." at bounding box center [670, 432] width 243 height 34
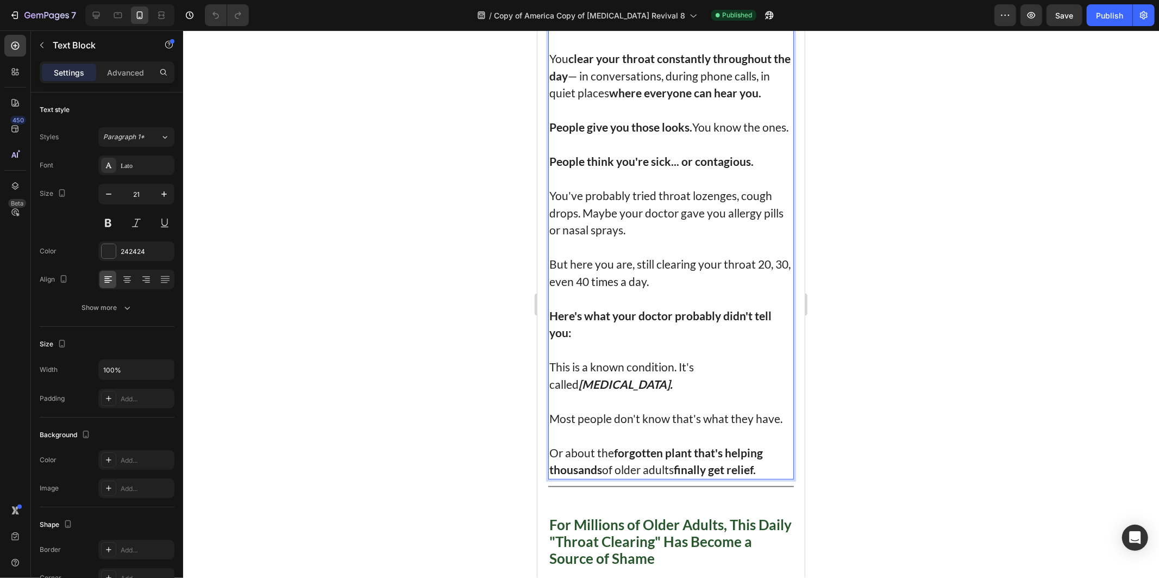
scroll to position [181, 0]
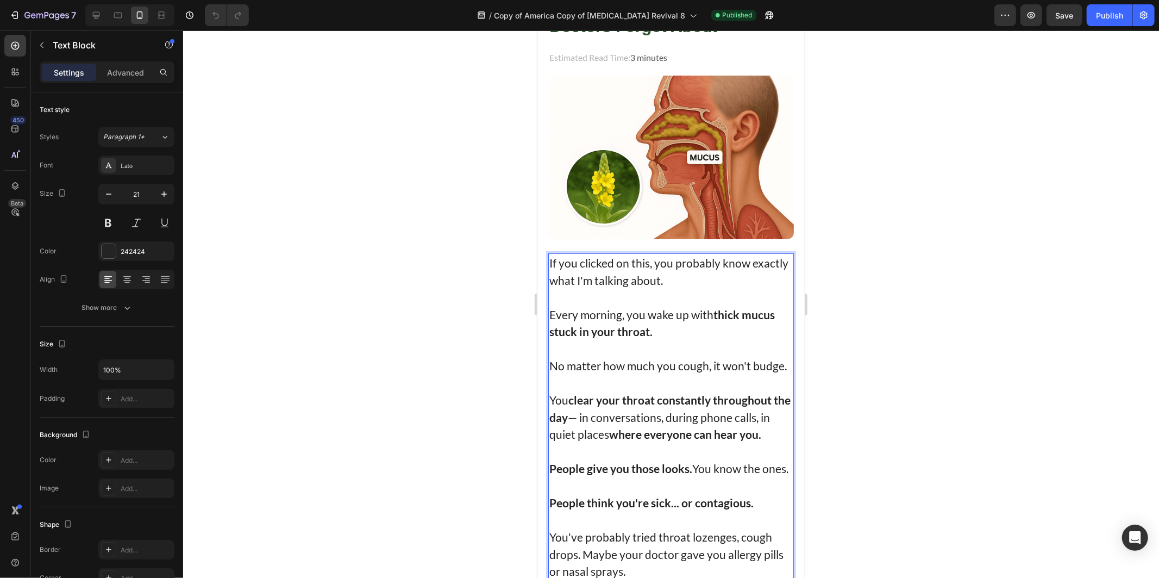
click at [662, 306] on p "Every morning, you wake up with thick mucus stuck in your throat." at bounding box center [670, 322] width 243 height 34
click at [655, 341] on p "Rich Text Editor. Editing area: main" at bounding box center [670, 348] width 243 height 17
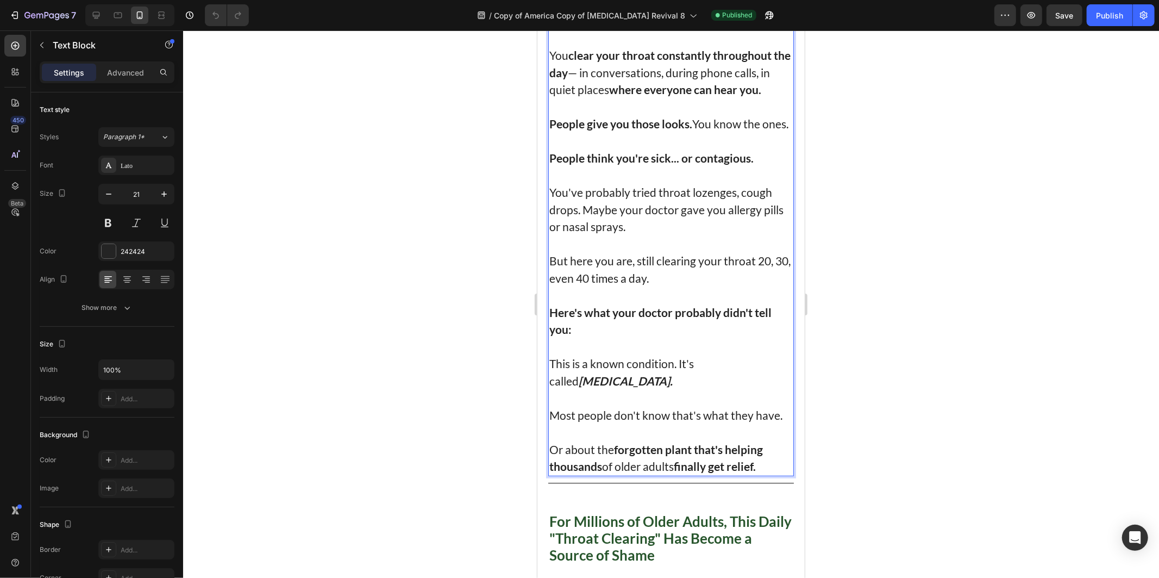
scroll to position [543, 0]
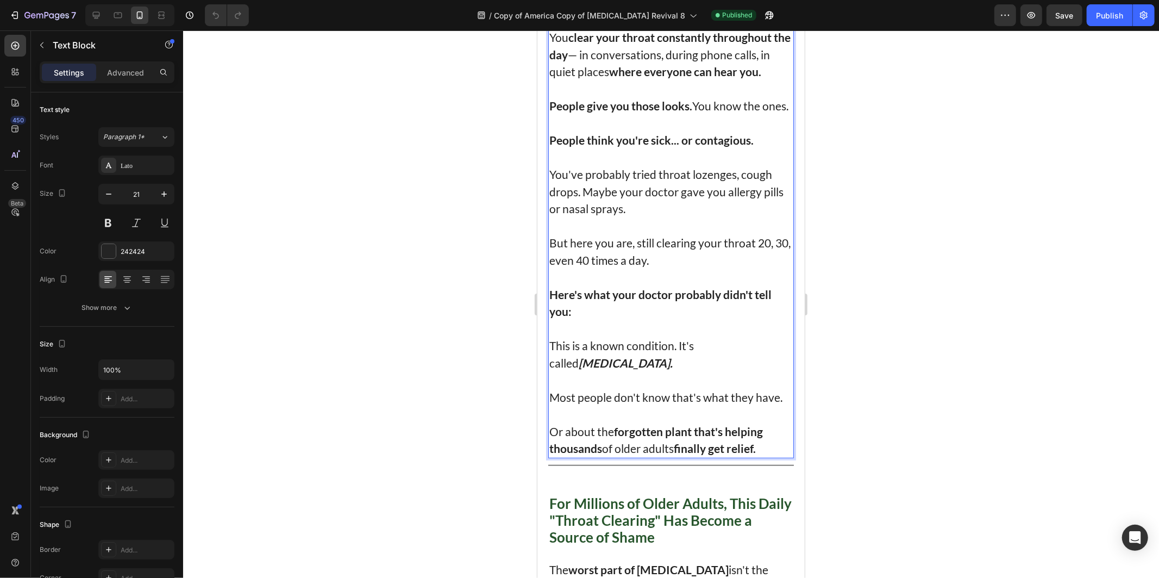
click at [585, 215] on p "You've probably tried throat lozenges, cough drops. Maybe your doctor gave you …" at bounding box center [670, 191] width 243 height 52
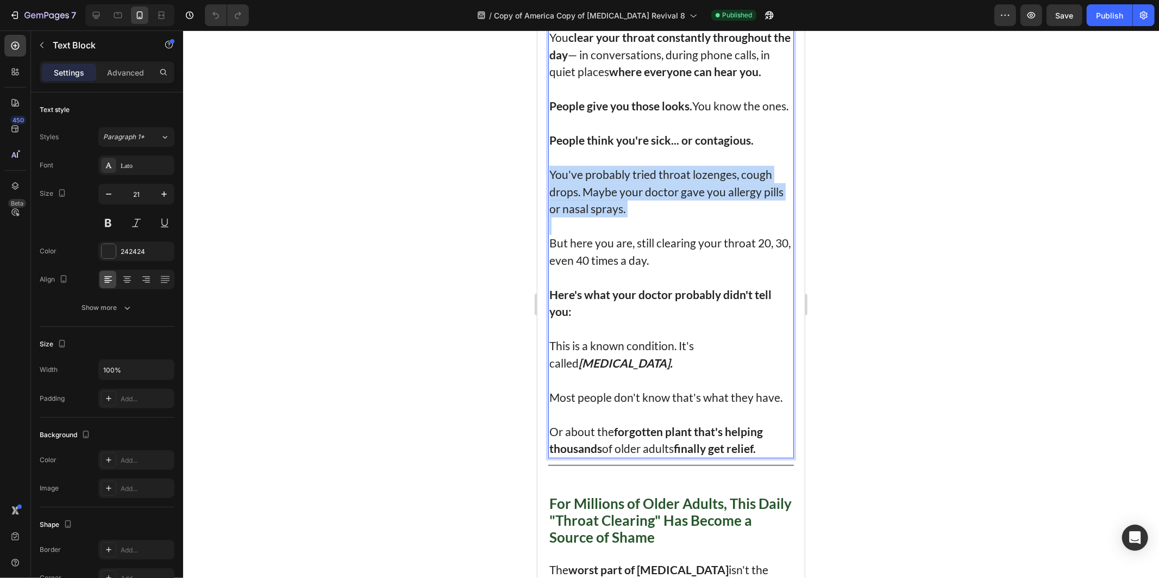
click at [585, 215] on p "You've probably tried throat lozenges, cough drops. Maybe your doctor gave you …" at bounding box center [670, 191] width 243 height 52
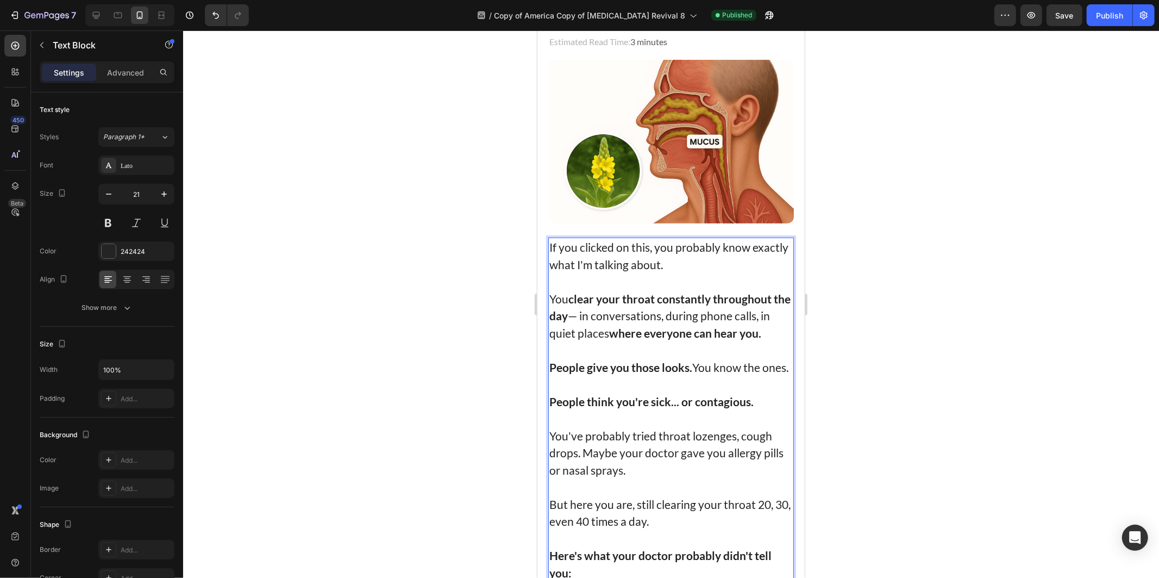
scroll to position [181, 0]
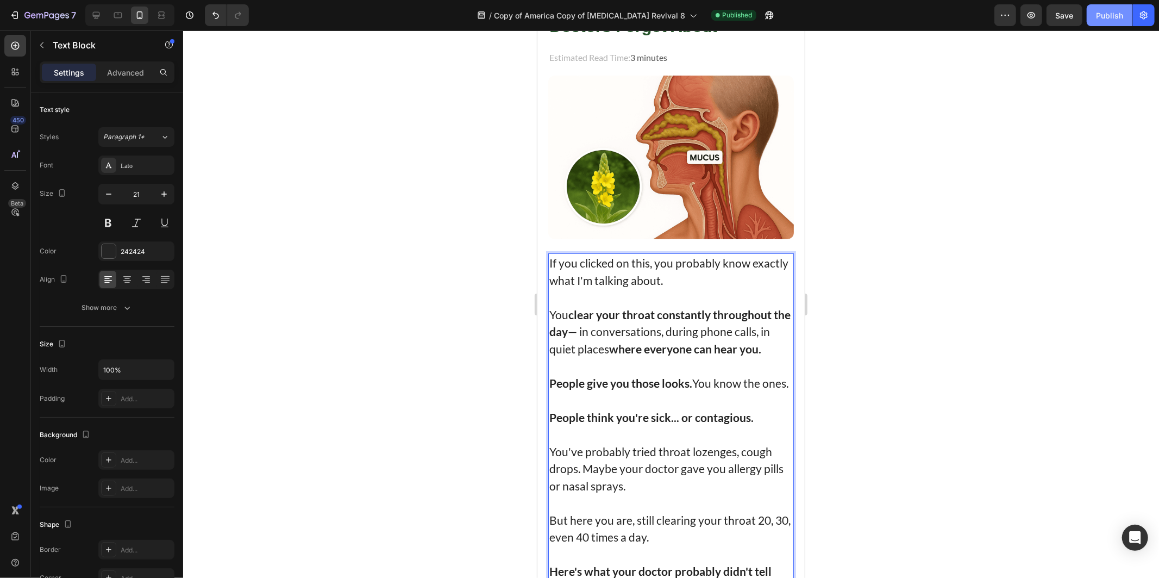
click at [1096, 21] on button "Publish" at bounding box center [1110, 15] width 46 height 22
click at [897, 194] on div at bounding box center [671, 303] width 976 height 547
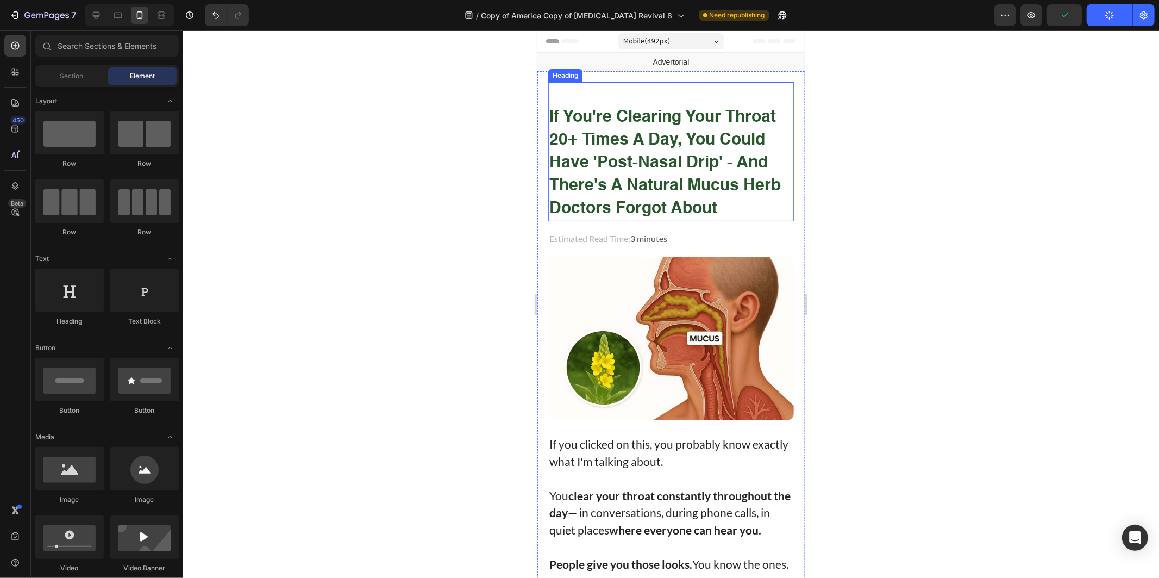
scroll to position [543, 0]
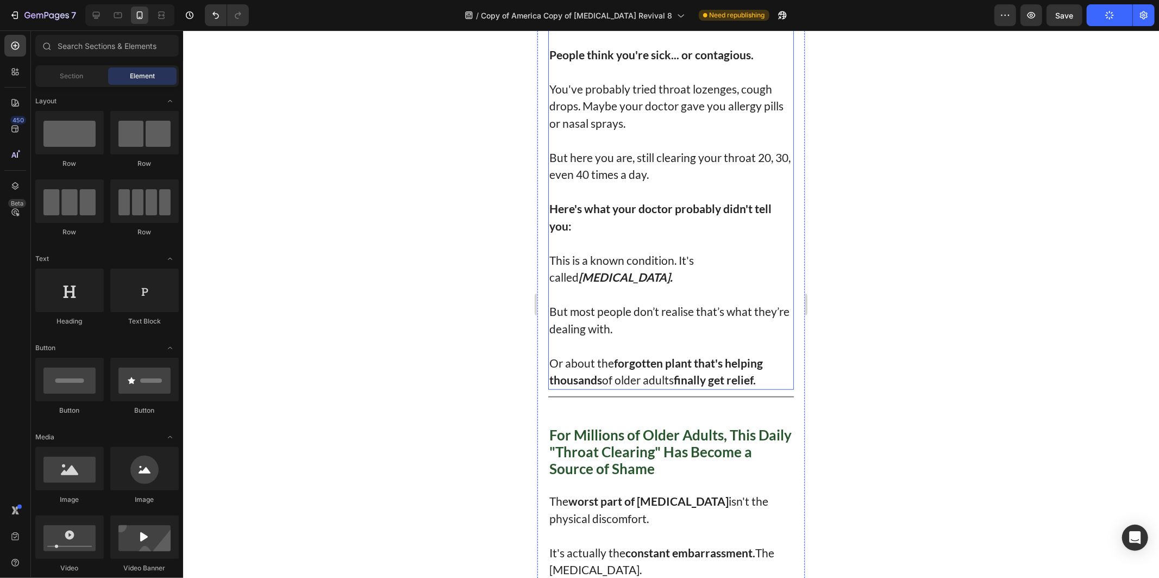
click at [658, 313] on p "But most people don’t realise that’s what they’re dealing with." at bounding box center [670, 319] width 243 height 34
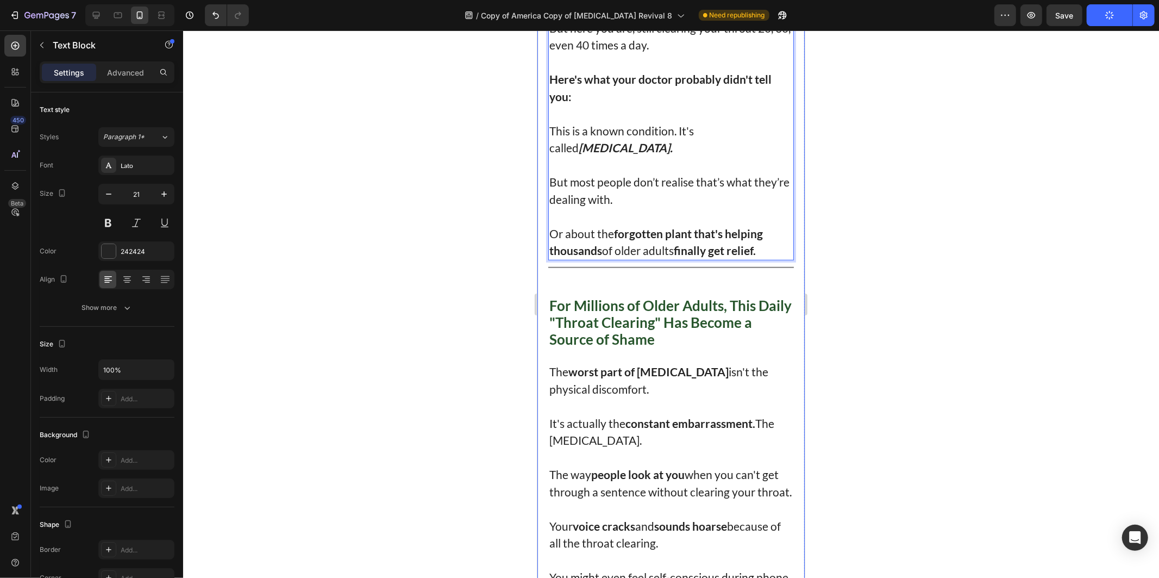
scroll to position [676, 0]
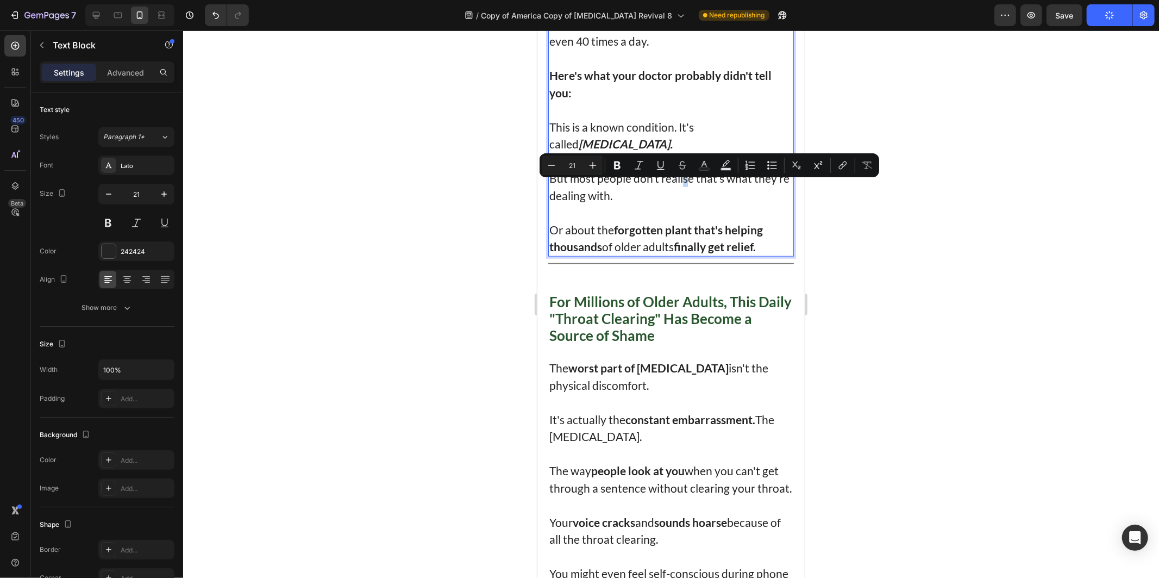
click at [681, 191] on p "But most people don’t realise that’s what they’re dealing with." at bounding box center [670, 186] width 243 height 34
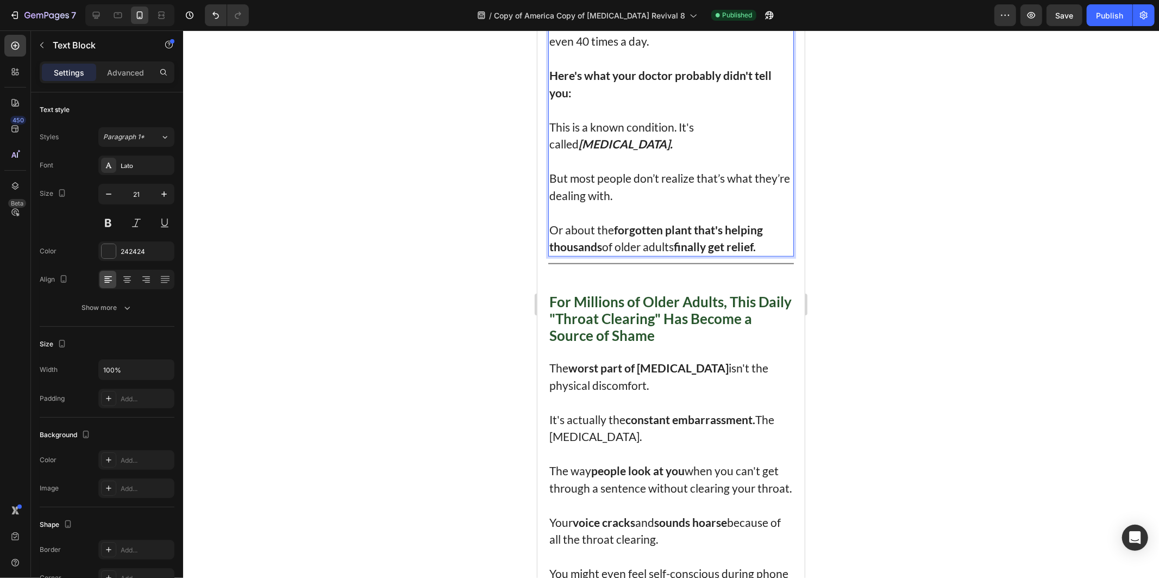
click at [929, 308] on div at bounding box center [671, 303] width 976 height 547
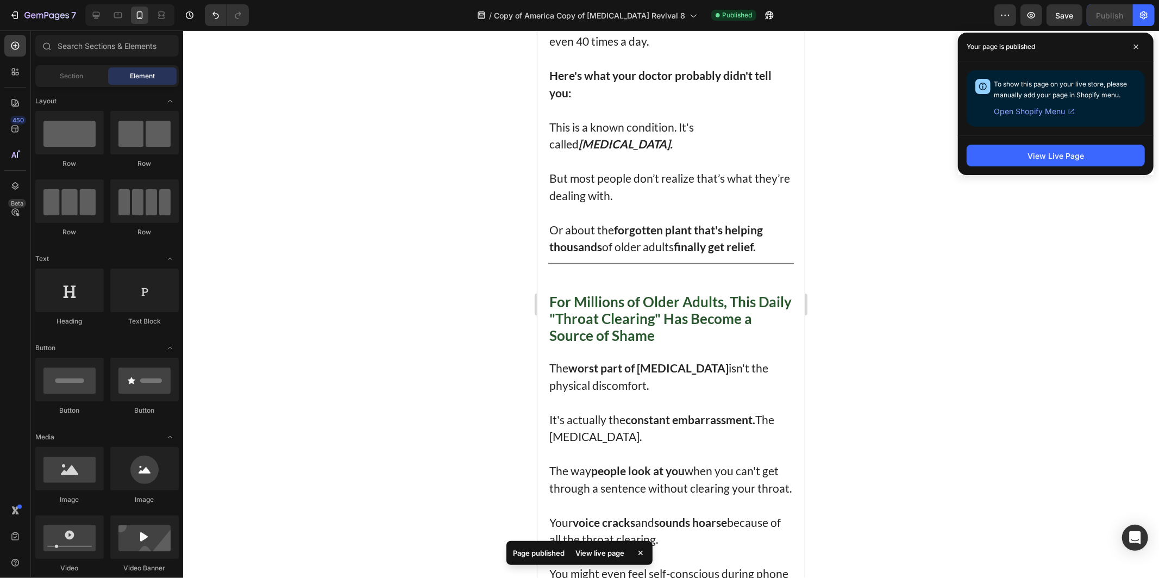
click at [939, 159] on div at bounding box center [671, 303] width 976 height 547
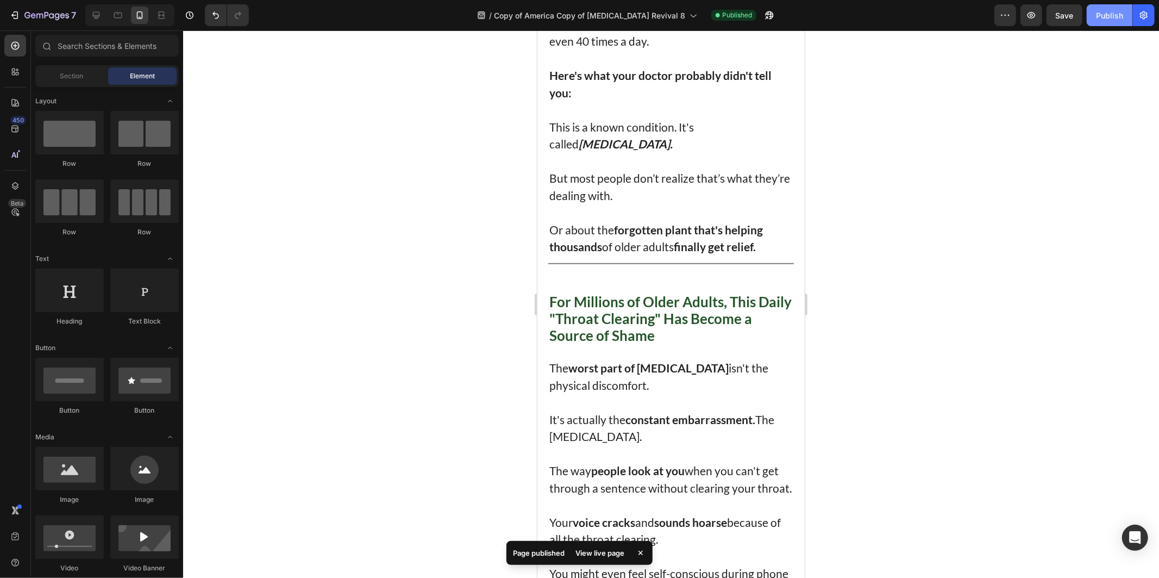
click at [1120, 11] on div "Publish" at bounding box center [1109, 15] width 27 height 11
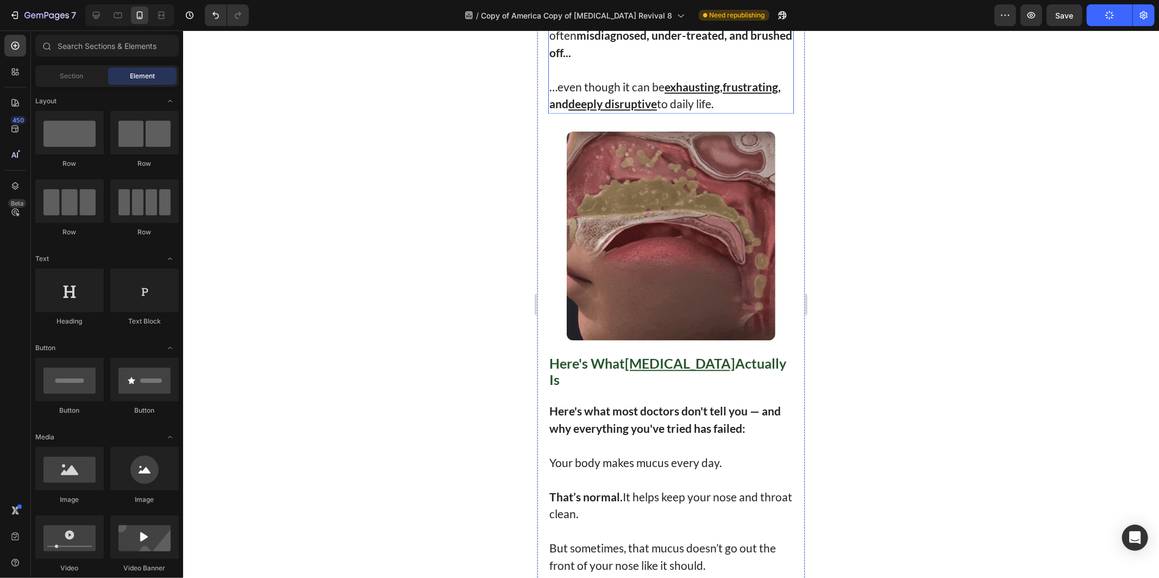
scroll to position [2306, 0]
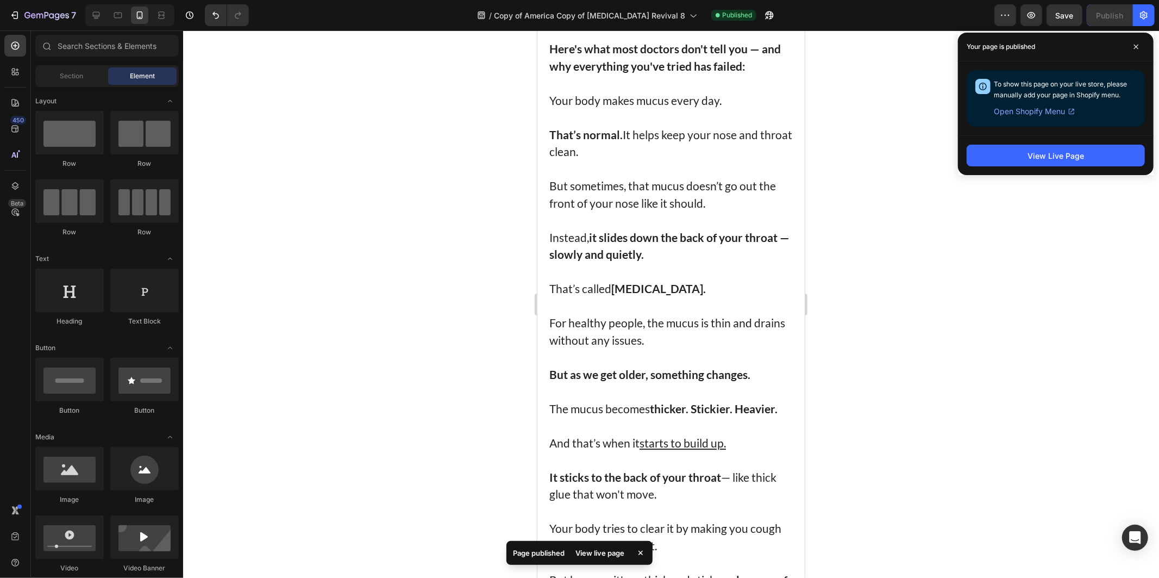
click at [375, 321] on div at bounding box center [671, 303] width 976 height 547
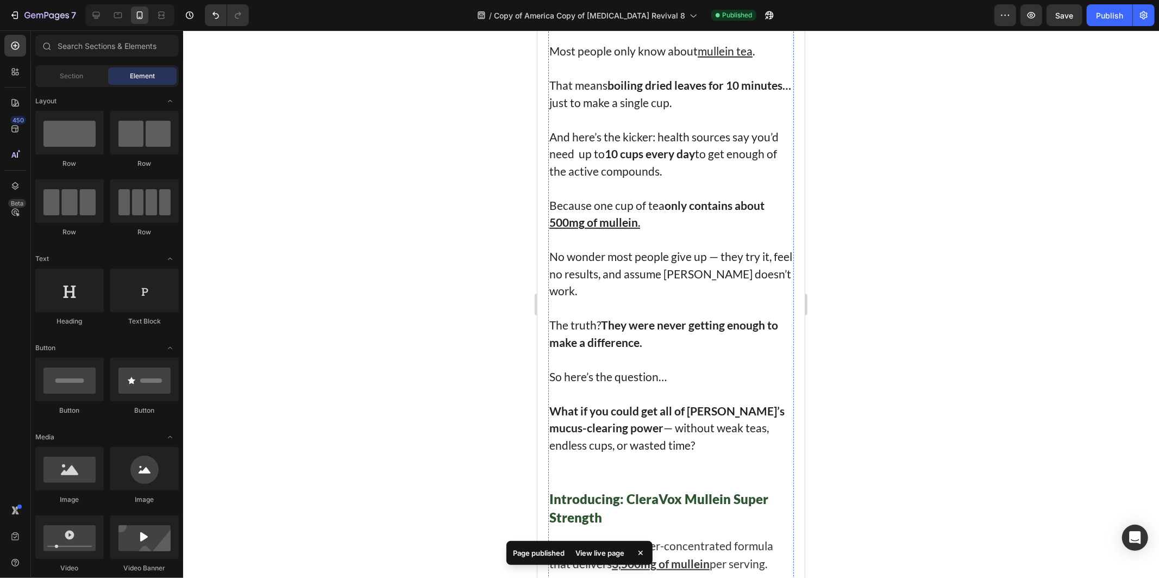
scroll to position [4299, 0]
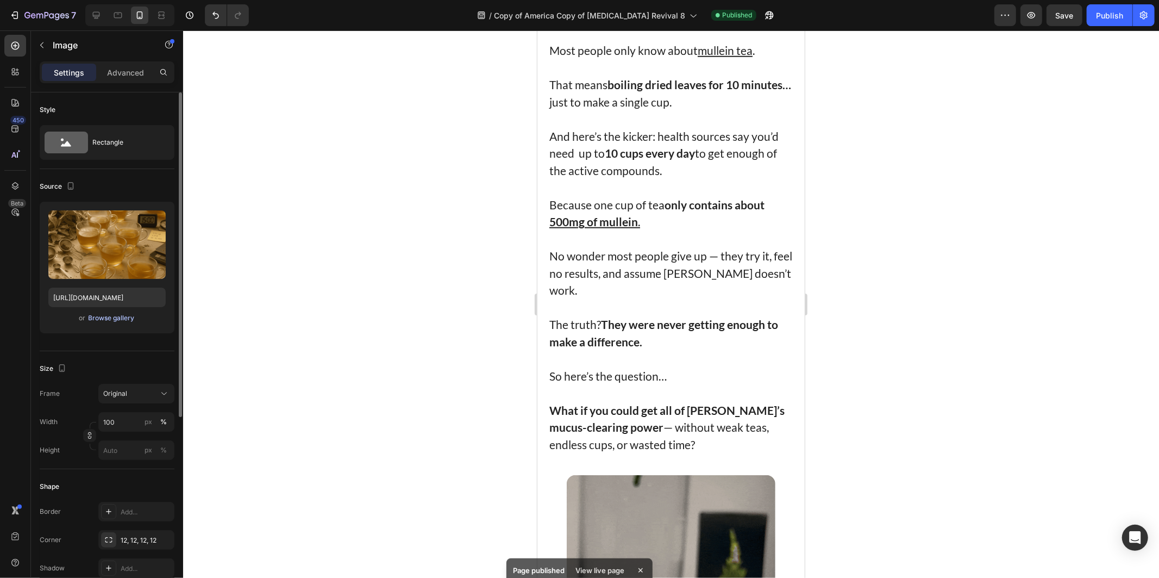
click at [123, 316] on div "Browse gallery" at bounding box center [112, 318] width 46 height 10
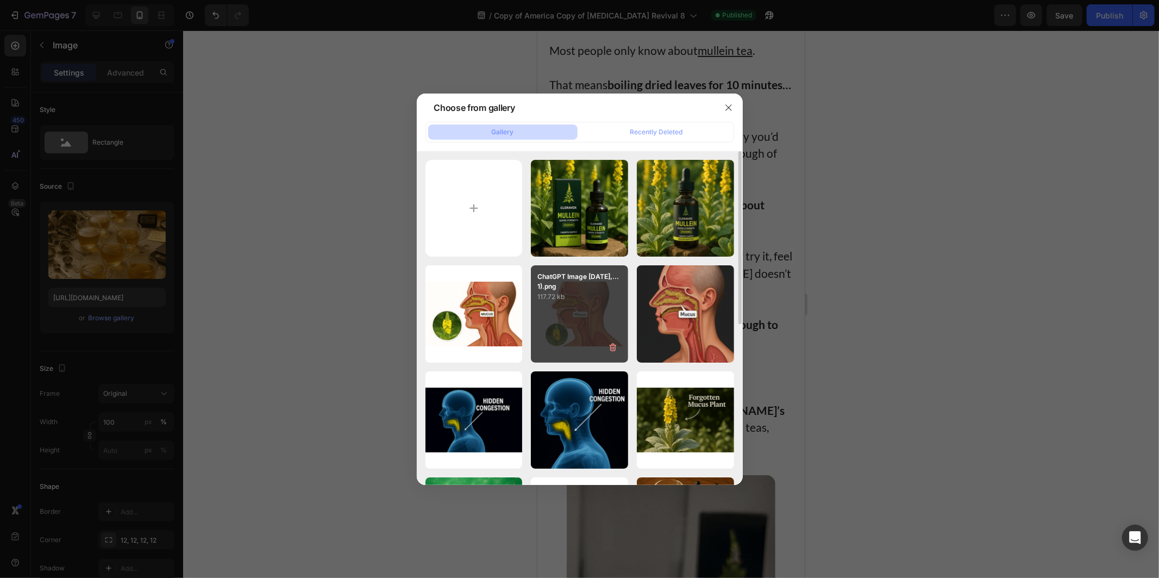
scroll to position [310, 0]
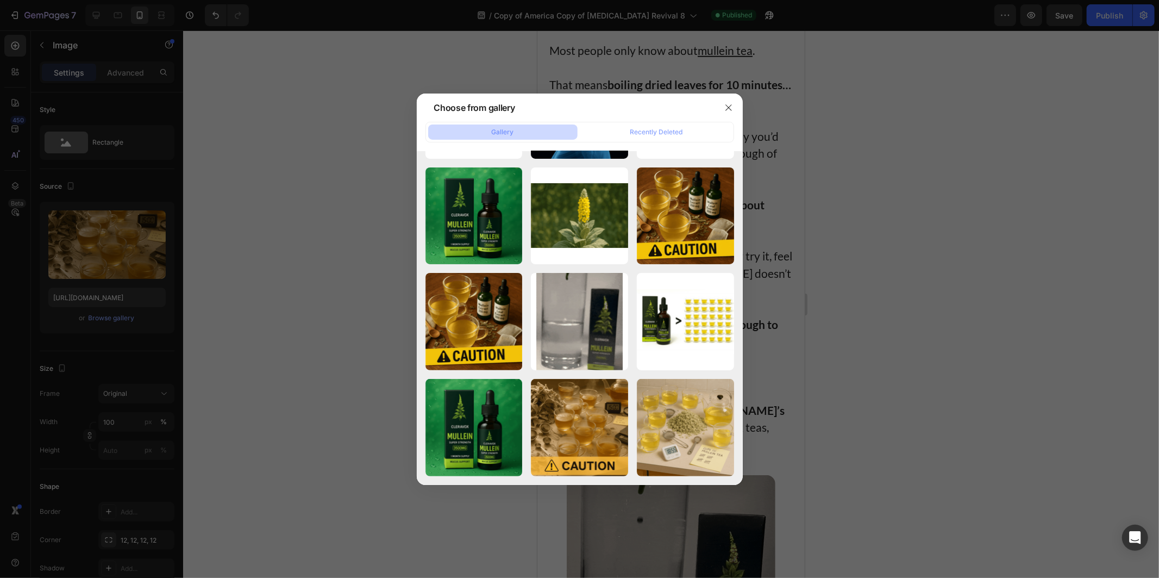
click at [817, 399] on div at bounding box center [579, 289] width 1159 height 578
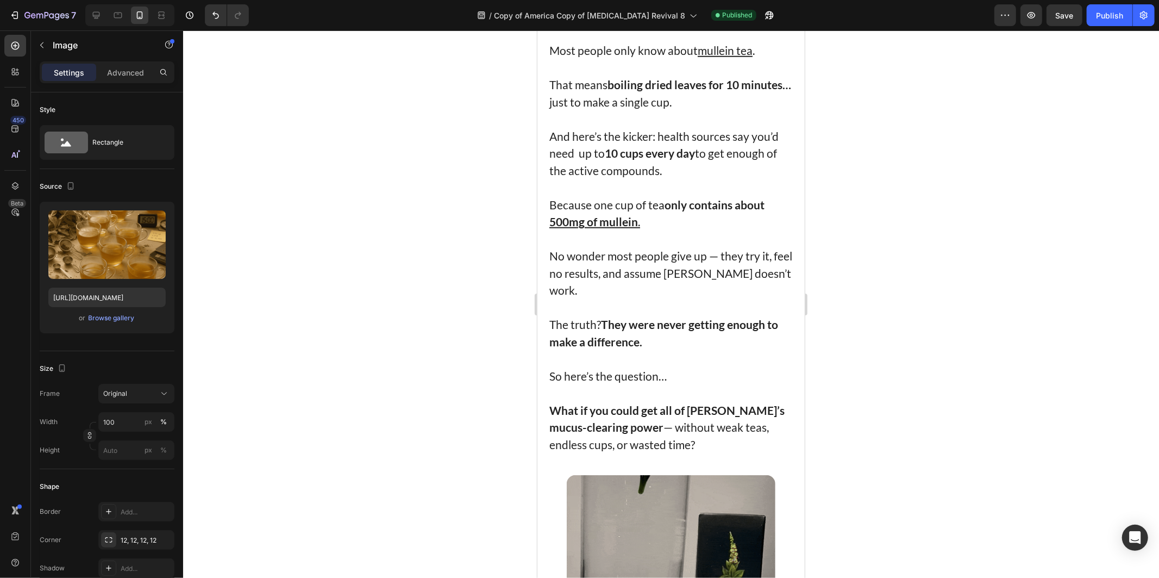
click at [406, 219] on div at bounding box center [671, 303] width 976 height 547
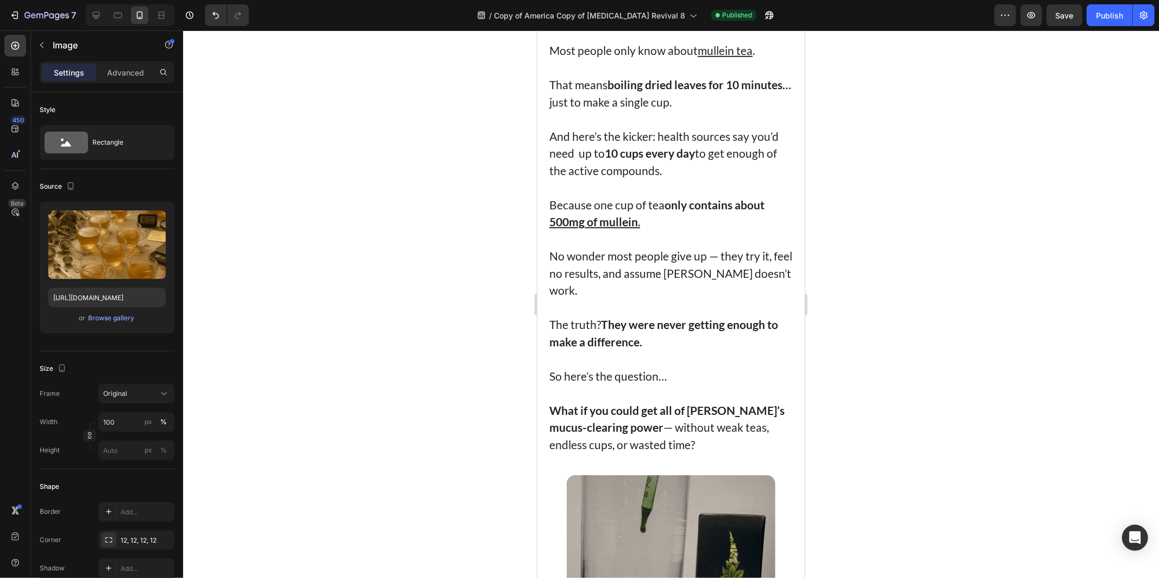
click at [372, 229] on div at bounding box center [671, 303] width 976 height 547
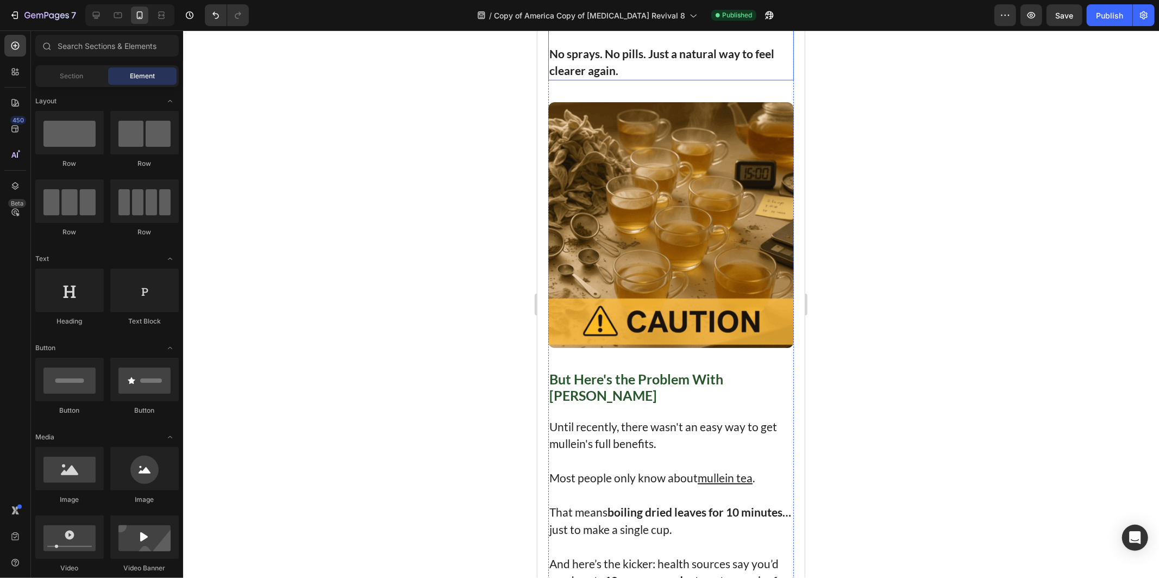
drag, startPoint x: 663, startPoint y: 183, endPoint x: 665, endPoint y: 175, distance: 7.2
click at [663, 26] on strong "But now thousands of older adults are rediscovering it." at bounding box center [633, 10] width 169 height 31
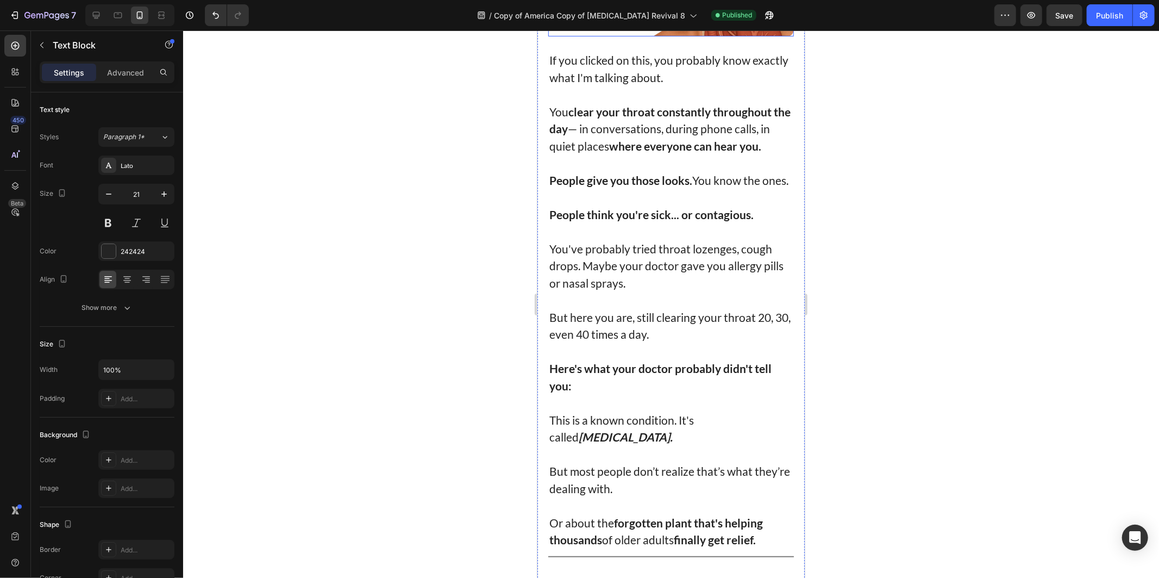
scroll to position [543, 0]
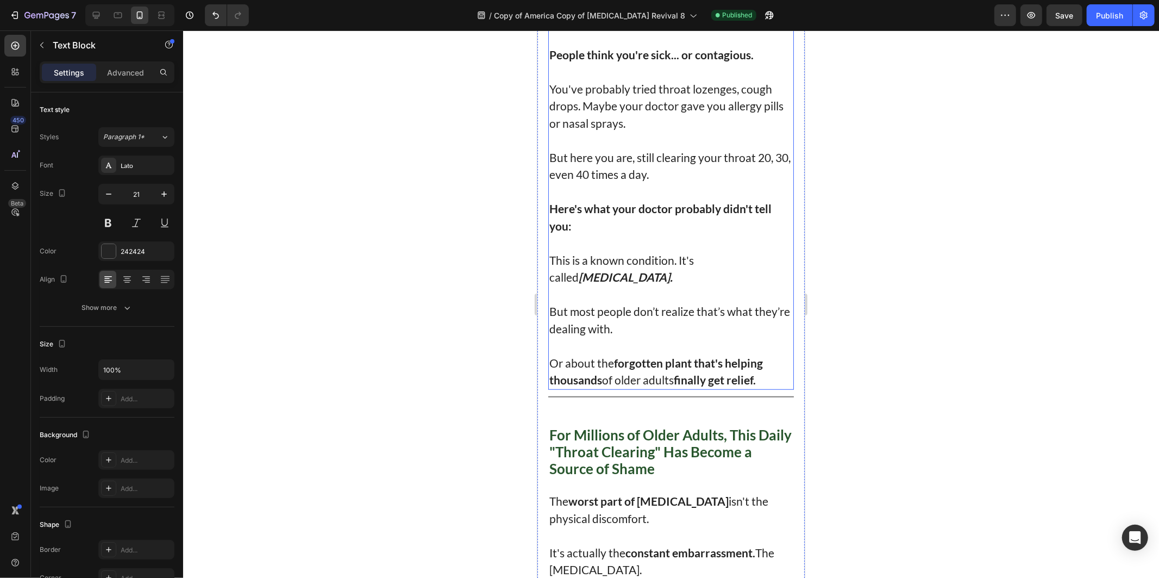
click at [662, 333] on p "But most people don’t realize that’s what they’re dealing with." at bounding box center [670, 319] width 243 height 34
click at [633, 299] on p "Rich Text Editor. Editing area: main" at bounding box center [670, 293] width 243 height 17
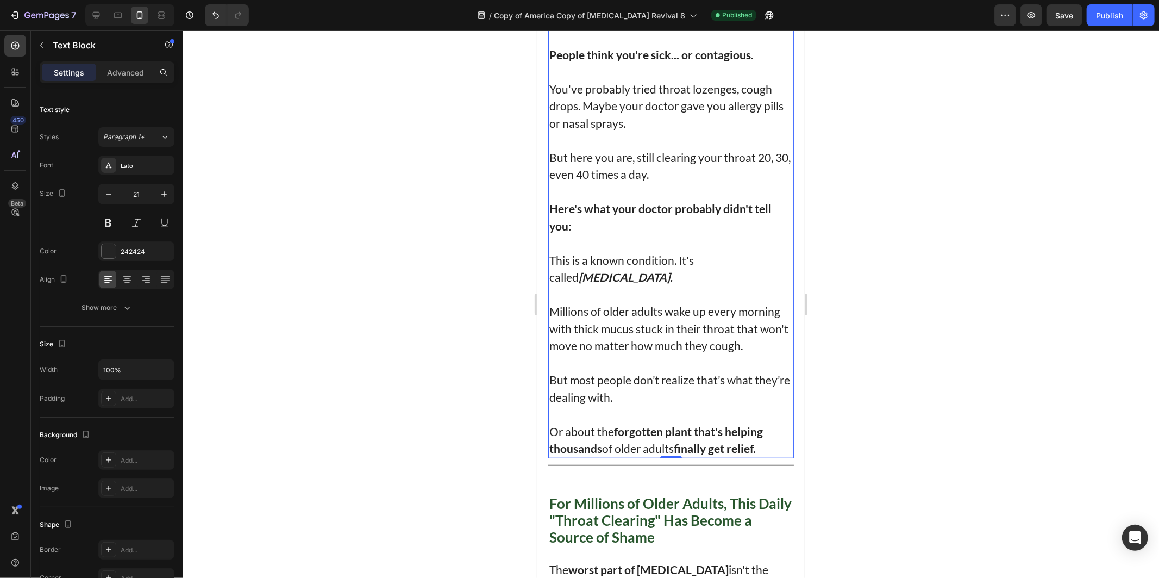
click at [1019, 272] on div at bounding box center [671, 303] width 976 height 547
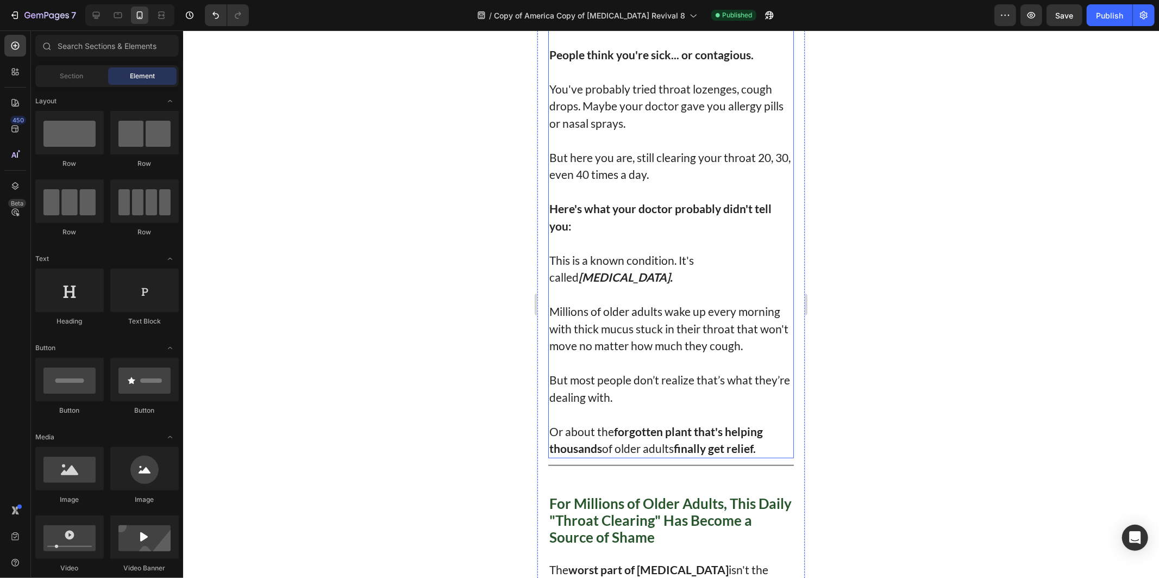
click at [698, 347] on p "Millions of older adults wake up every morning with thick mucus stuck in their …" at bounding box center [670, 328] width 243 height 52
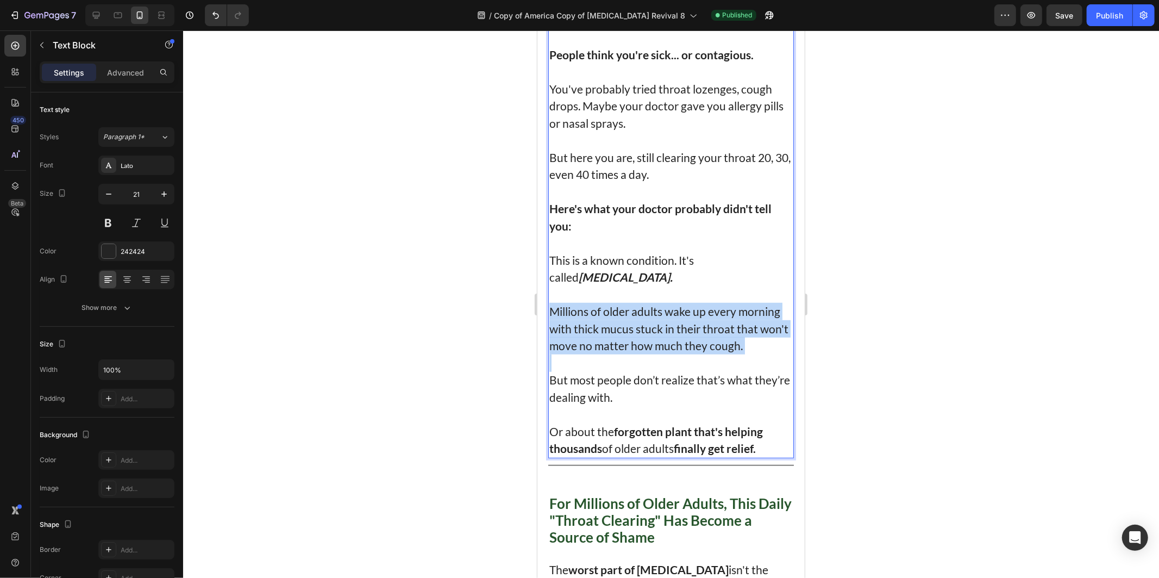
click at [698, 347] on p "Millions of older adults wake up every morning with thick mucus stuck in their …" at bounding box center [670, 328] width 243 height 52
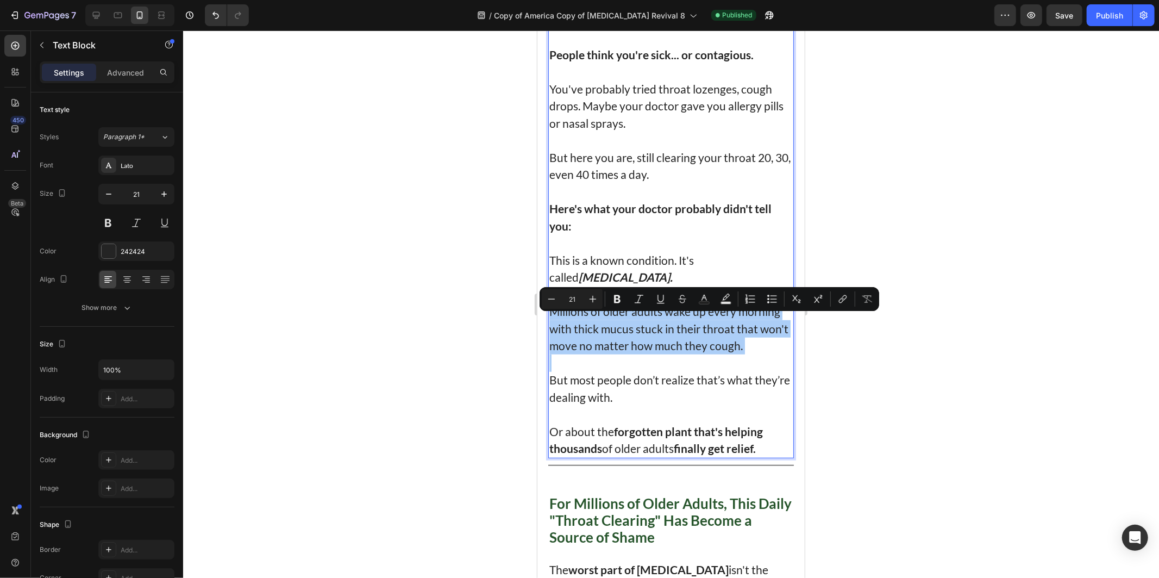
click at [366, 225] on div at bounding box center [671, 303] width 976 height 547
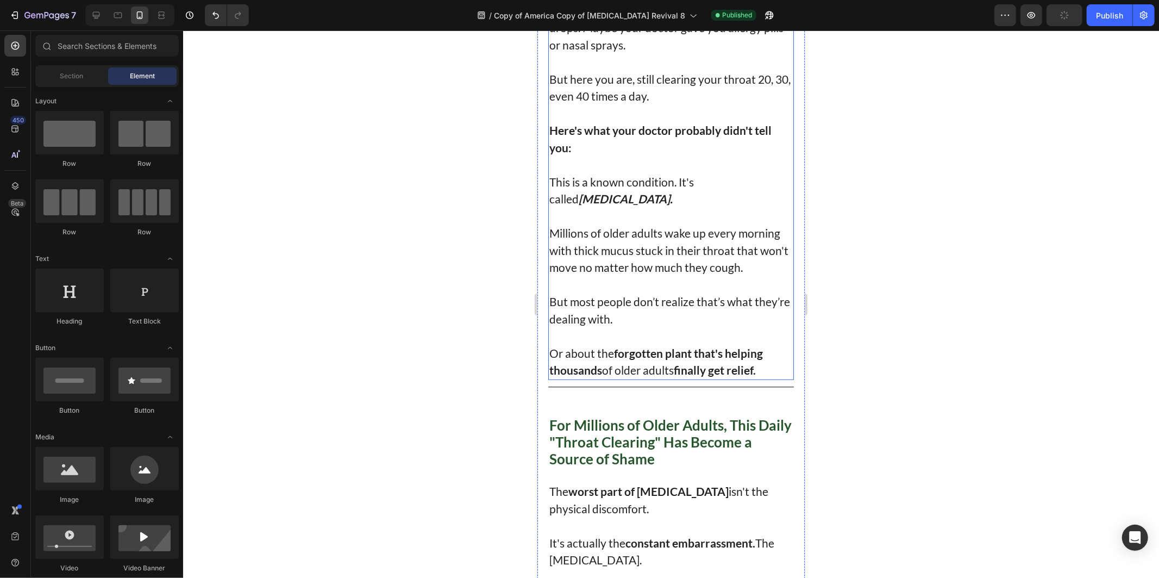
scroll to position [724, 0]
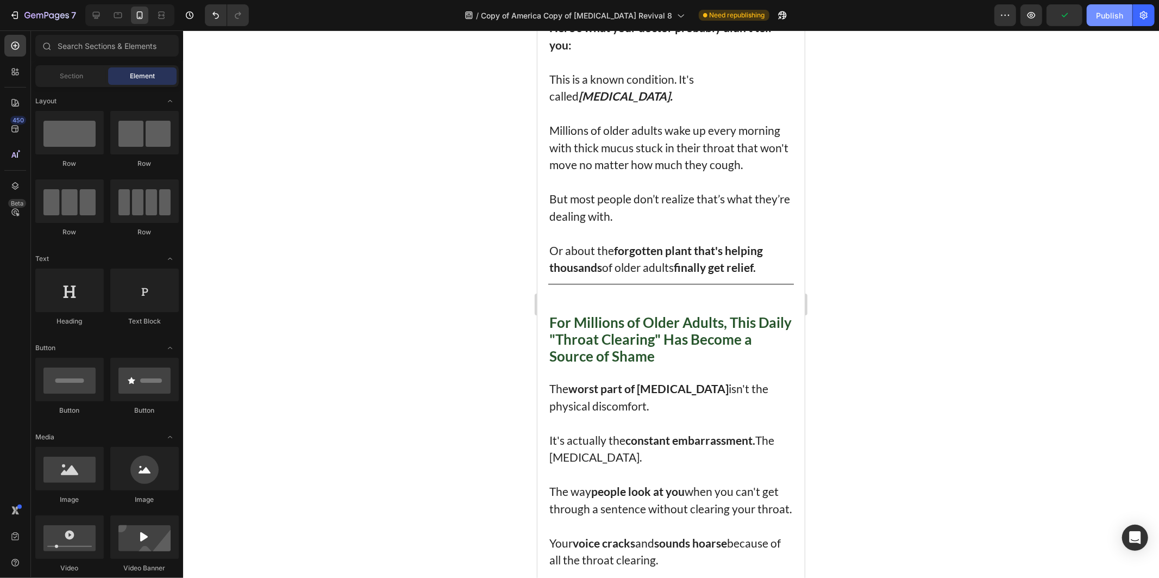
click at [1103, 6] on button "Publish" at bounding box center [1110, 15] width 46 height 22
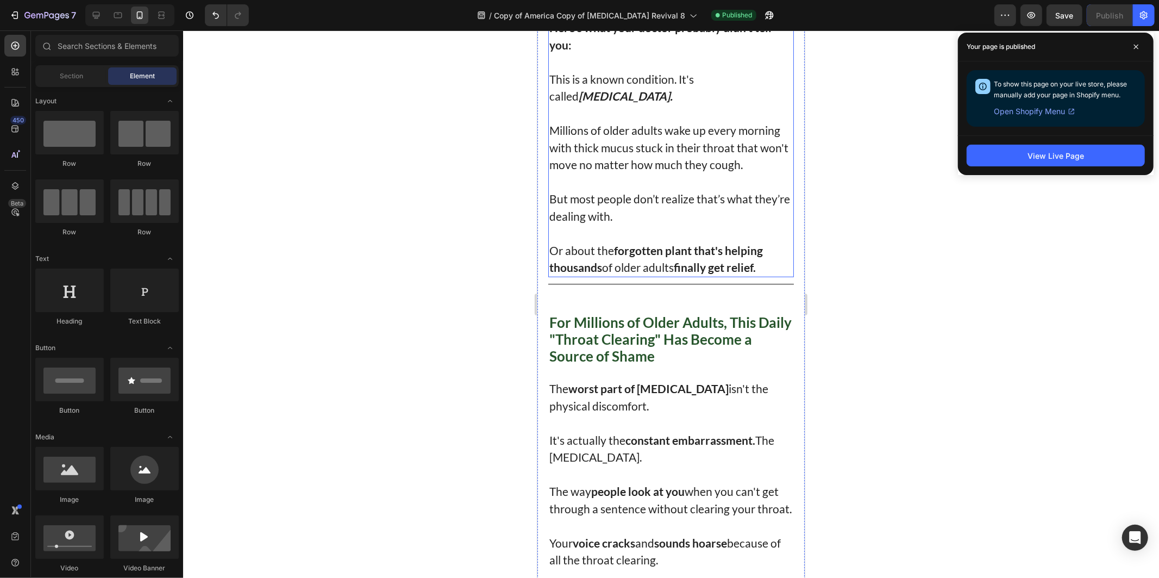
click at [838, 285] on div at bounding box center [671, 303] width 976 height 547
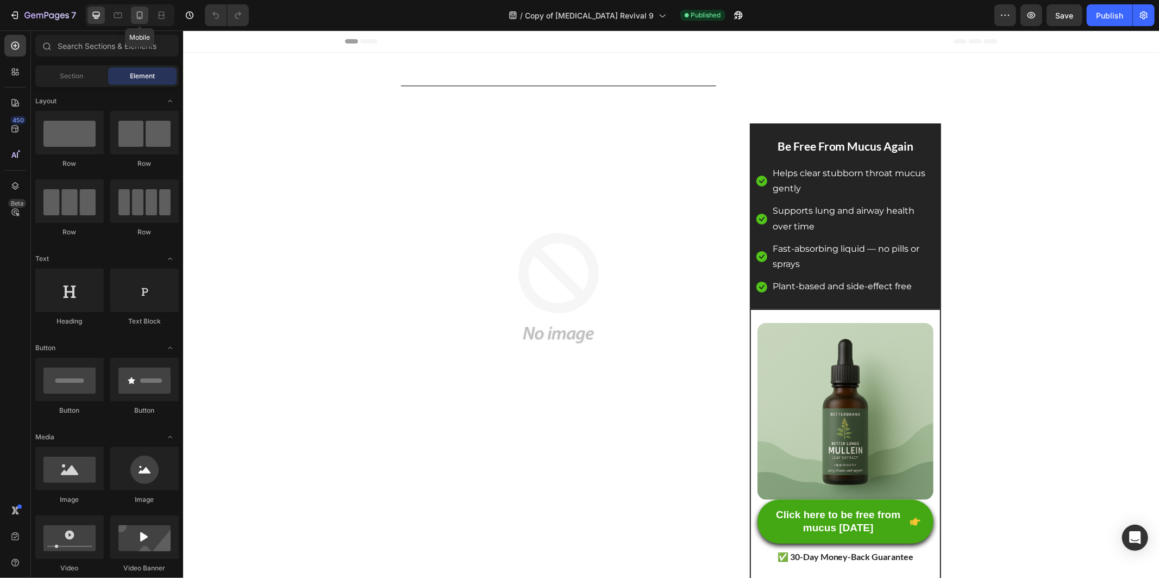
click at [133, 18] on div at bounding box center [139, 15] width 17 height 17
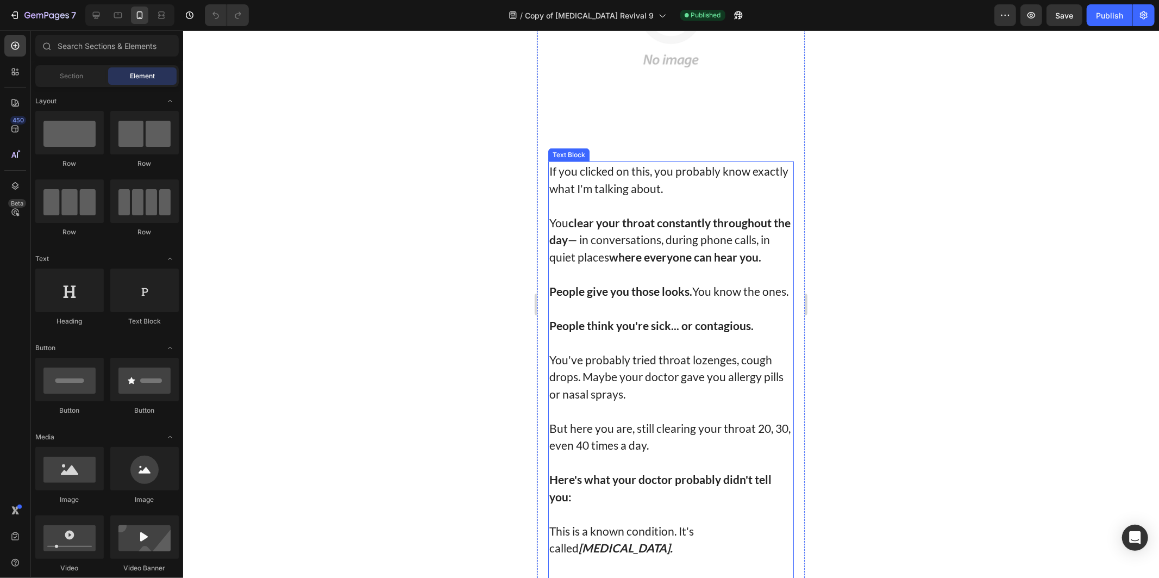
scroll to position [362, 0]
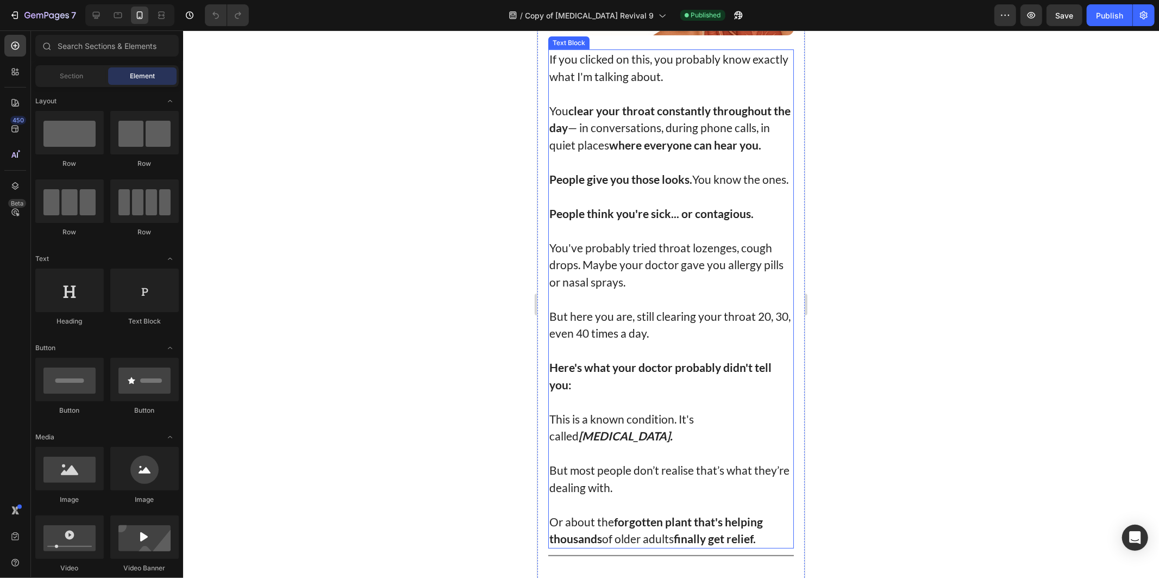
click at [640, 341] on p "But here you are, still clearing your throat 20, 30, even 40 times a day." at bounding box center [670, 324] width 243 height 34
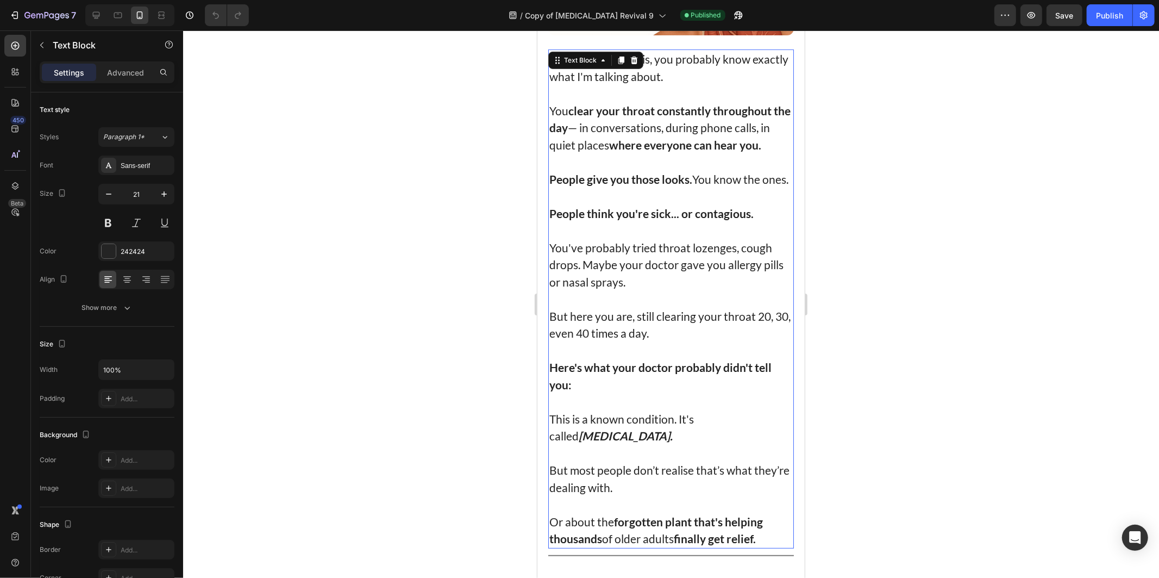
click at [640, 341] on p "But here you are, still clearing your throat 20, 30, even 40 times a day." at bounding box center [670, 324] width 243 height 34
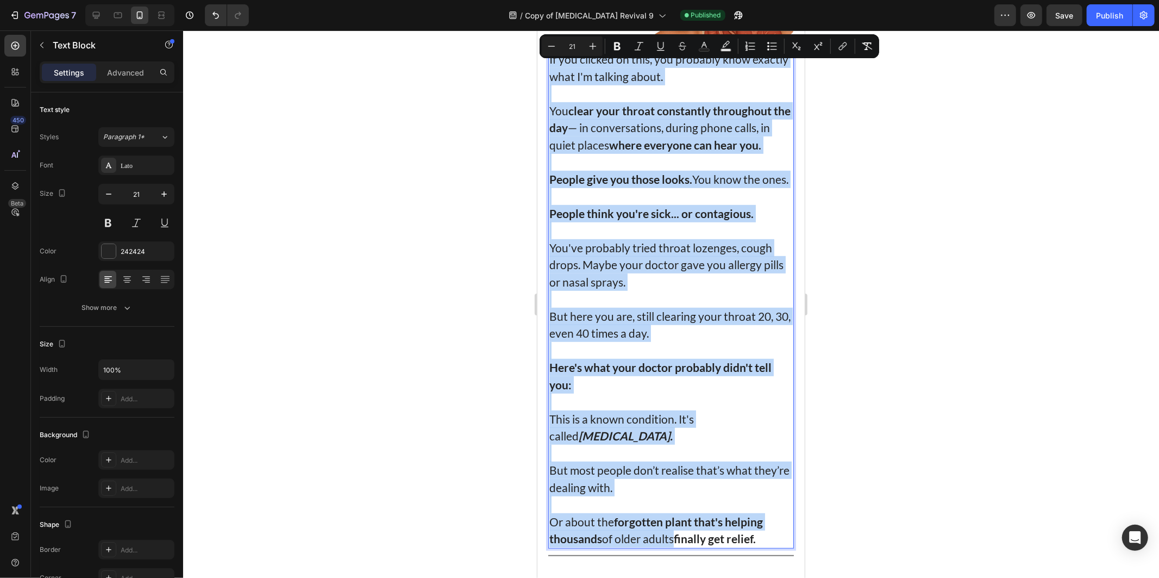
click at [554, 239] on p "Rich Text Editor. Editing area: main" at bounding box center [670, 229] width 243 height 17
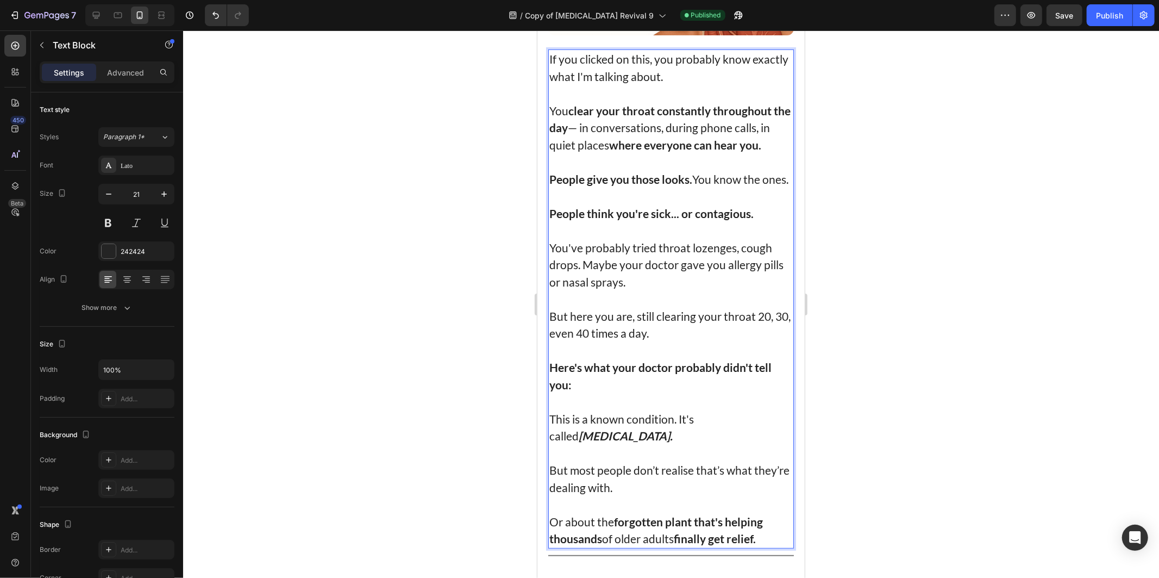
click at [465, 210] on div at bounding box center [671, 303] width 976 height 547
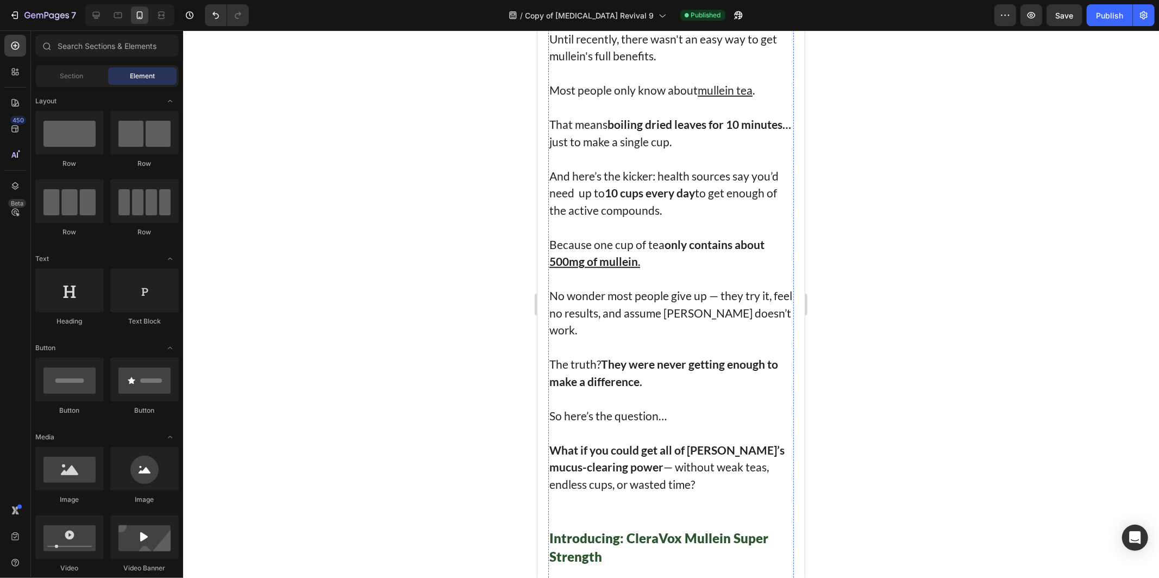
scroll to position [4165, 0]
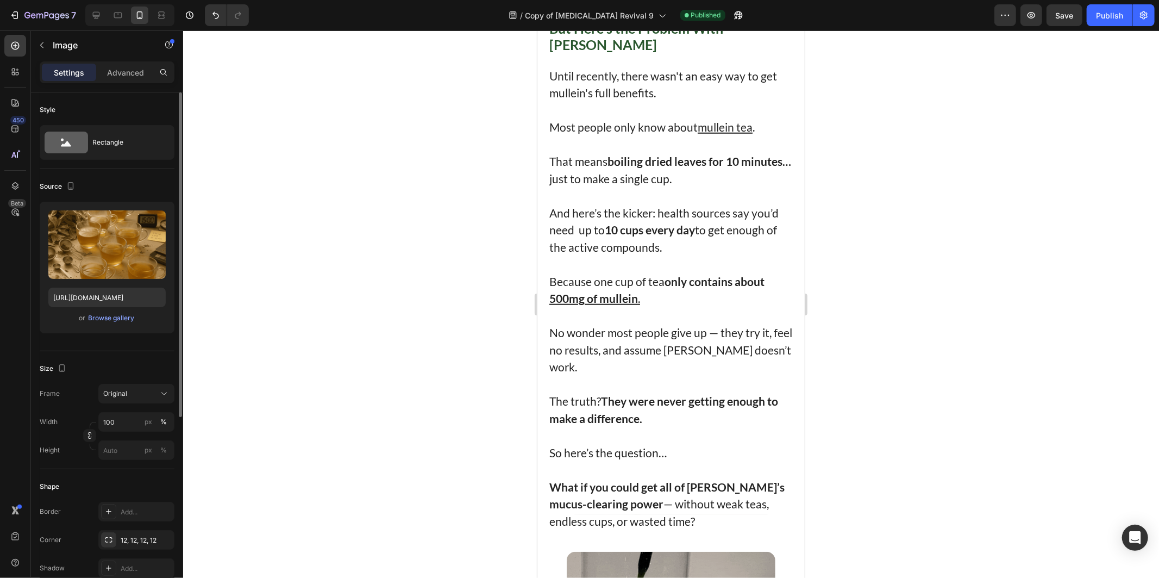
click at [103, 311] on div "or Browse gallery" at bounding box center [106, 317] width 117 height 13
click at [103, 317] on div "Browse gallery" at bounding box center [112, 318] width 46 height 10
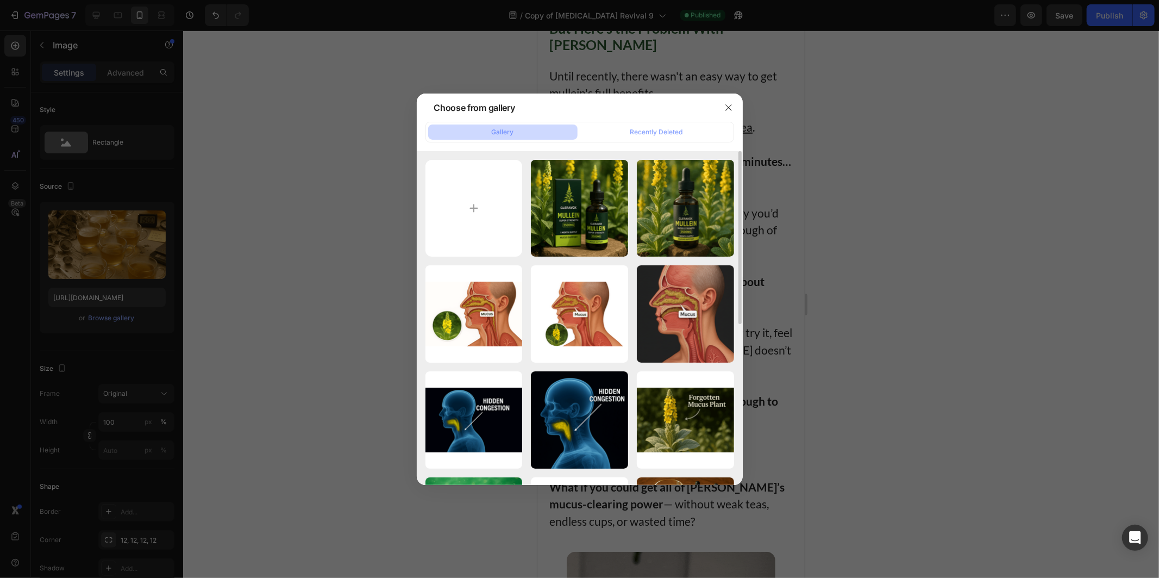
scroll to position [310, 0]
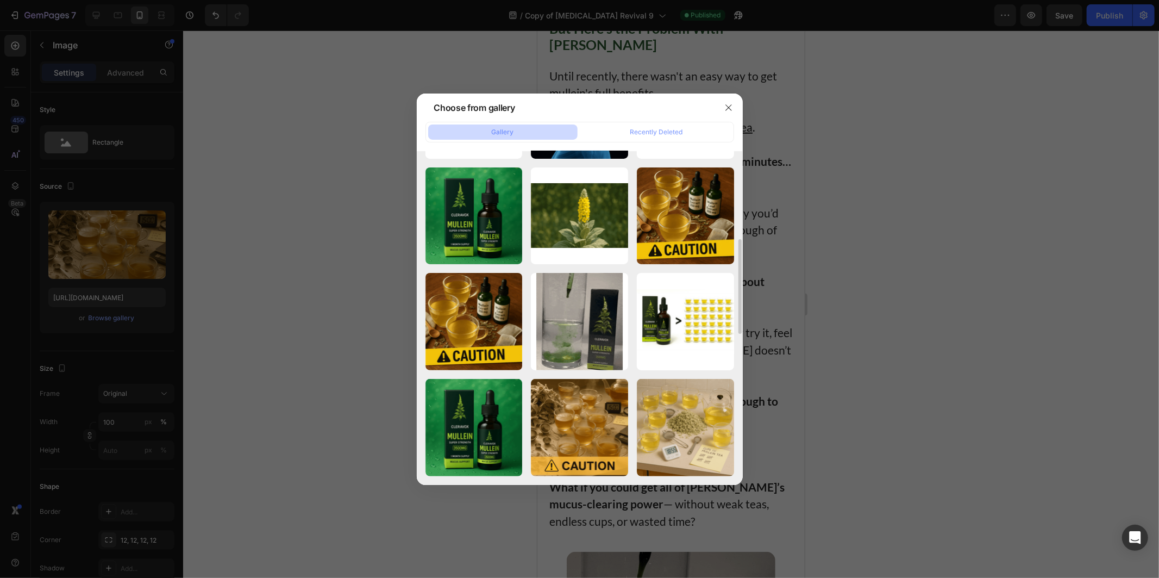
click at [285, 280] on div at bounding box center [579, 289] width 1159 height 578
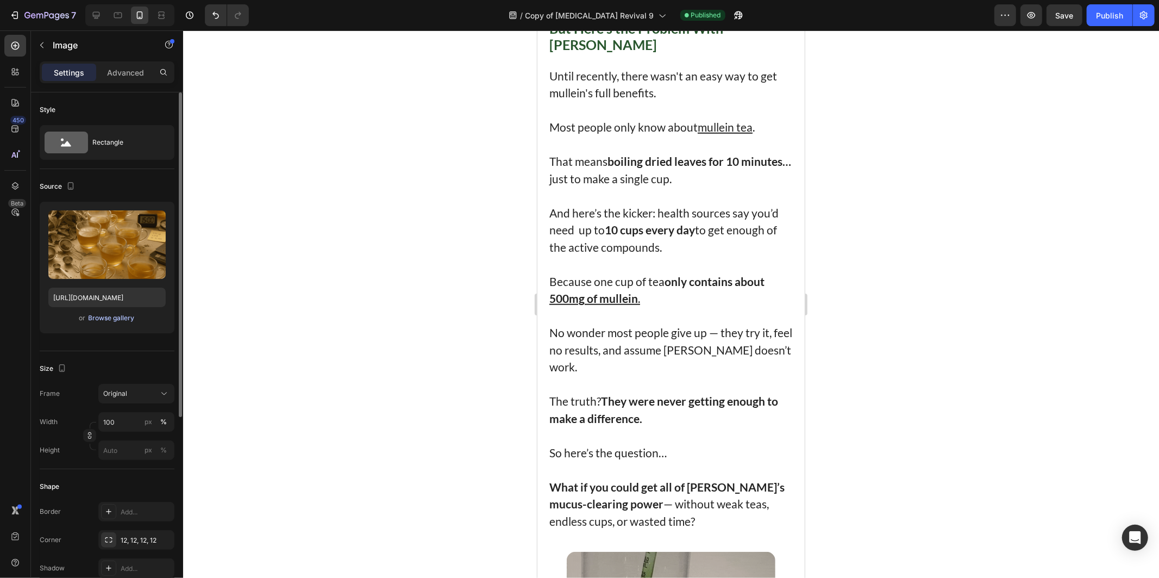
click at [104, 319] on div "Browse gallery" at bounding box center [112, 318] width 46 height 10
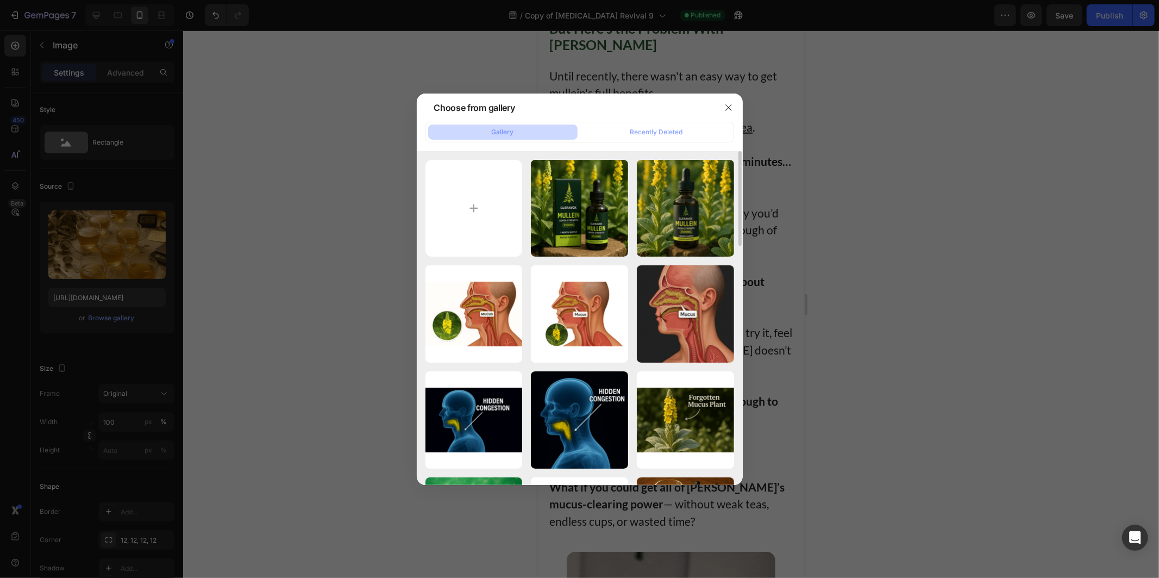
scroll to position [362, 0]
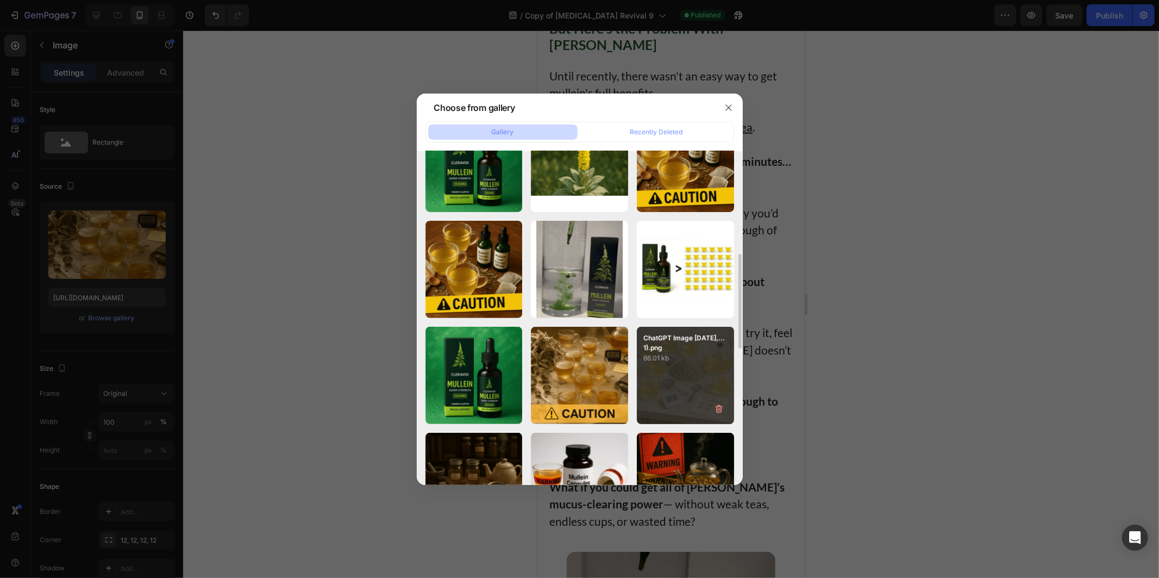
click at [652, 383] on div "ChatGPT Image Jul 26,...1).png 66.01 kb" at bounding box center [685, 375] width 97 height 97
type input "https://cdn.shopify.com/s/files/1/0951/4061/0386/files/gempages_557884491490657…"
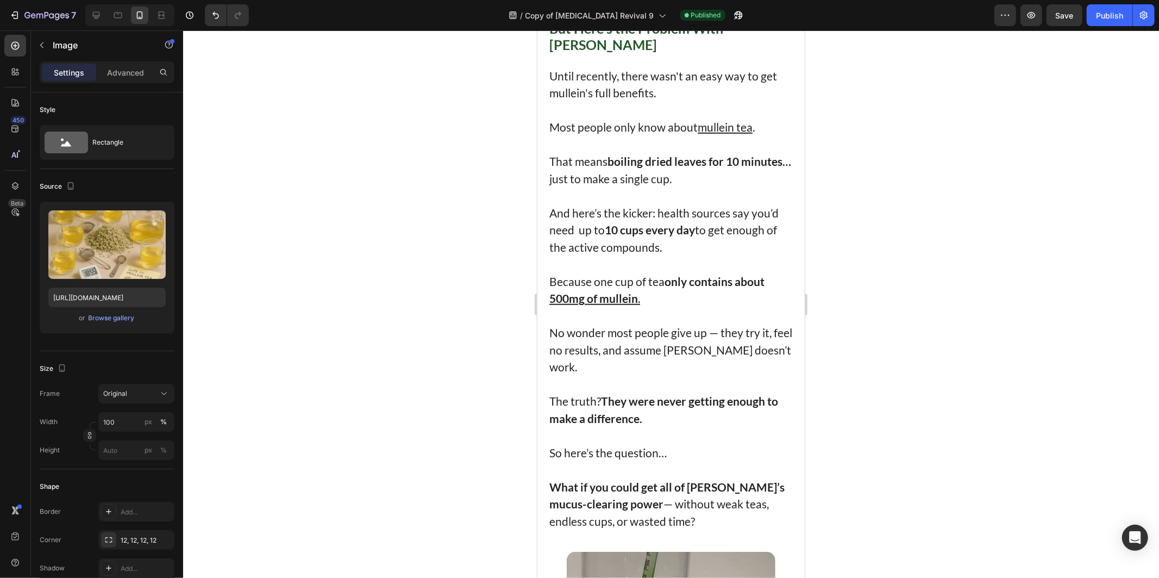
click at [908, 246] on div at bounding box center [671, 303] width 976 height 547
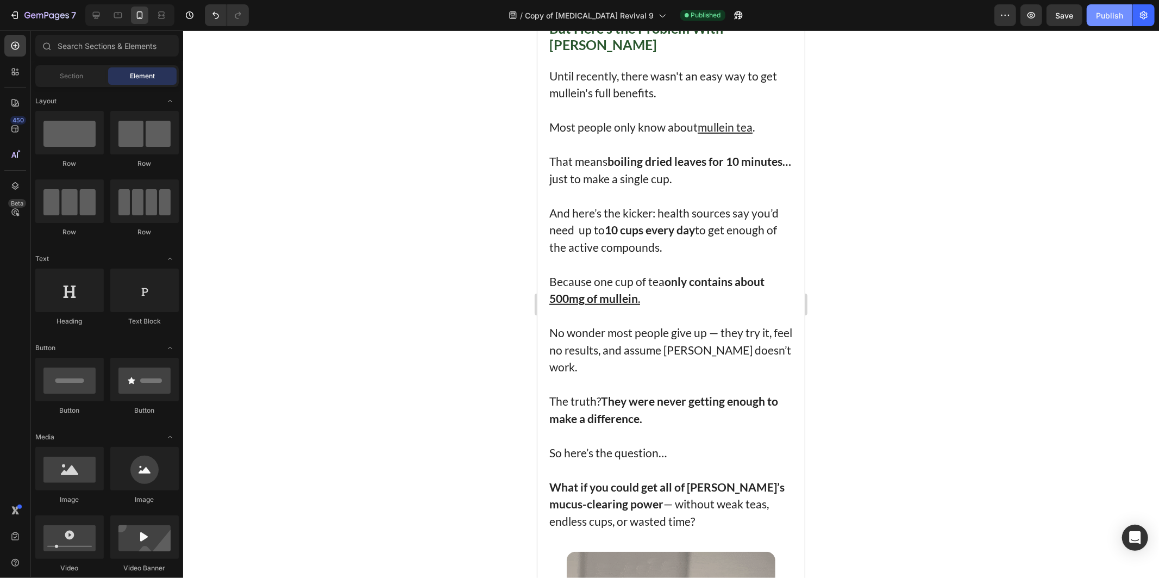
click at [1102, 15] on div "Publish" at bounding box center [1109, 15] width 27 height 11
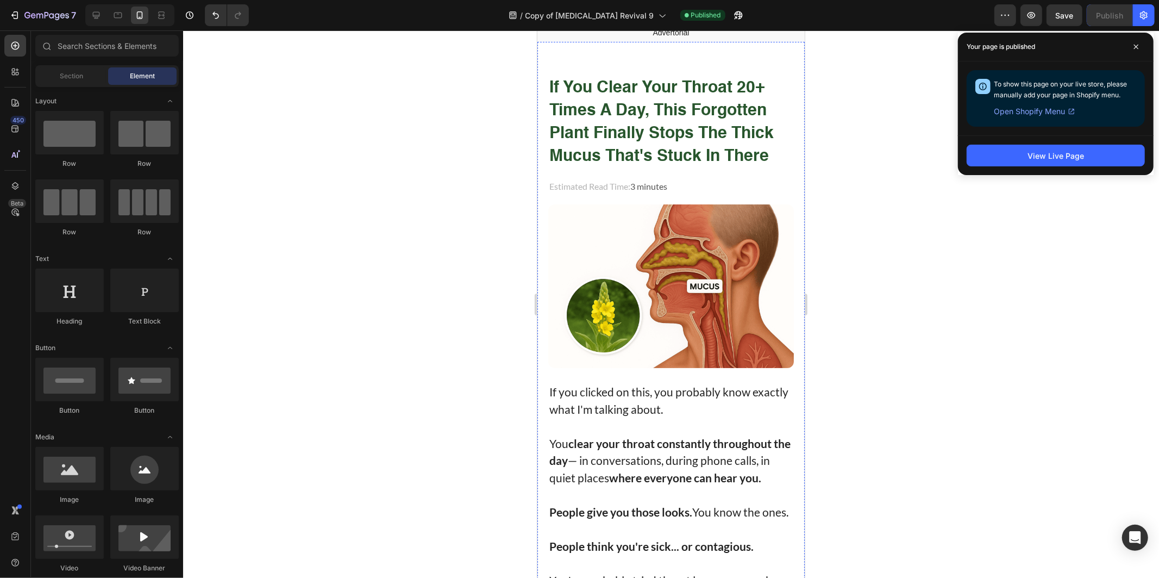
scroll to position [0, 0]
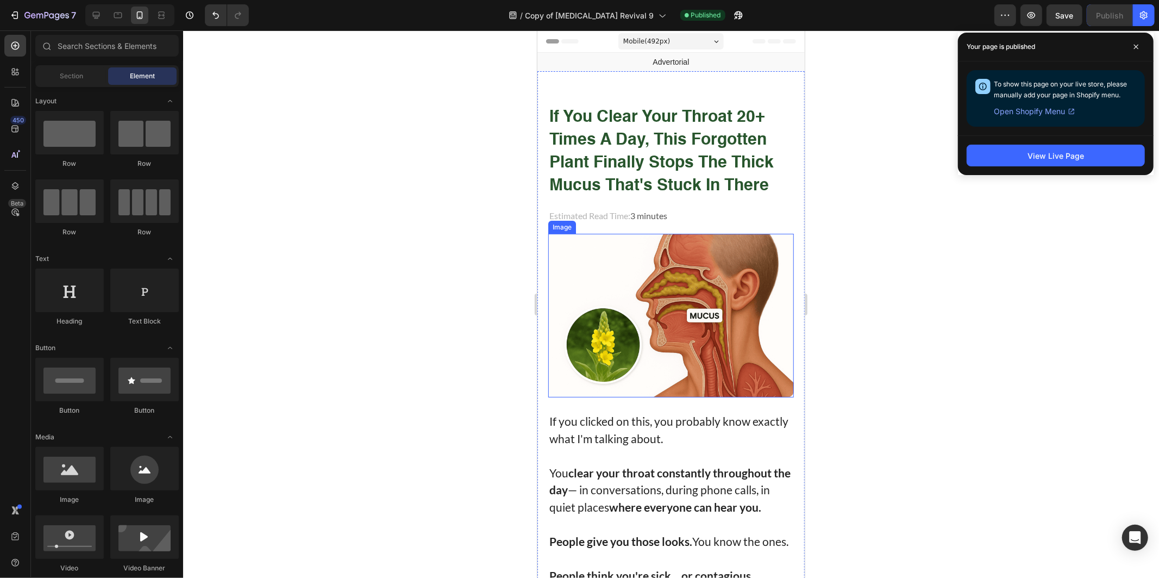
click at [681, 438] on p "If you clicked on this, you probably know exactly what I'm talking about." at bounding box center [670, 429] width 243 height 34
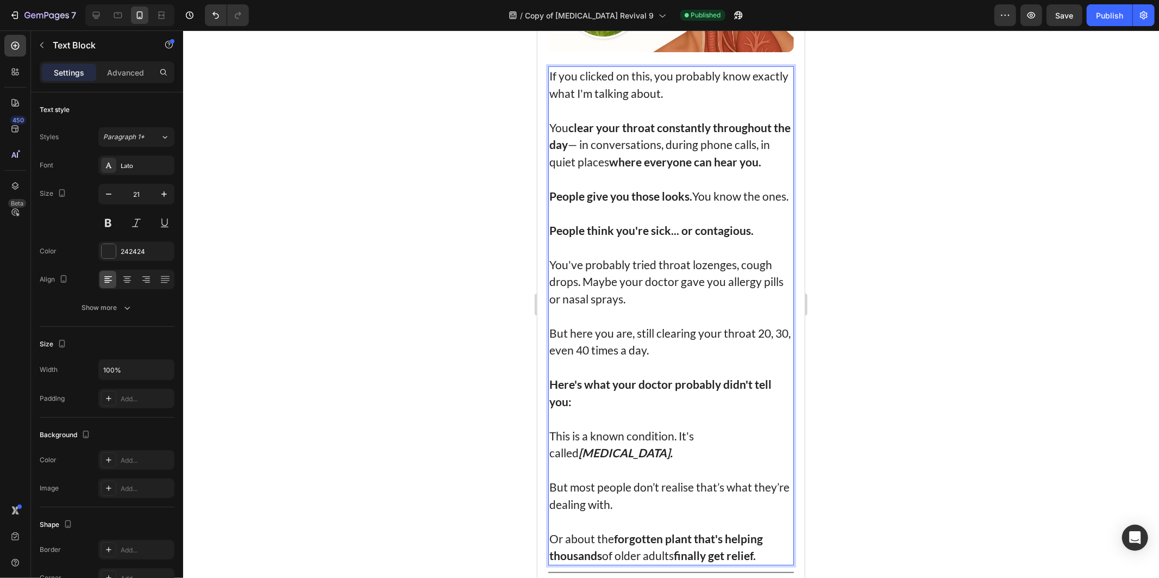
scroll to position [362, 0]
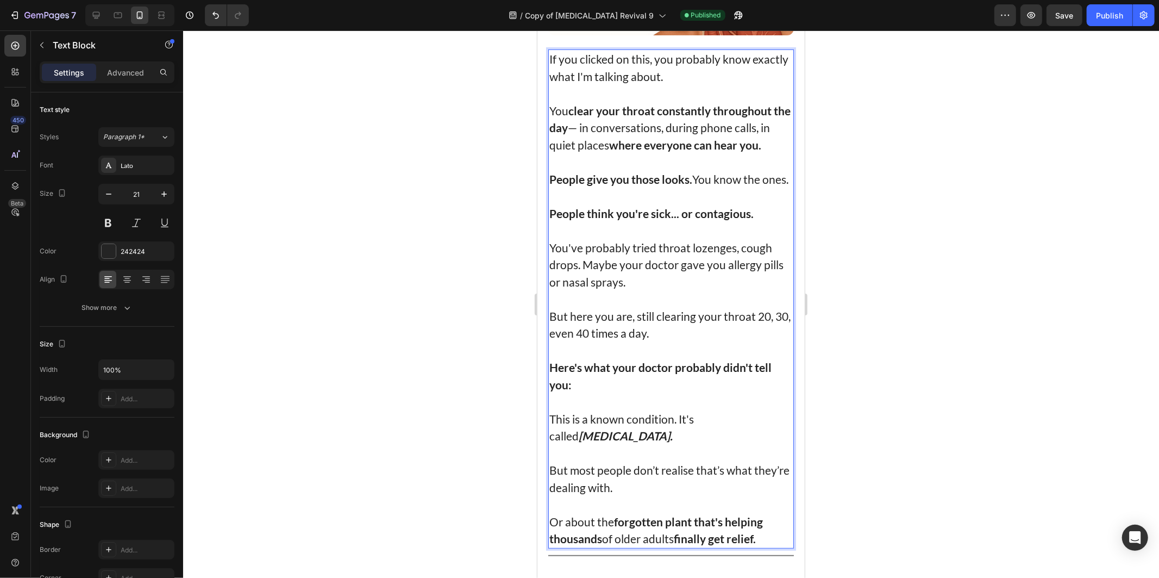
click at [654, 430] on p "This is a known condition. It's called post-nasal drip." at bounding box center [670, 427] width 243 height 34
click at [645, 444] on p "This is a known condition. It's called post-nasal drip." at bounding box center [670, 427] width 243 height 34
click at [651, 442] on p "This is a known condition. It's called post-nasal drip." at bounding box center [670, 427] width 243 height 34
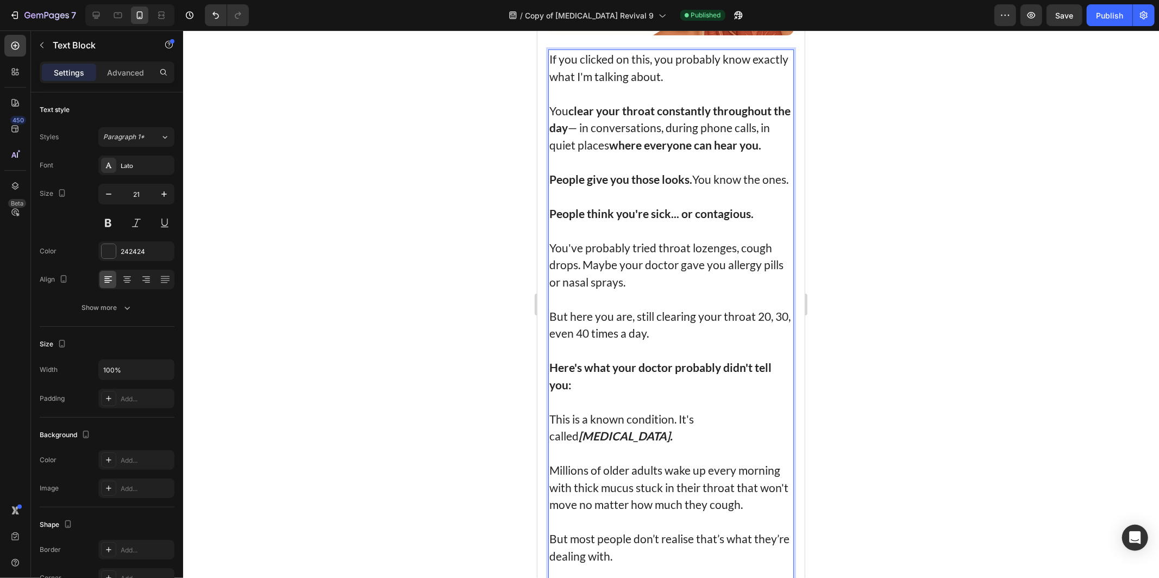
click at [907, 337] on div at bounding box center [671, 303] width 976 height 547
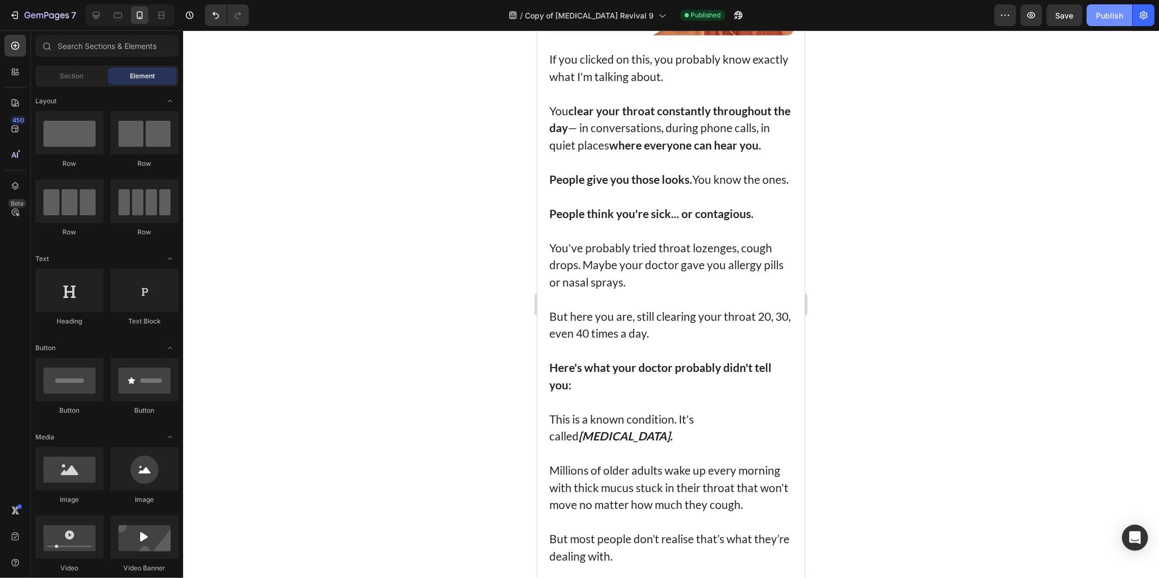
click at [1101, 15] on div "Publish" at bounding box center [1109, 15] width 27 height 11
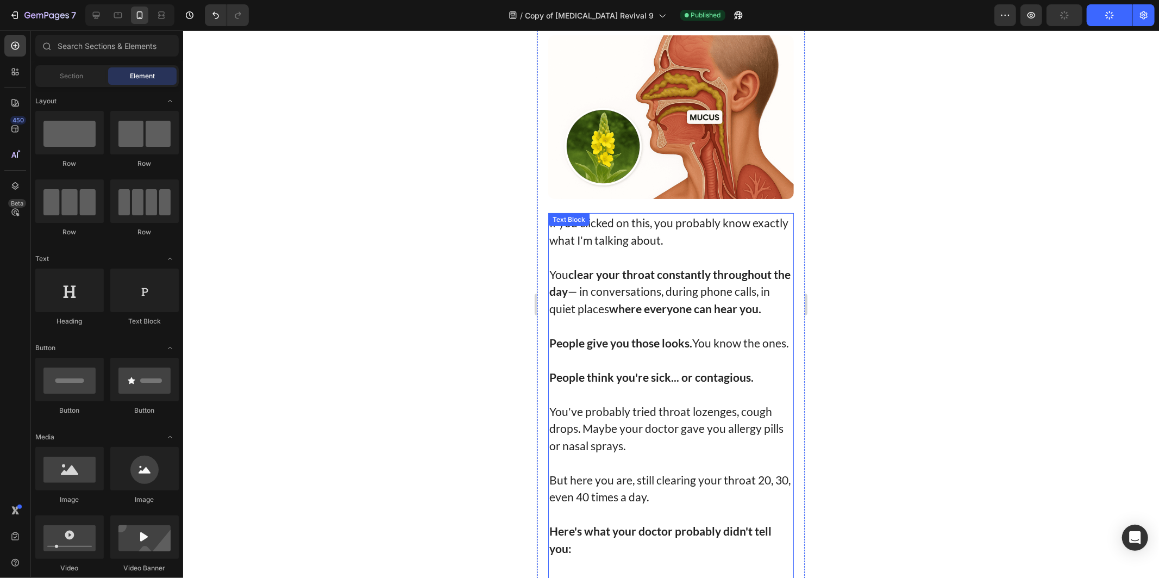
scroll to position [181, 0]
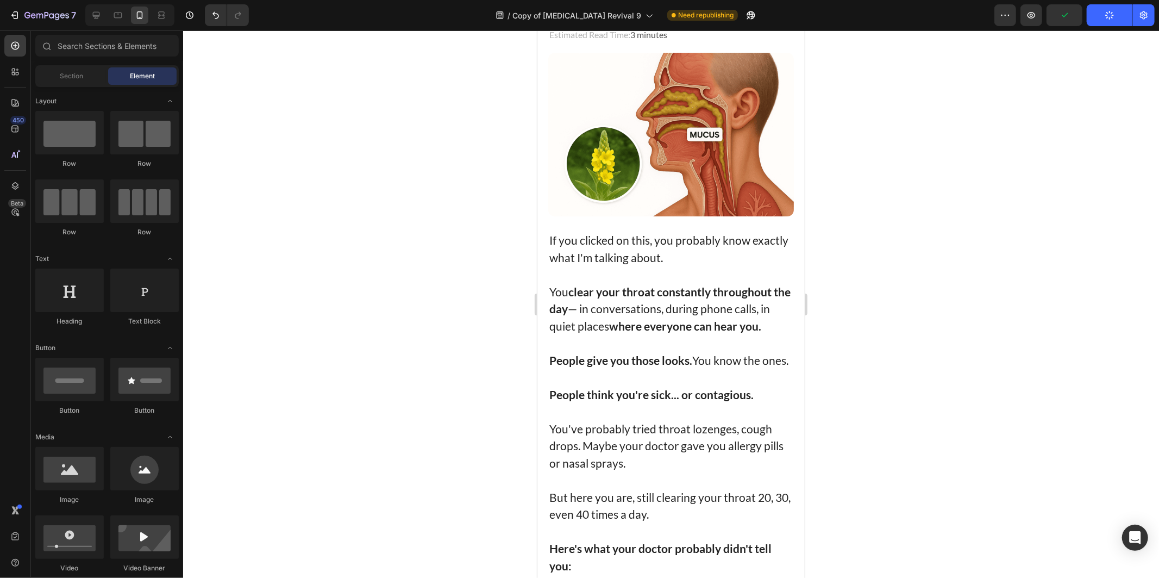
click at [907, 346] on div at bounding box center [671, 303] width 976 height 547
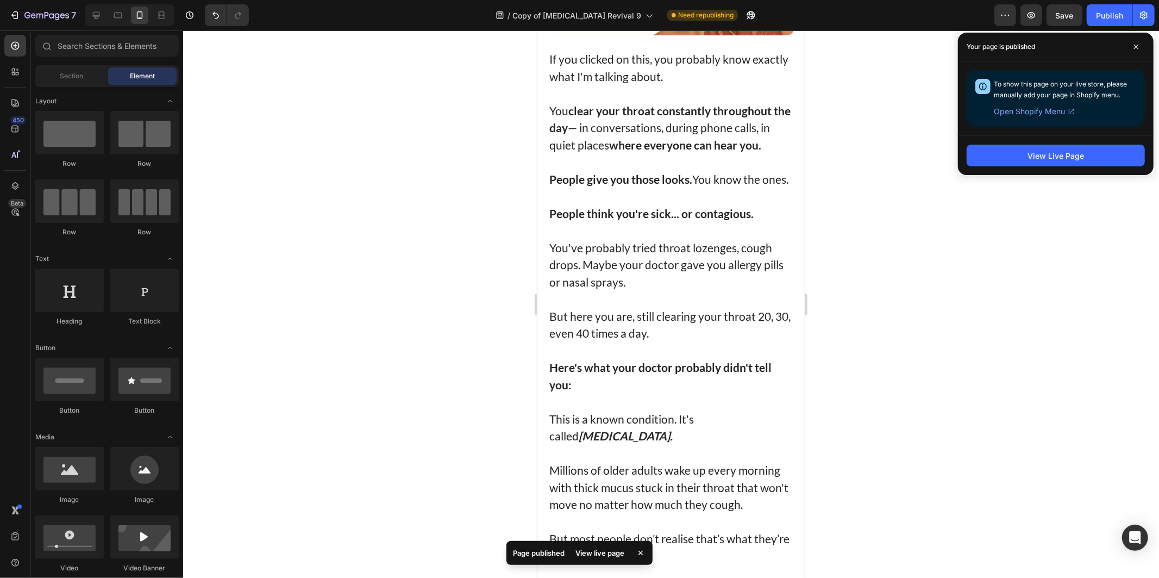
click at [906, 403] on div at bounding box center [671, 303] width 976 height 547
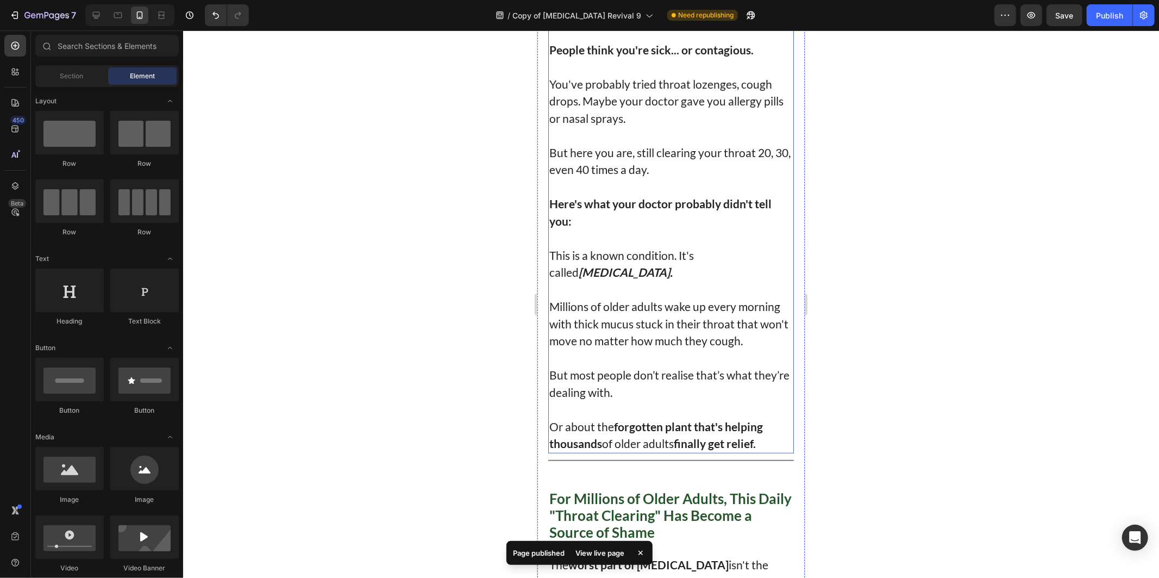
scroll to position [543, 0]
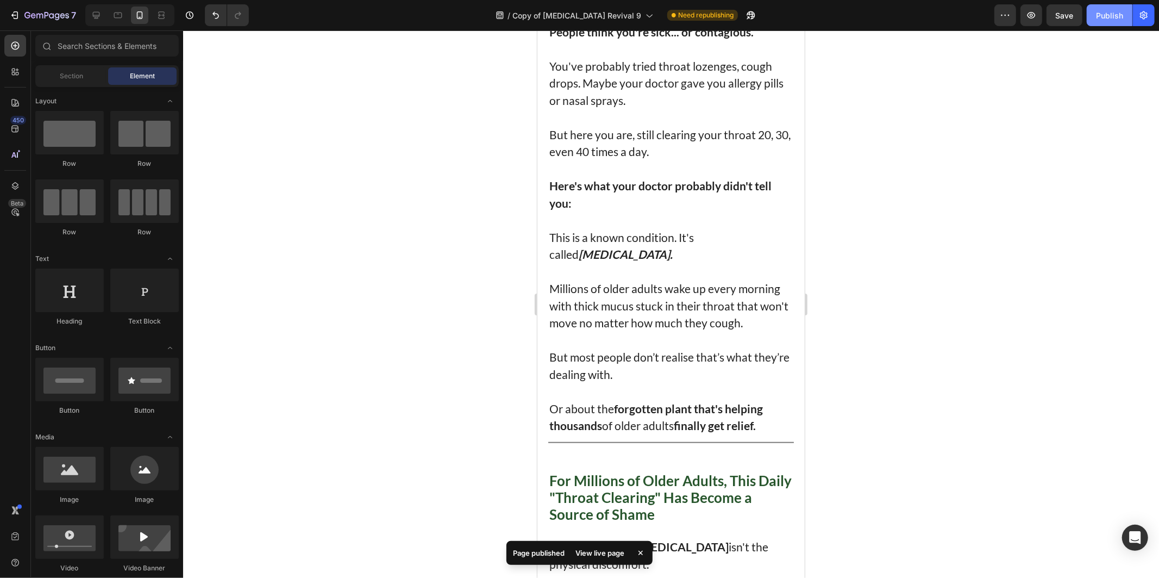
click at [1107, 22] on button "Publish" at bounding box center [1110, 15] width 46 height 22
